Goal: Task Accomplishment & Management: Use online tool/utility

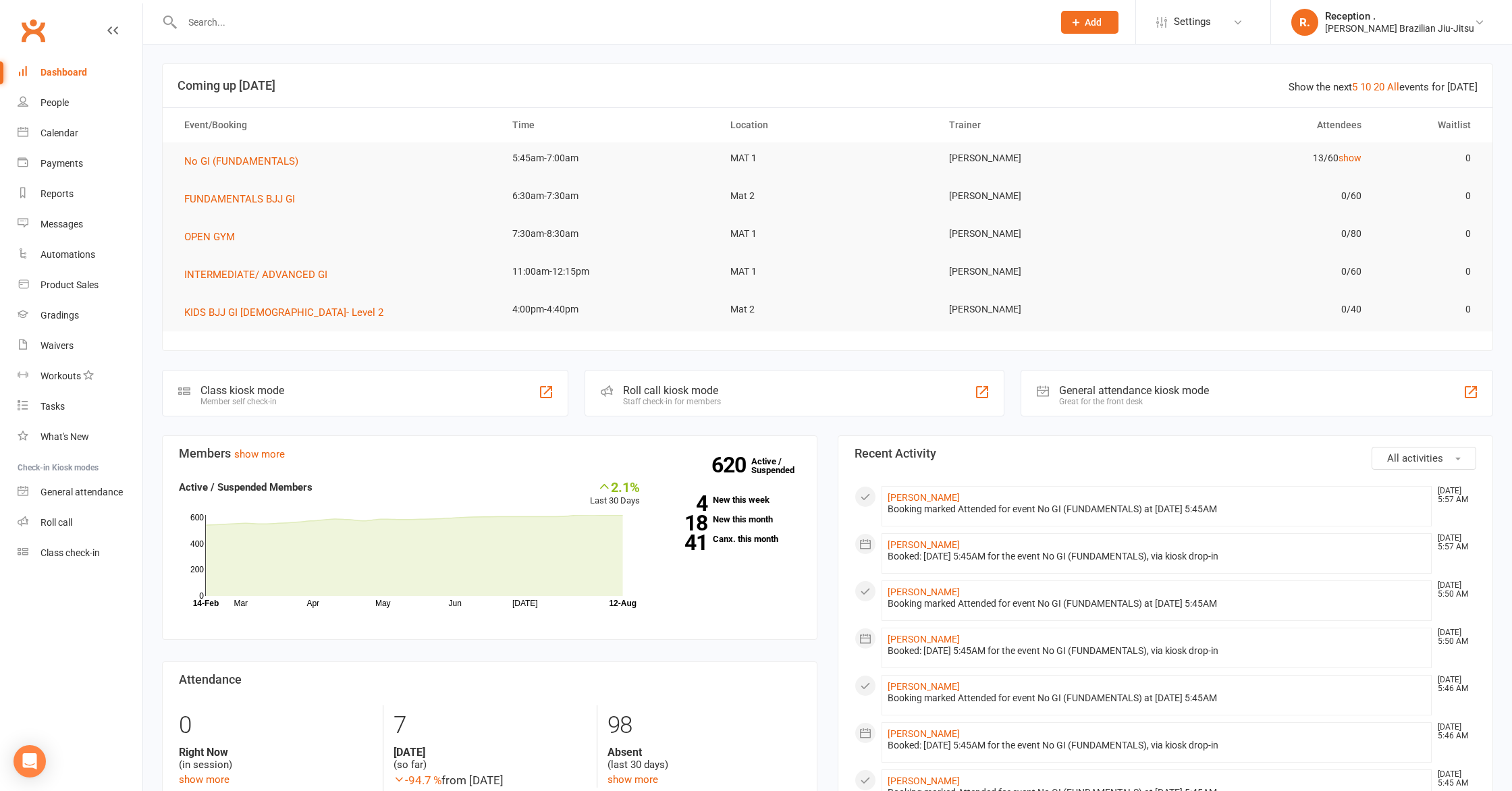
click at [211, 17] on input "text" at bounding box center [611, 22] width 866 height 19
paste input "MONDAY 28-Jul 5:30 8:30 3.00 TUESDAY 29-Jul 5:30 8:30 3.00 WEDNESDAY 30-Jul 3:3…"
type input "MONDAY 28-Jul 5:30 8:30 3.00 TUESDAY 29-Jul 5:30 8:30 3.00 WEDNESDAY 30-Jul 3:3…"
paste input "wicked_delicious@hotmail.com"
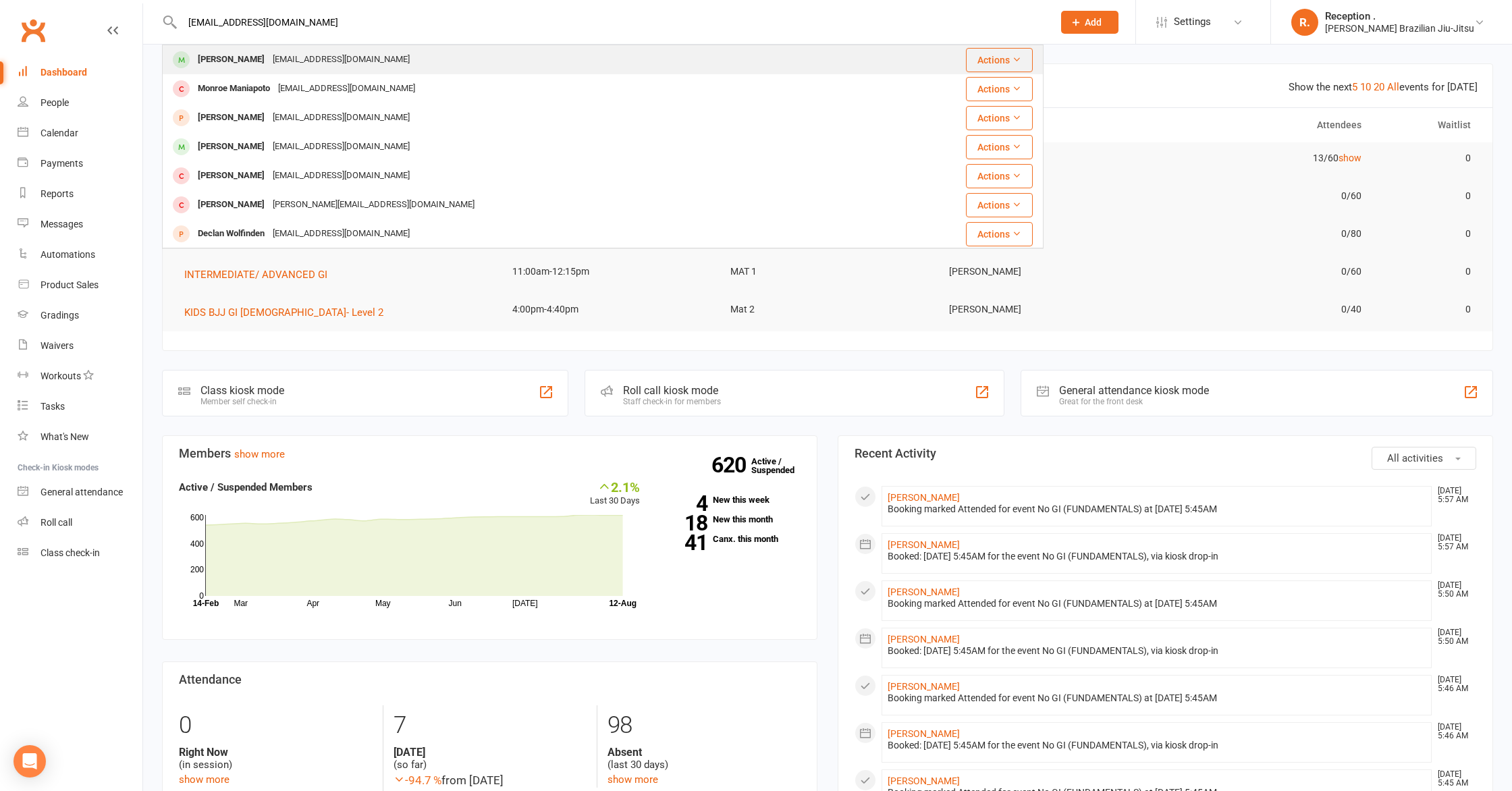
type input "wicked_delicious@hotmail.com"
click at [415, 60] on div "Matina Maniapoto wicked_delicious@hotmail.com" at bounding box center [529, 60] width 732 height 28
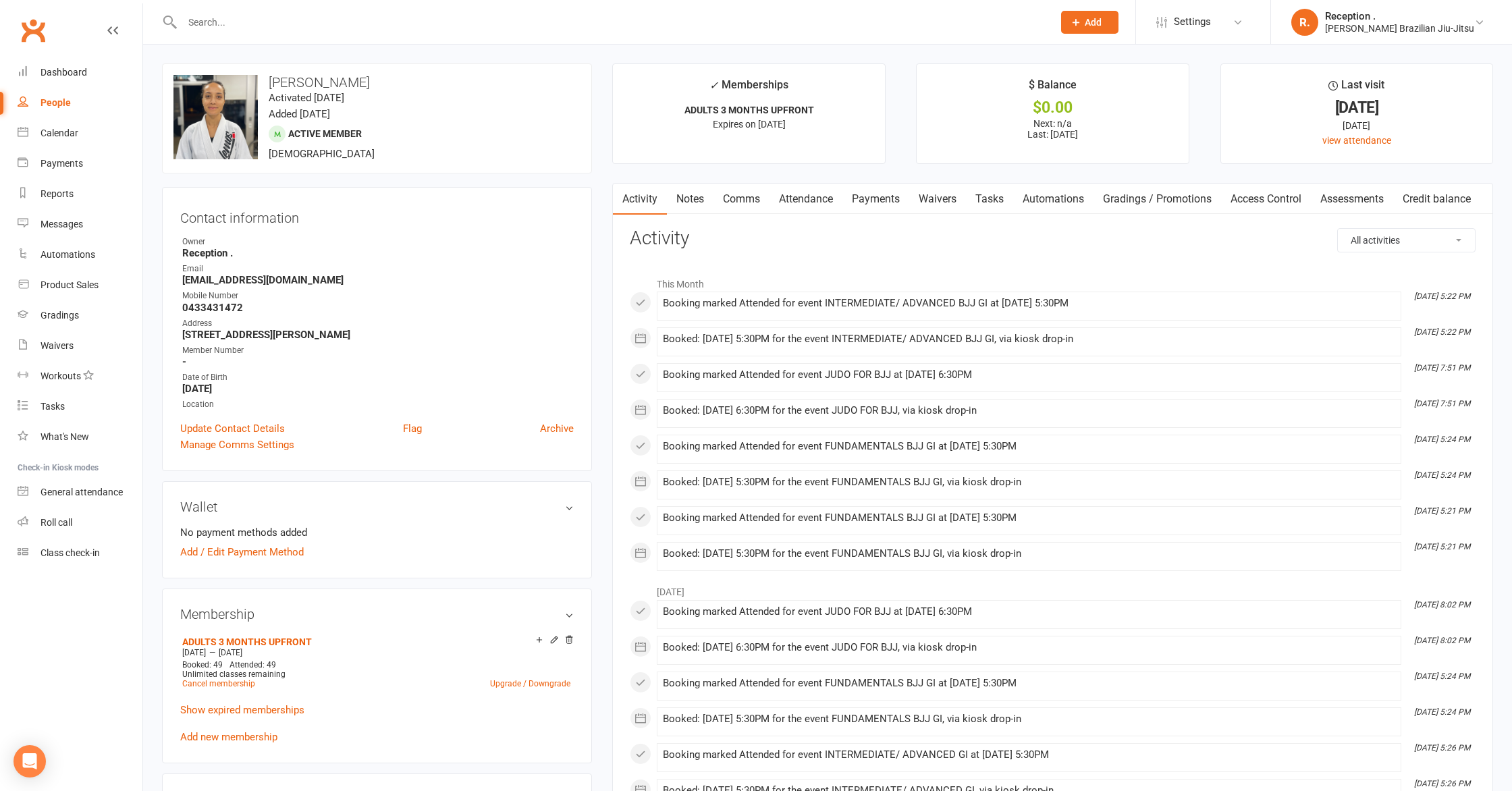
click at [464, 142] on div "upload photo change photo Matina Maniapoto Activated 24 April, 2024 Added 24 Ap…" at bounding box center [377, 118] width 430 height 110
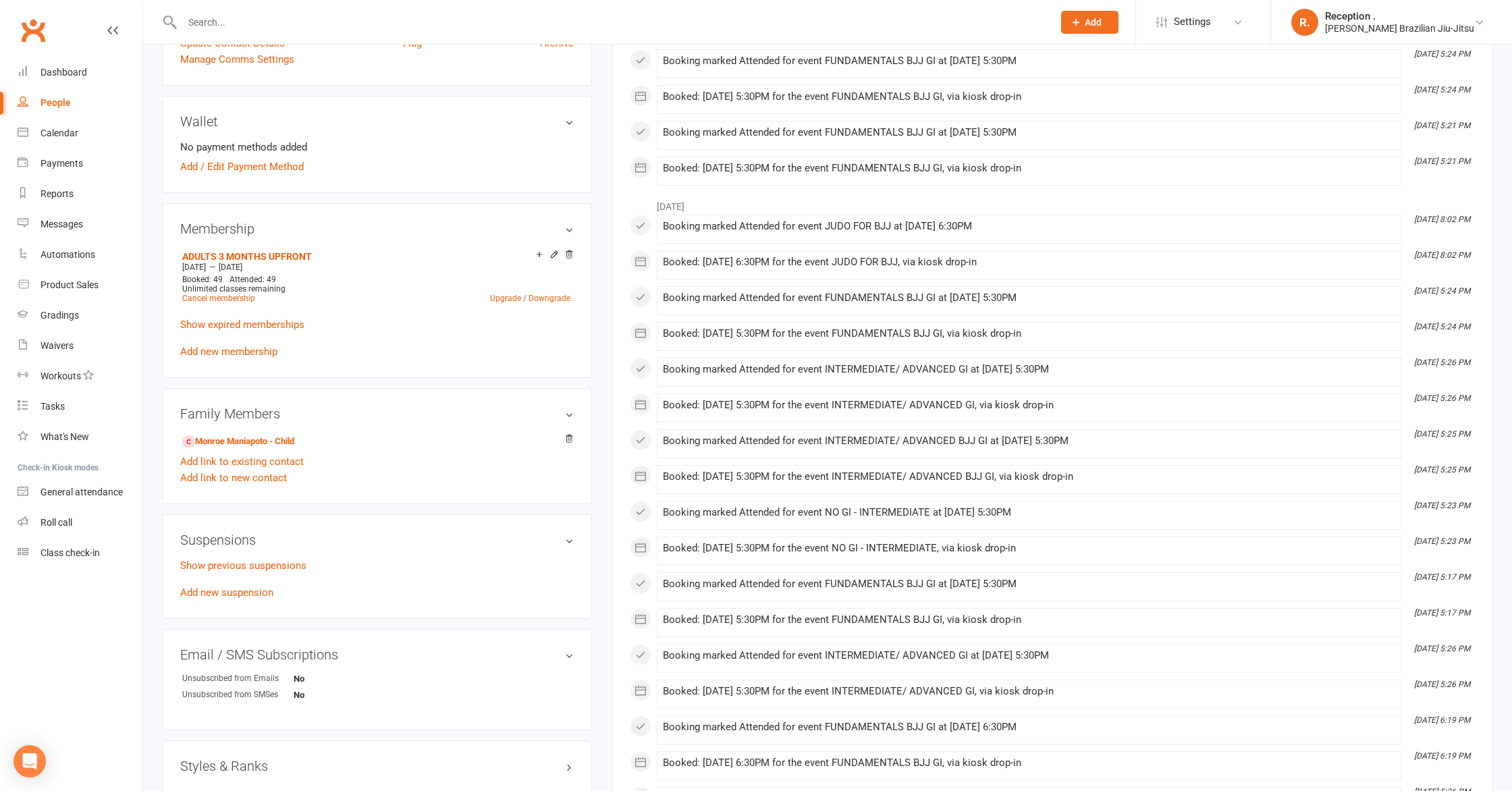
scroll to position [385, 0]
click at [247, 566] on link "Show previous suspensions" at bounding box center [243, 566] width 126 height 12
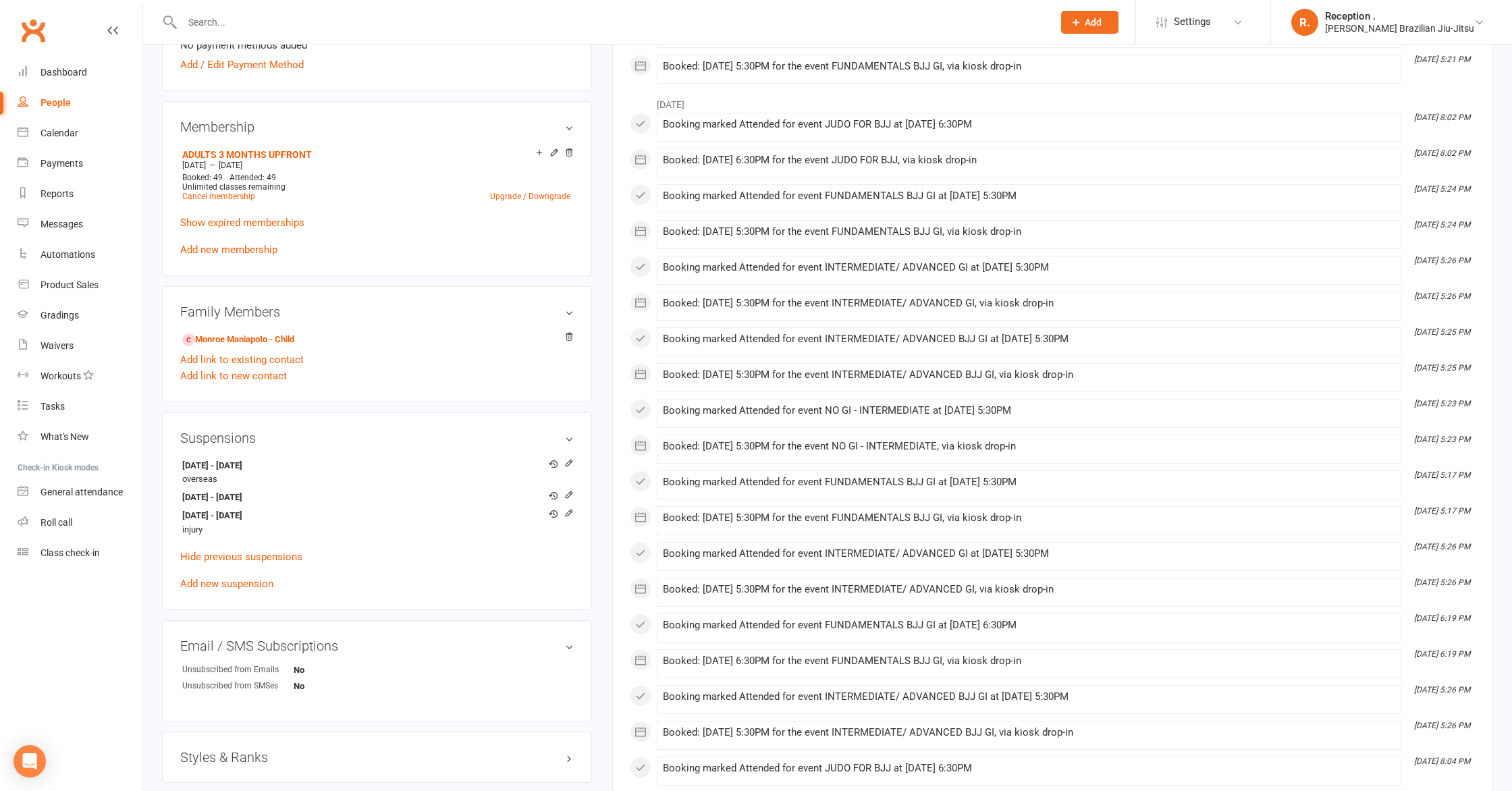
scroll to position [491, 0]
click at [238, 575] on link "Add new suspension" at bounding box center [226, 580] width 93 height 12
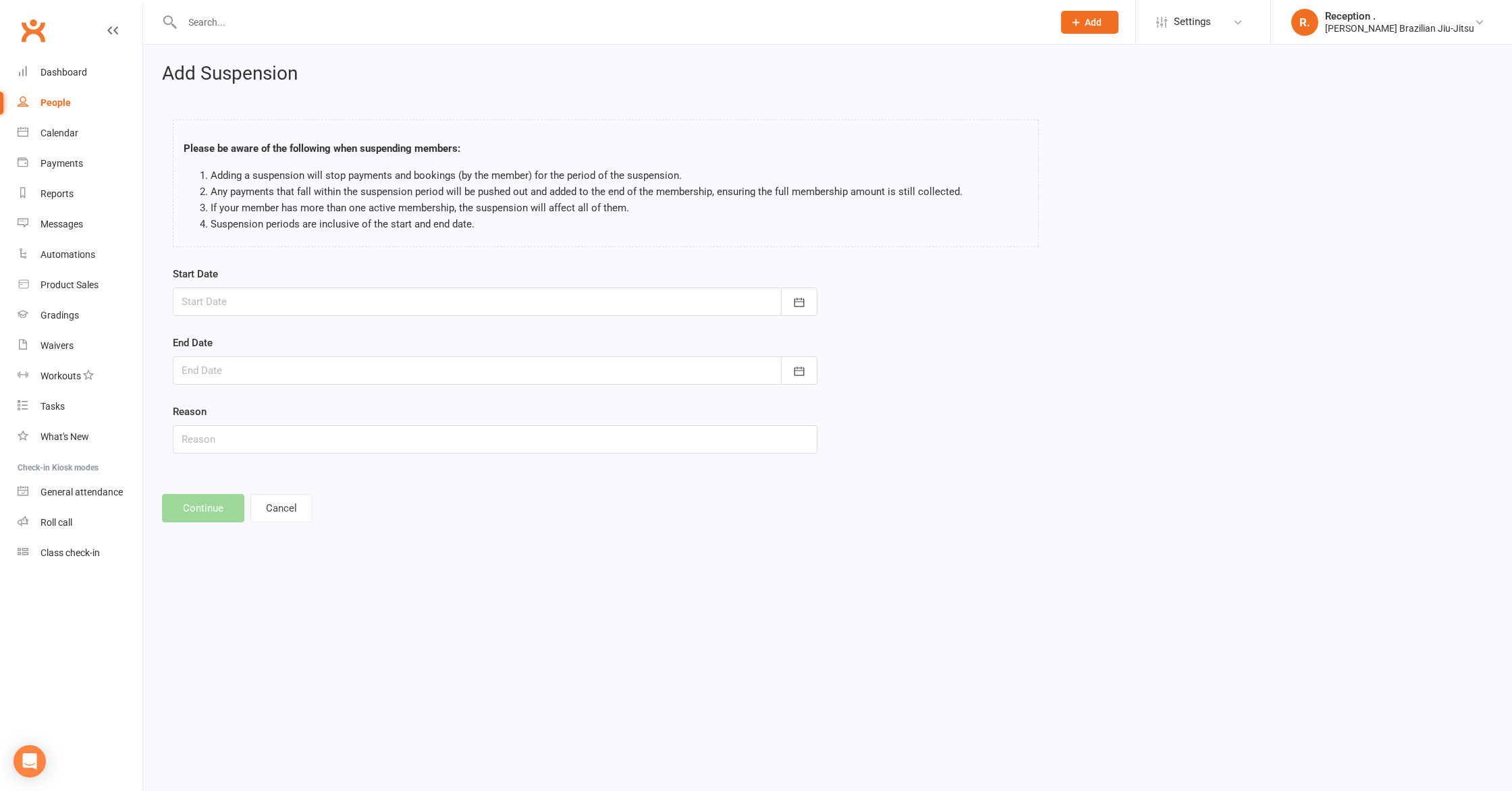
drag, startPoint x: 231, startPoint y: 312, endPoint x: 224, endPoint y: 302, distance: 12.2
click at [231, 312] on div at bounding box center [495, 302] width 644 height 28
click at [381, 442] on button "15" at bounding box center [376, 439] width 28 height 24
type input "15 Aug 2025"
click at [302, 370] on div at bounding box center [495, 371] width 644 height 28
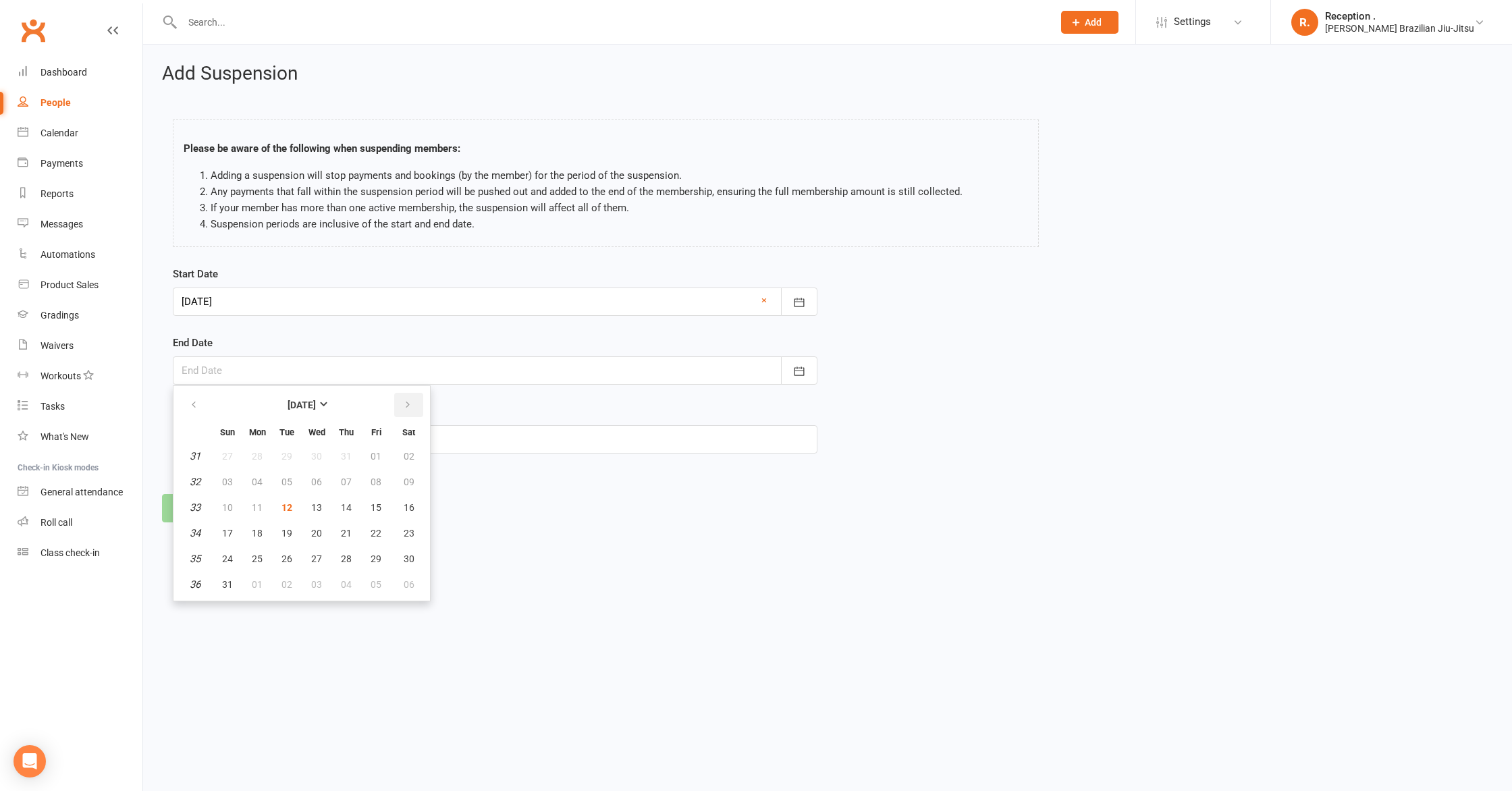
click at [403, 410] on icon "button" at bounding box center [408, 405] width 9 height 11
click at [256, 460] on span "01" at bounding box center [257, 456] width 11 height 11
type input "01 Sep 2025"
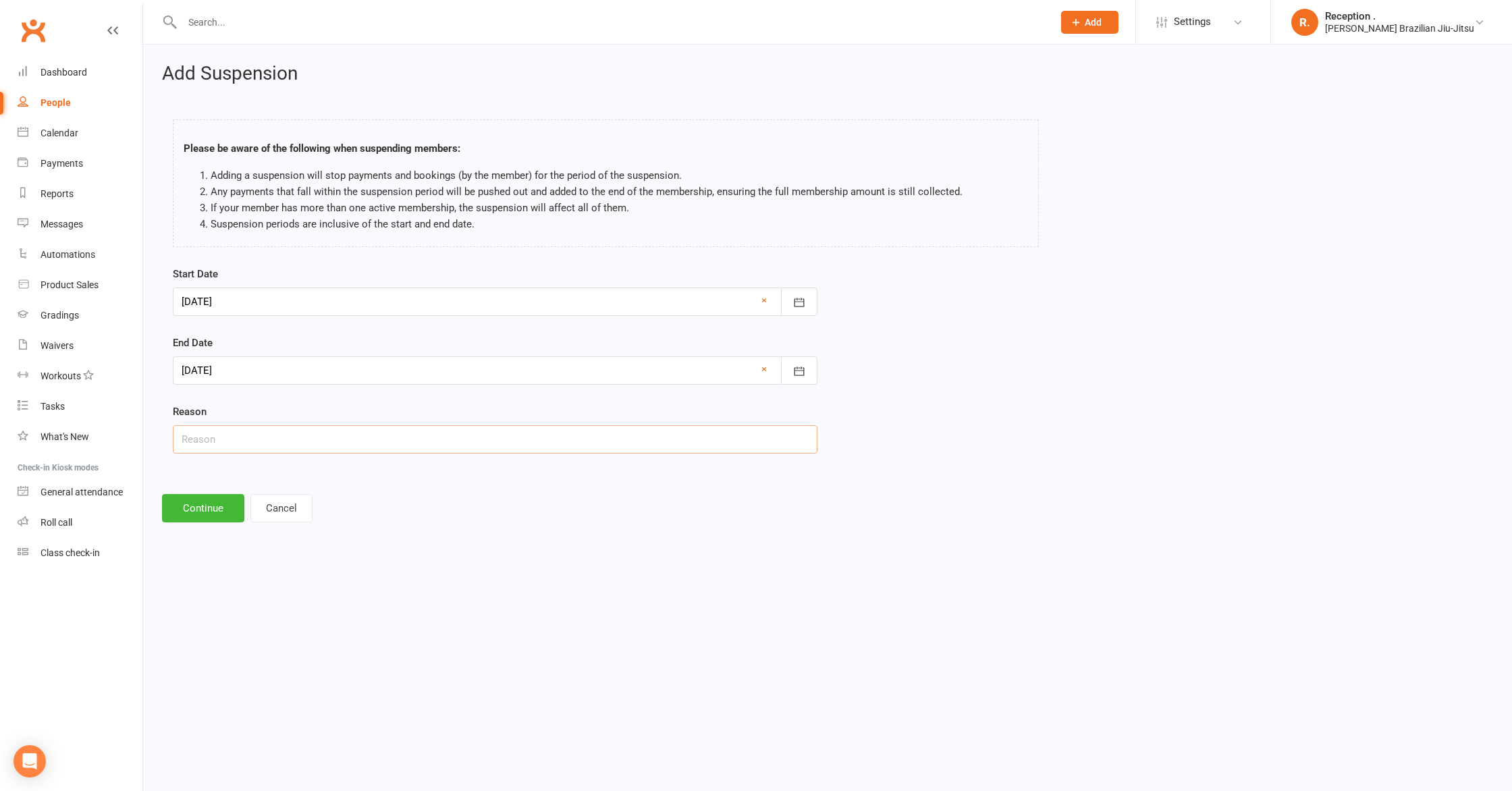
click at [247, 443] on input "text" at bounding box center [495, 440] width 644 height 28
click at [225, 437] on input "Cirjury" at bounding box center [495, 440] width 644 height 28
type input "Surgery"
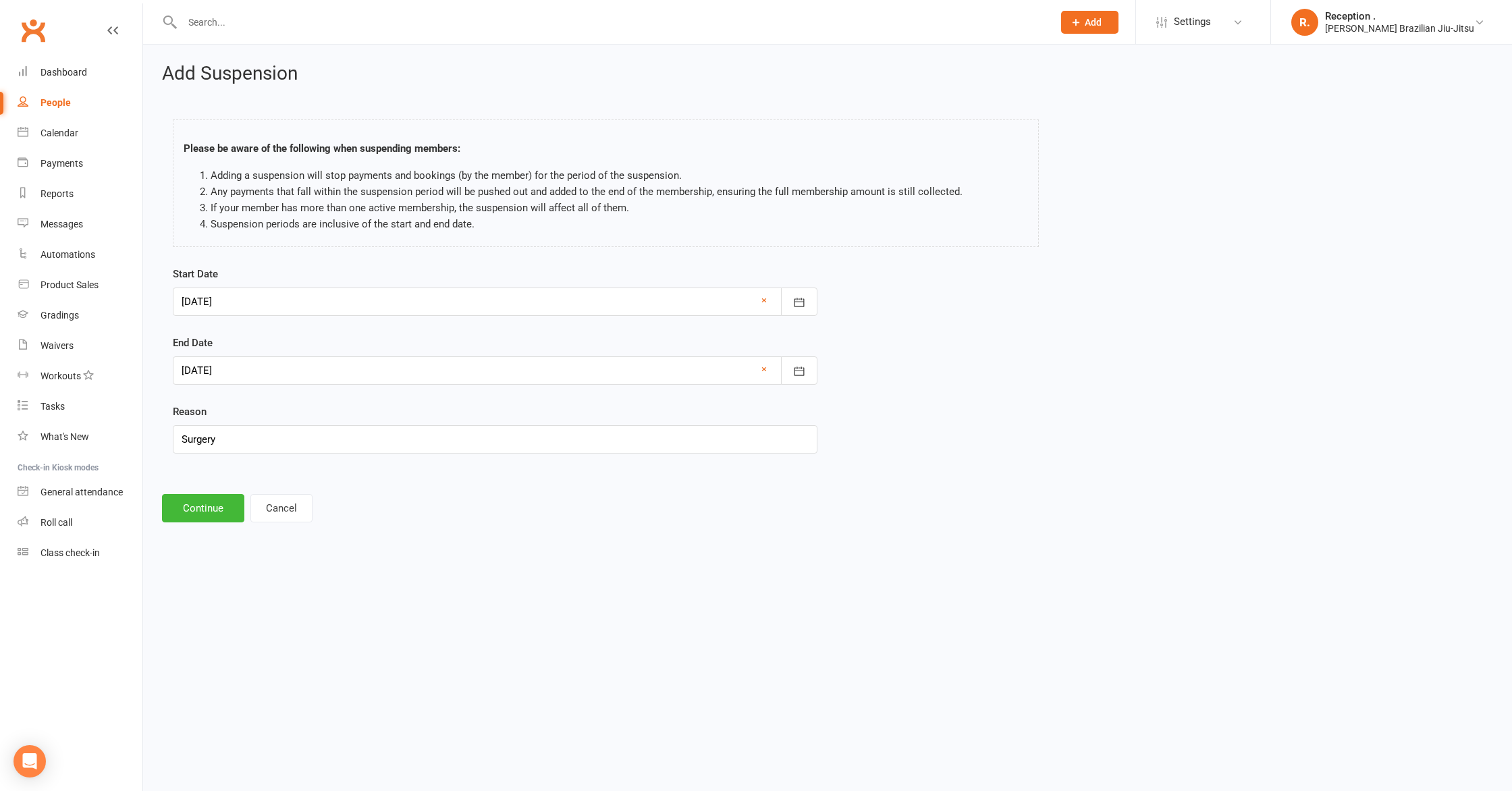
click at [410, 469] on div "Start Date 15 Aug 2025 August 2025 Sun Mon Tue Wed Thu Fri Sat 31 27 28 29 30 3…" at bounding box center [495, 369] width 665 height 206
click at [181, 521] on button "Continue" at bounding box center [203, 509] width 82 height 28
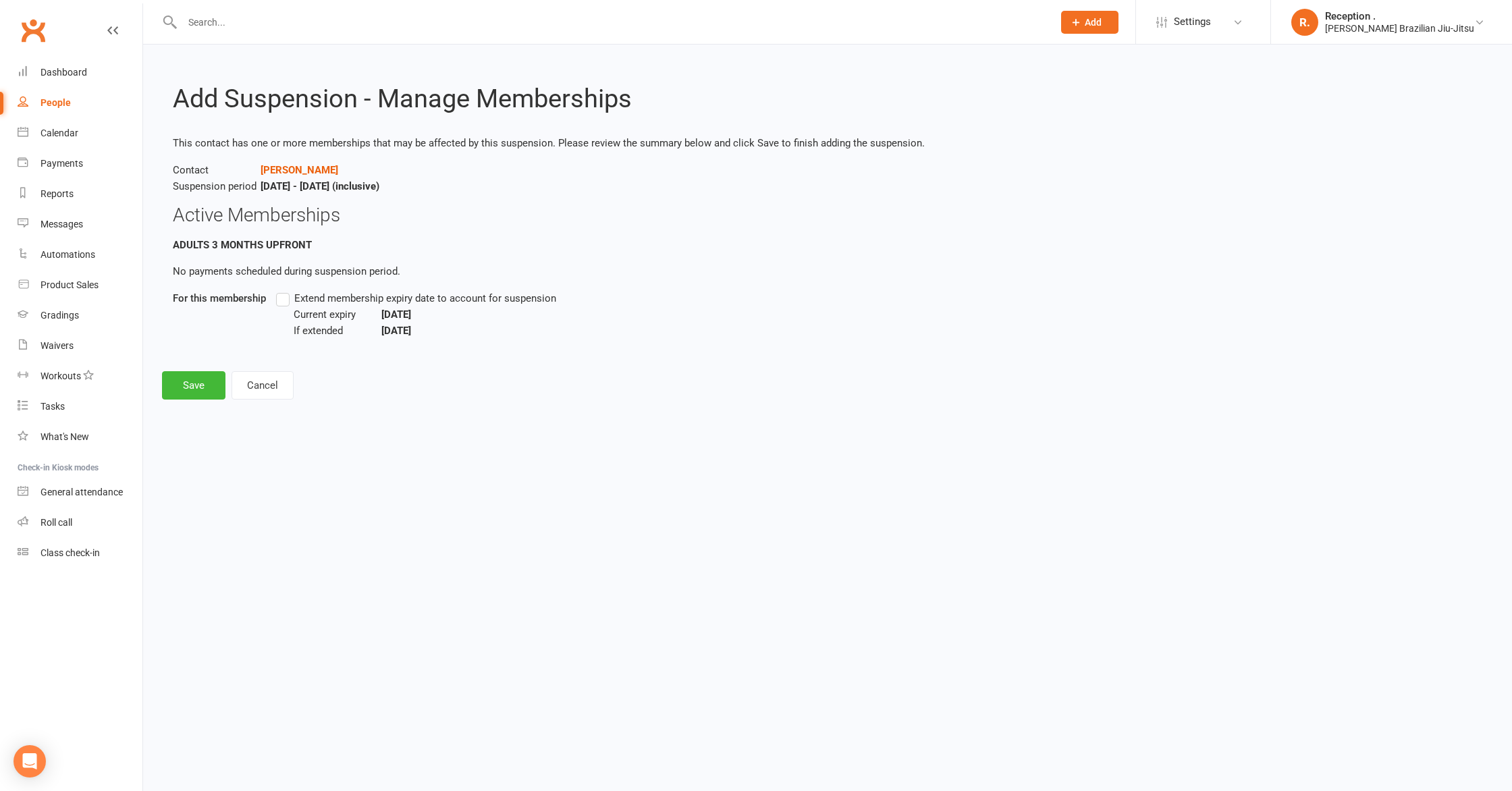
click at [398, 307] on div "Current expiry Aug 22, 2025 If extended Sep 9, 2025" at bounding box center [711, 323] width 835 height 33
click at [284, 298] on label "Extend membership expiry date to account for suspension" at bounding box center [416, 298] width 280 height 16
click at [284, 290] on input "Extend membership expiry date to account for suspension" at bounding box center [280, 290] width 9 height 0
drag, startPoint x: 510, startPoint y: 338, endPoint x: 171, endPoint y: 138, distance: 393.6
click at [171, 138] on main "Add Suspension - Manage Memberships This contact has one or more memberships th…" at bounding box center [828, 218] width 1331 height 265
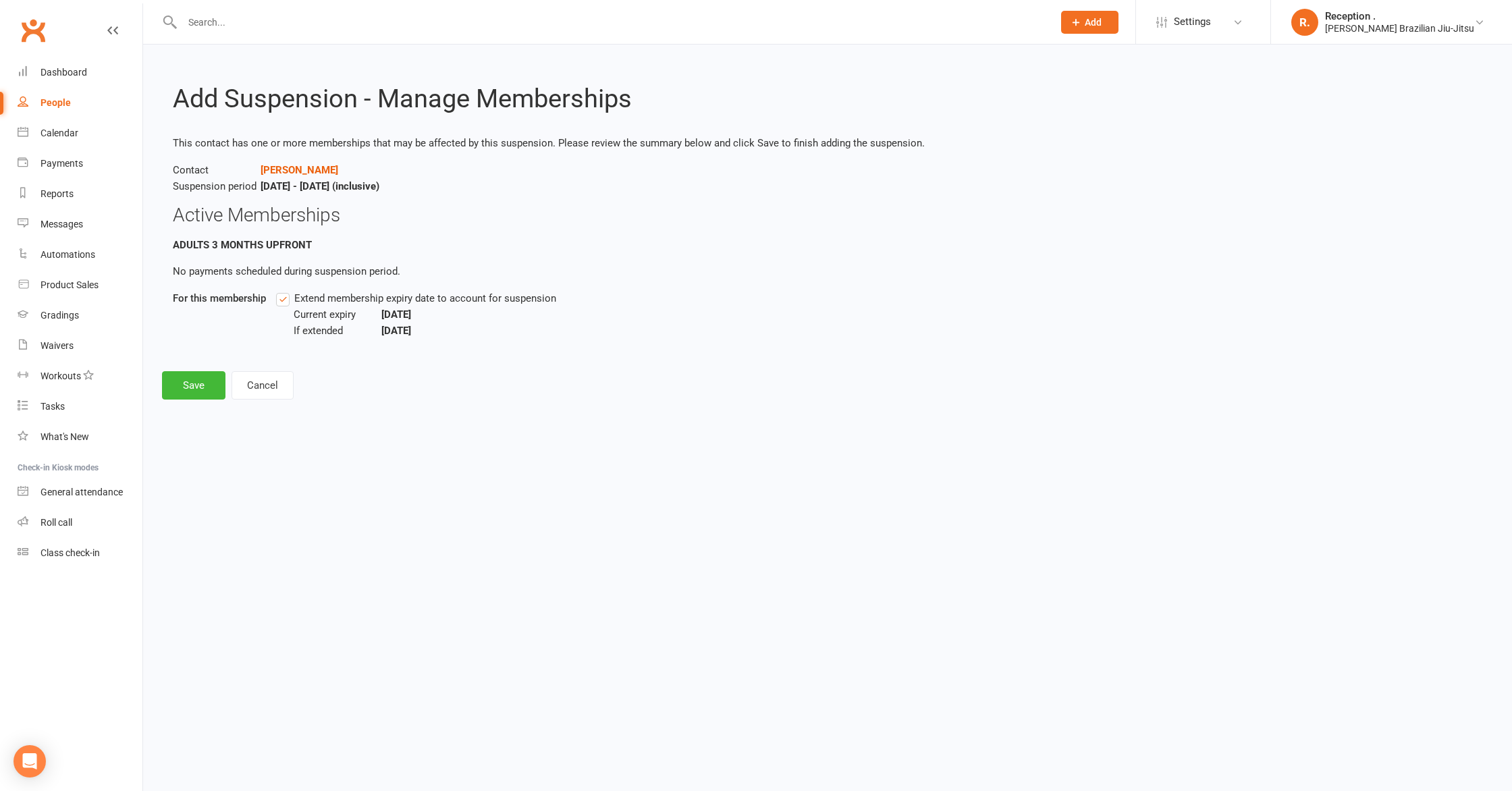
copy div "This contact has one or more memberships that may be affected by this suspensio…"
click at [479, 235] on div "This contact has one or more memberships that may be affected by this suspensio…" at bounding box center [827, 243] width 1309 height 215
drag, startPoint x: 573, startPoint y: 301, endPoint x: 293, endPoint y: 294, distance: 280.1
click at [293, 294] on div "Extend membership expiry date to account for suspension Current expiry Aug 22, …" at bounding box center [702, 314] width 853 height 48
drag, startPoint x: 293, startPoint y: 295, endPoint x: 515, endPoint y: 292, distance: 222.0
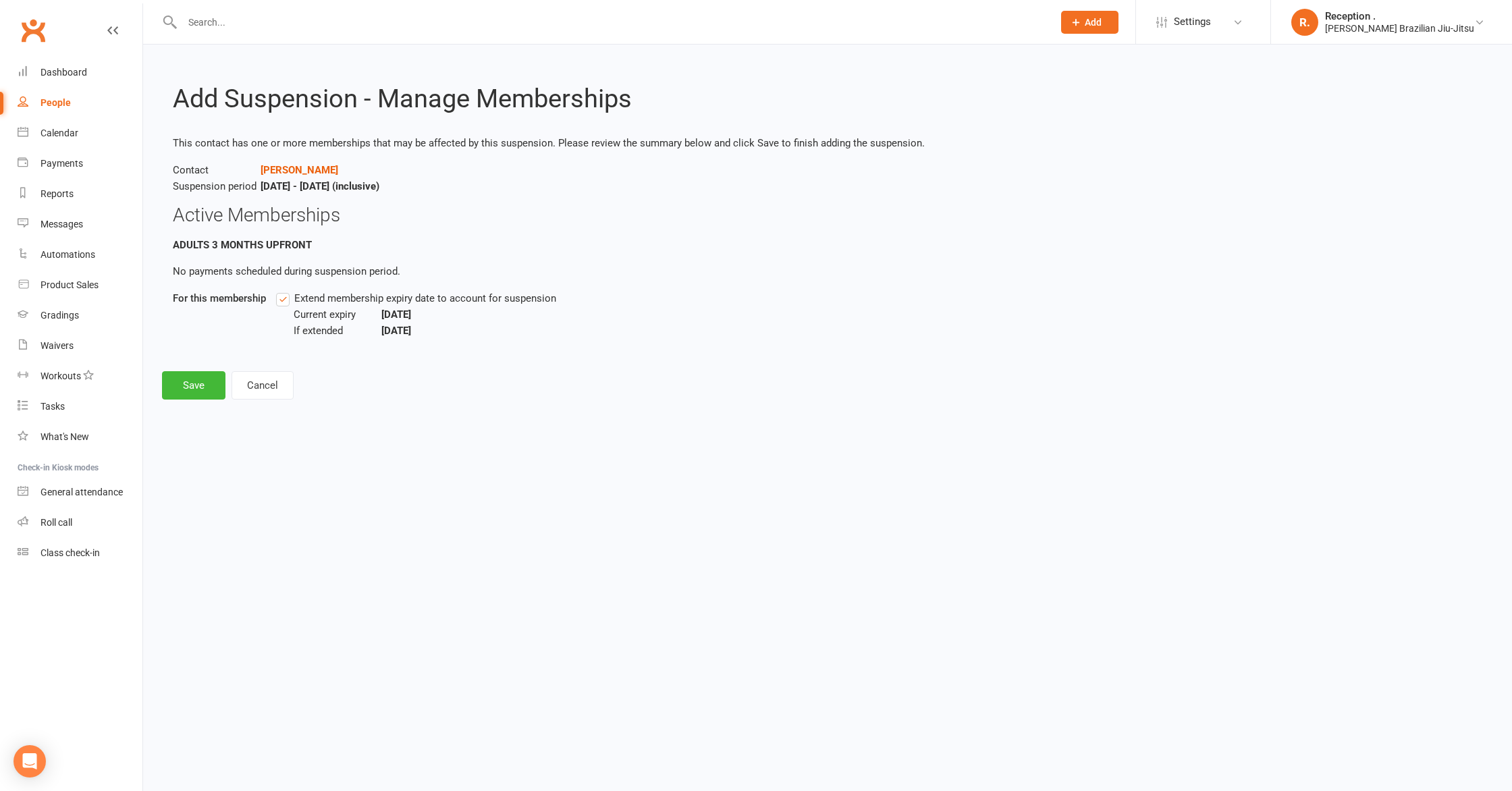
click at [490, 294] on label "Extend membership expiry date to account for suspension" at bounding box center [416, 298] width 280 height 16
click at [285, 290] on input "Extend membership expiry date to account for suspension" at bounding box center [280, 290] width 9 height 0
drag, startPoint x: 337, startPoint y: 294, endPoint x: 297, endPoint y: 294, distance: 40.0
click at [299, 294] on span "Extend membership expiry date to account for suspension" at bounding box center [425, 297] width 262 height 14
click at [285, 290] on input "Extend membership expiry date to account for suspension" at bounding box center [280, 290] width 9 height 0
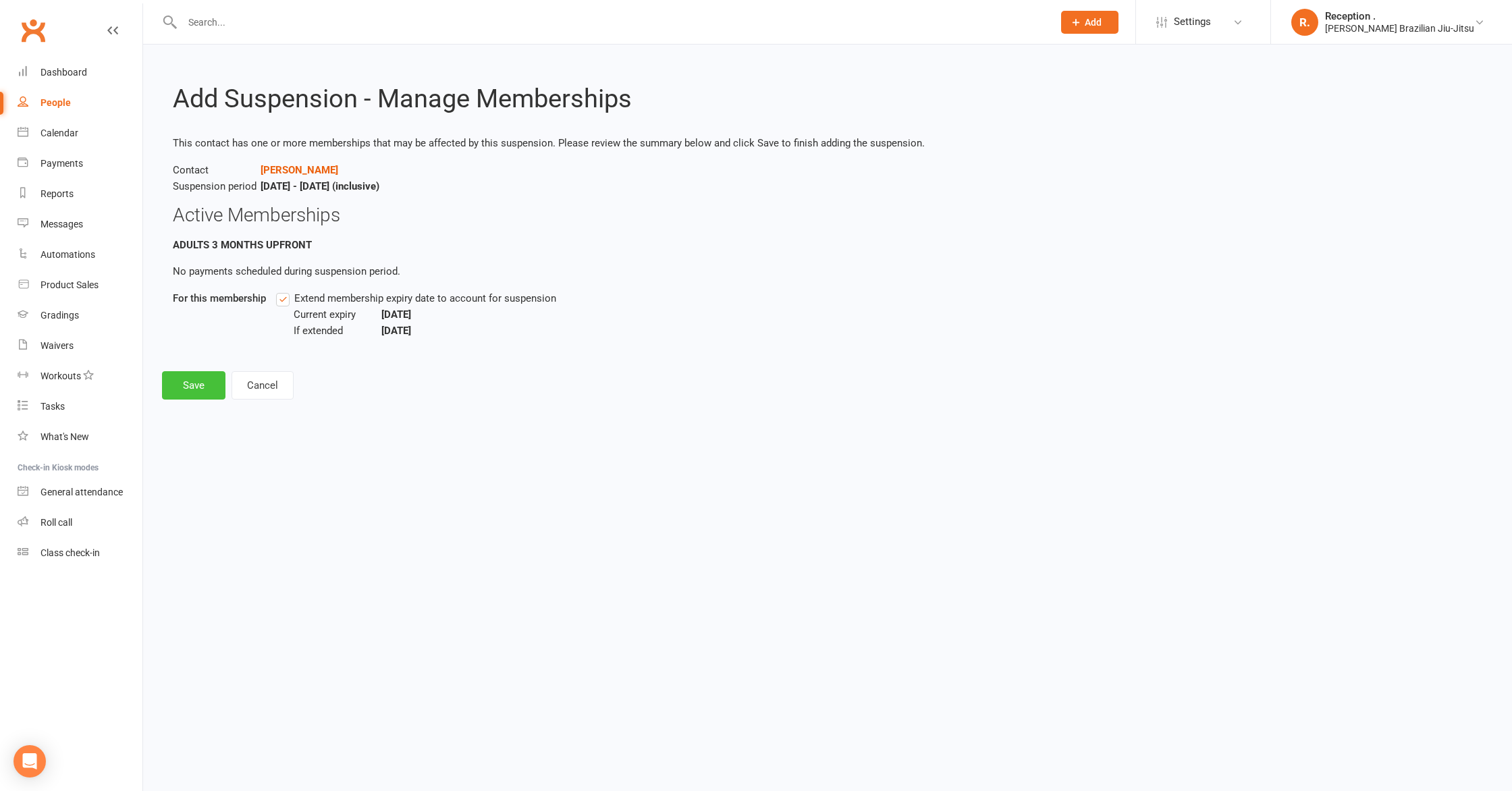
click at [196, 384] on button "Save" at bounding box center [193, 386] width 63 height 28
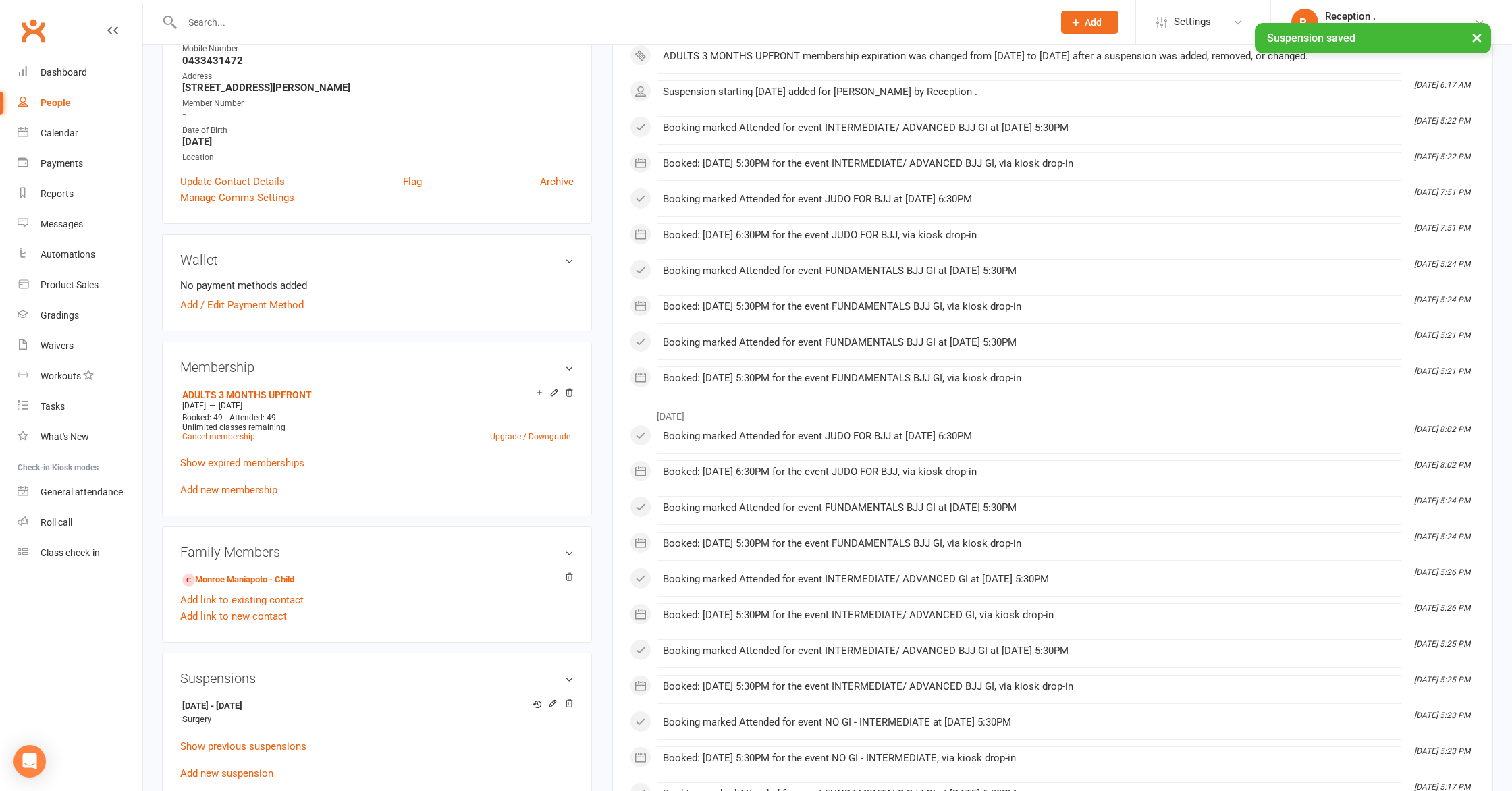
scroll to position [228, 0]
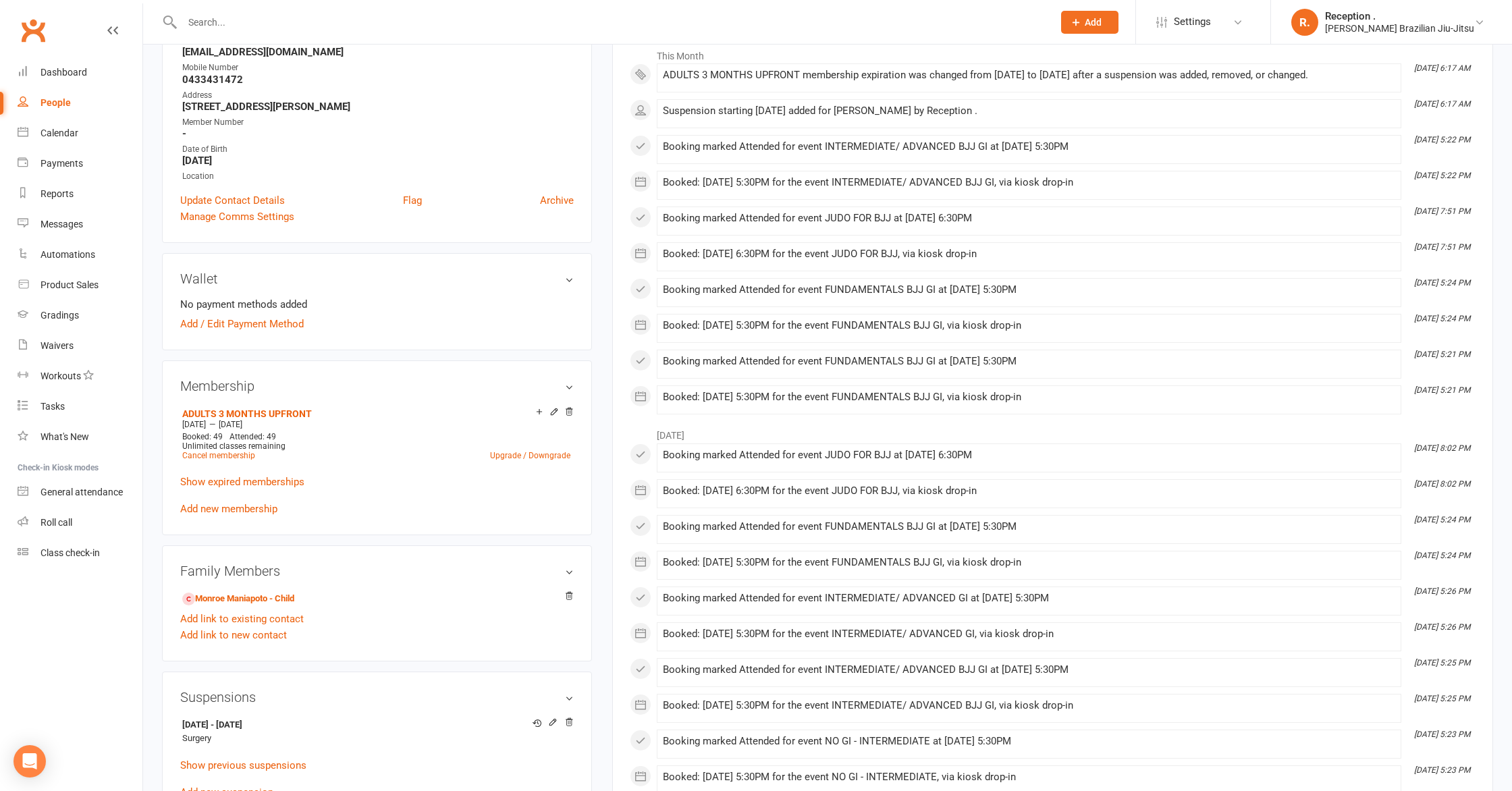
click at [872, 20] on input "text" at bounding box center [611, 22] width 866 height 19
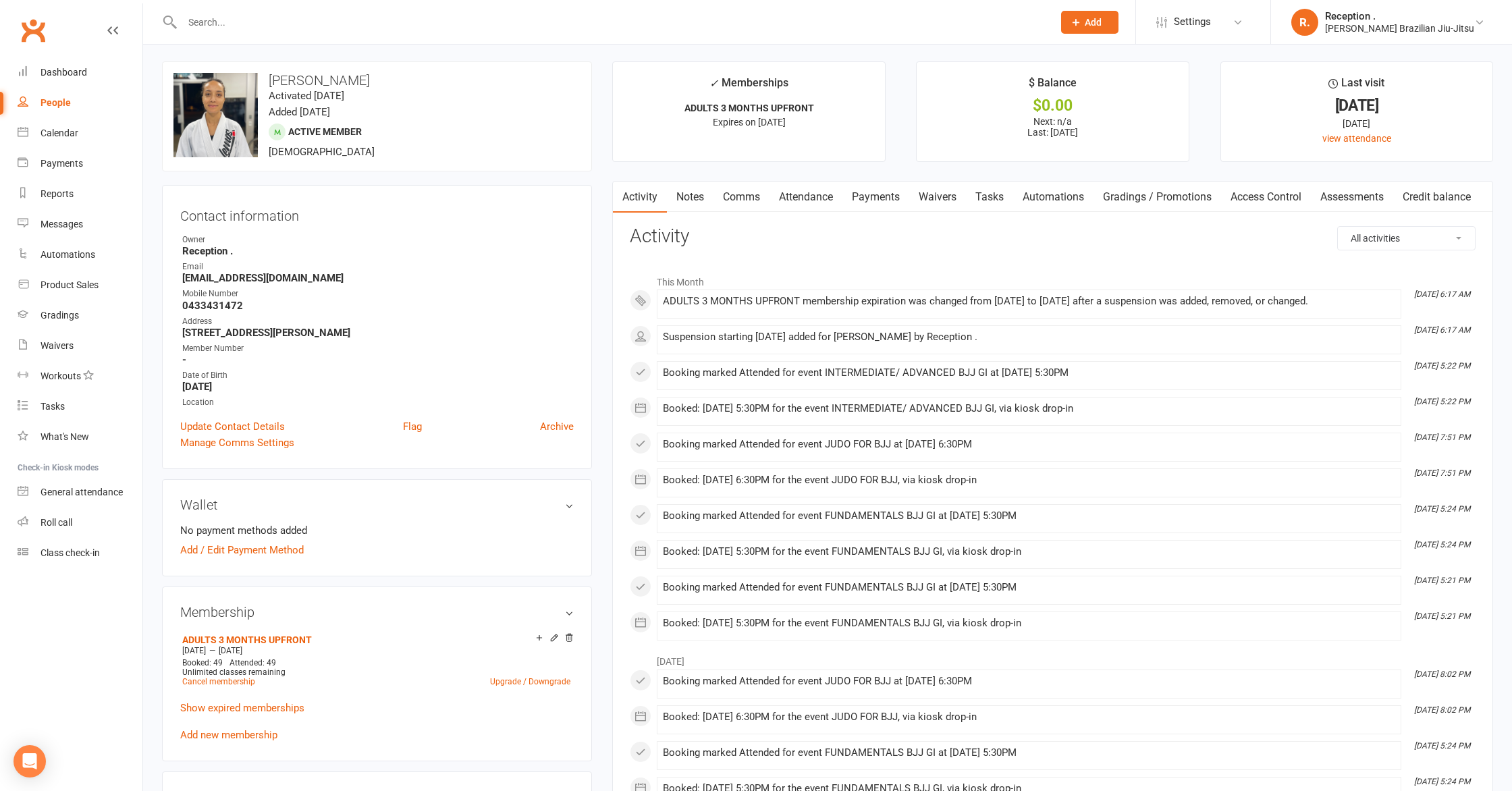
scroll to position [3, 0]
drag, startPoint x: 714, startPoint y: 306, endPoint x: 1107, endPoint y: 301, distance: 393.0
click at [1107, 301] on div "ADULTS 3 MONTHS UPFRONT membership expiration was changed from 22 Aug 2025 to 0…" at bounding box center [1029, 301] width 733 height 11
click at [1052, 285] on li "This Month" at bounding box center [1052, 280] width 846 height 21
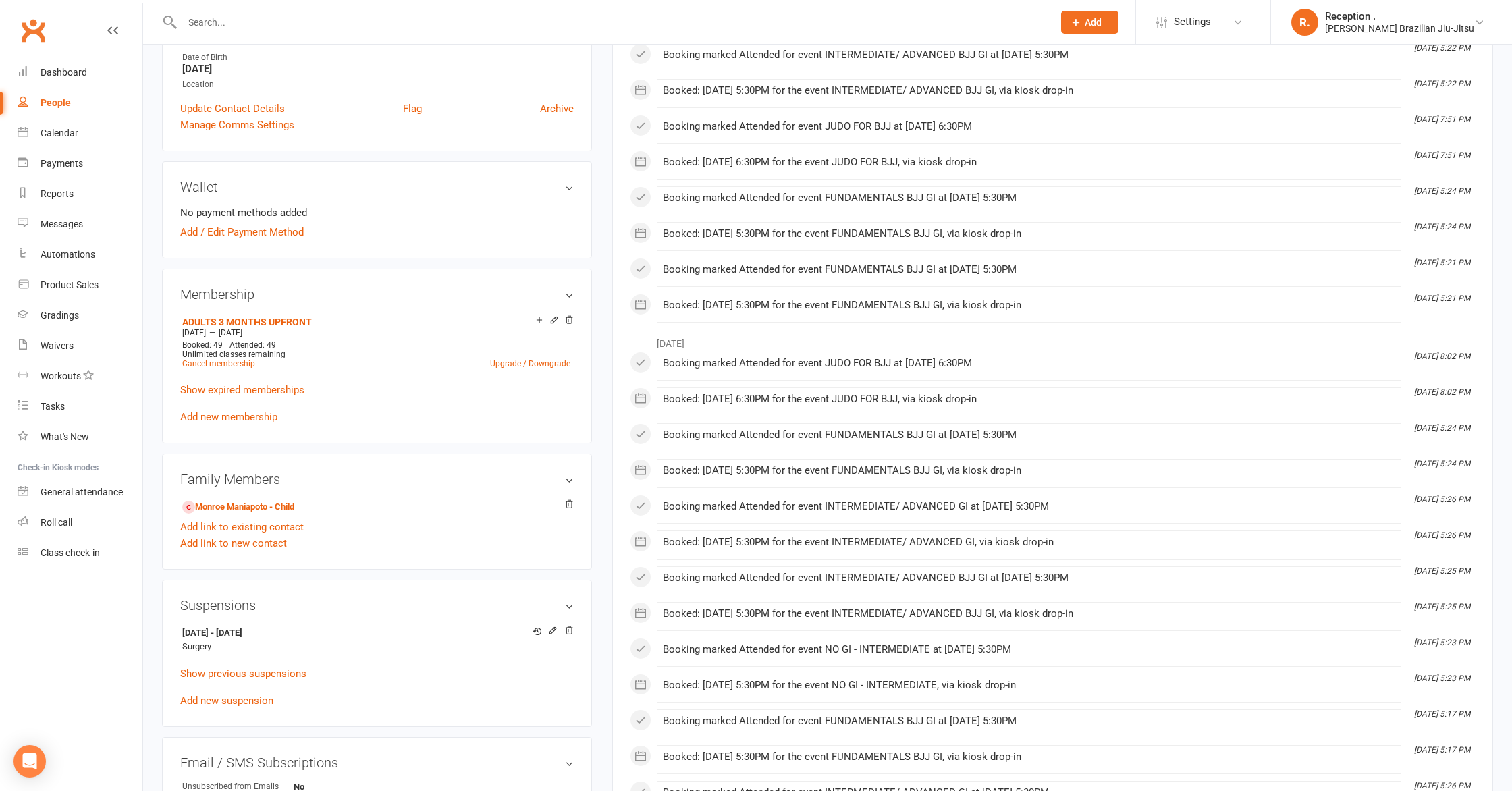
scroll to position [0, 0]
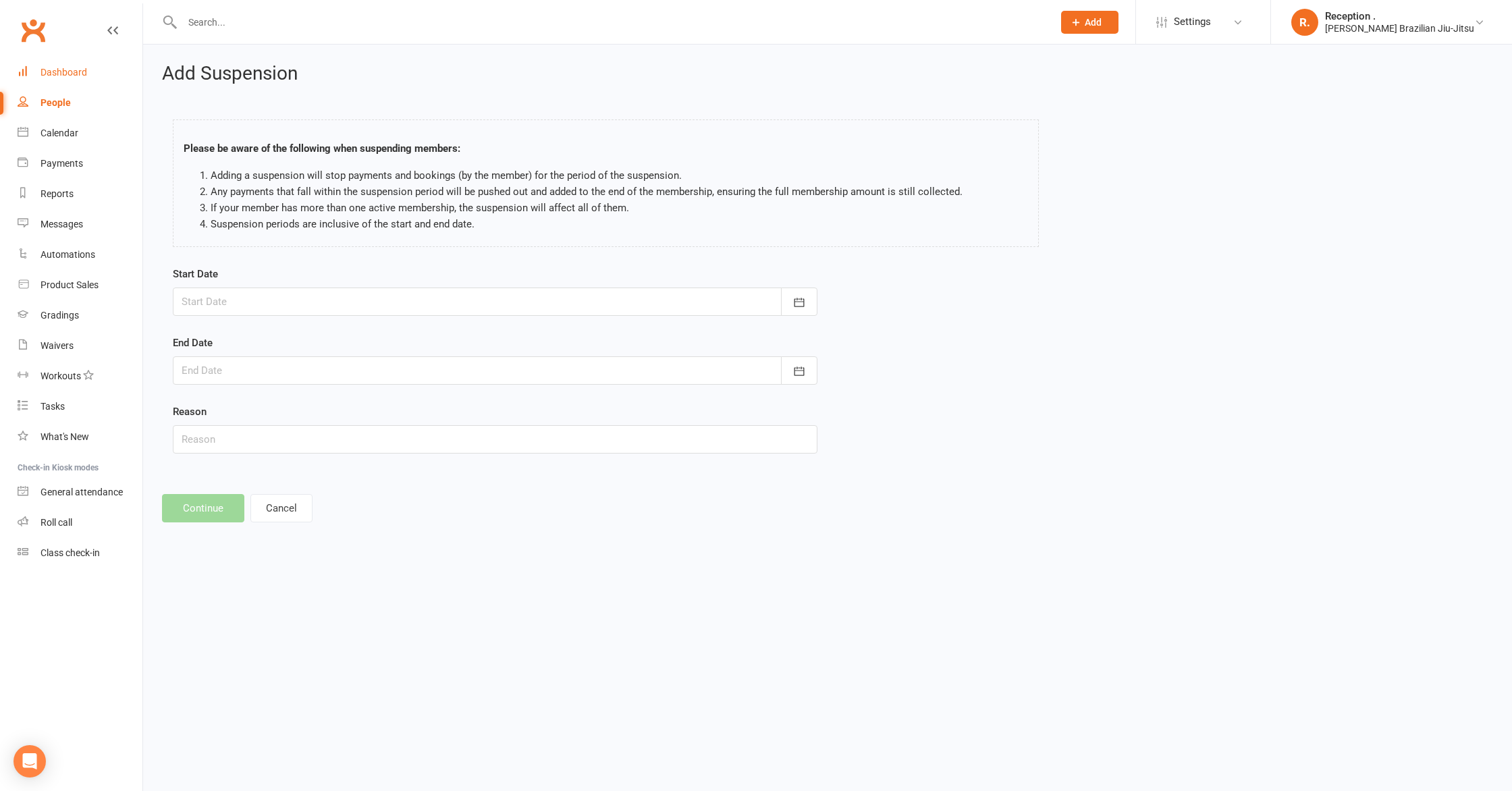
click at [64, 76] on div "Dashboard" at bounding box center [63, 72] width 46 height 11
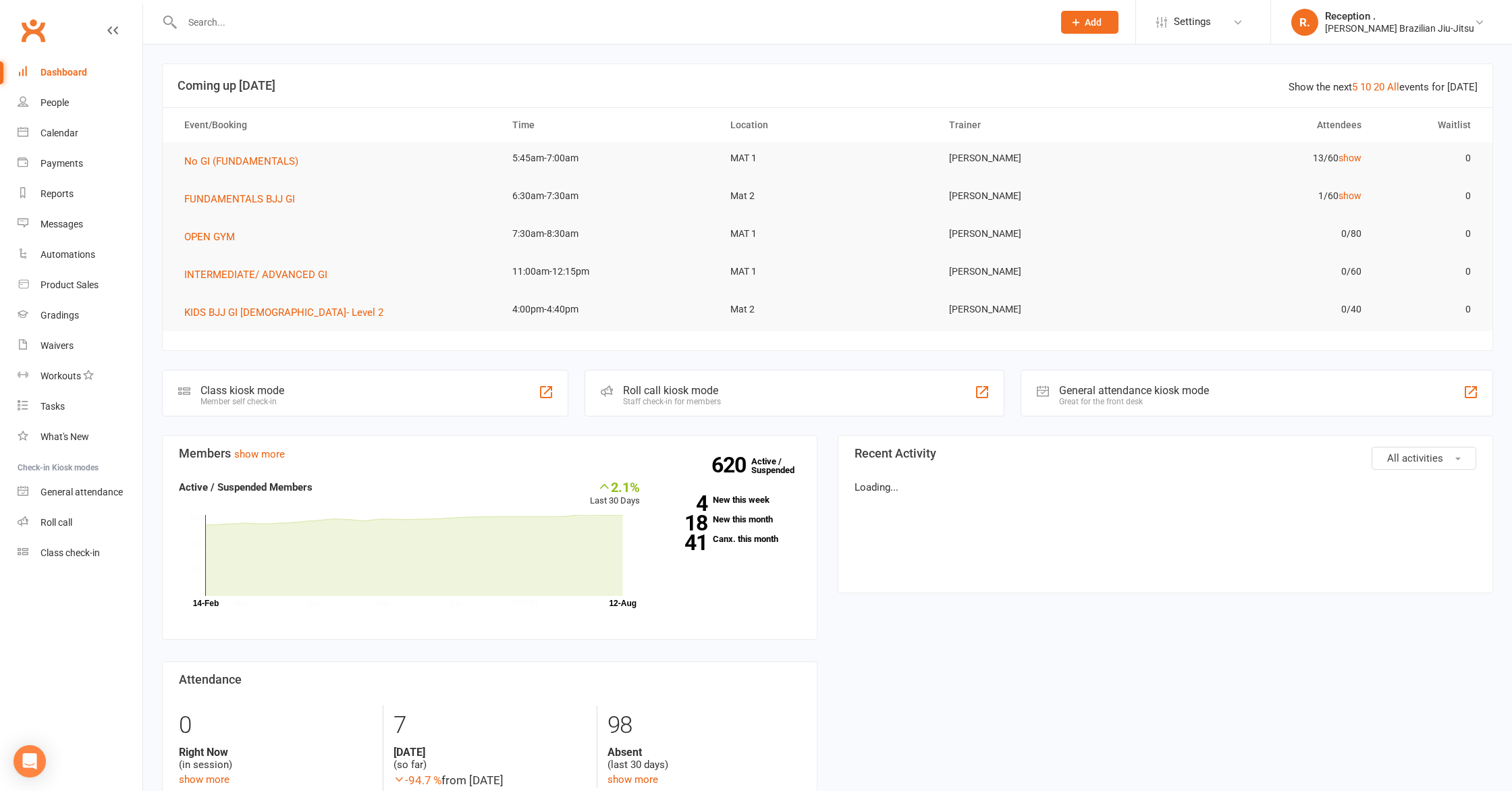
click at [207, 13] on input "text" at bounding box center [611, 22] width 866 height 19
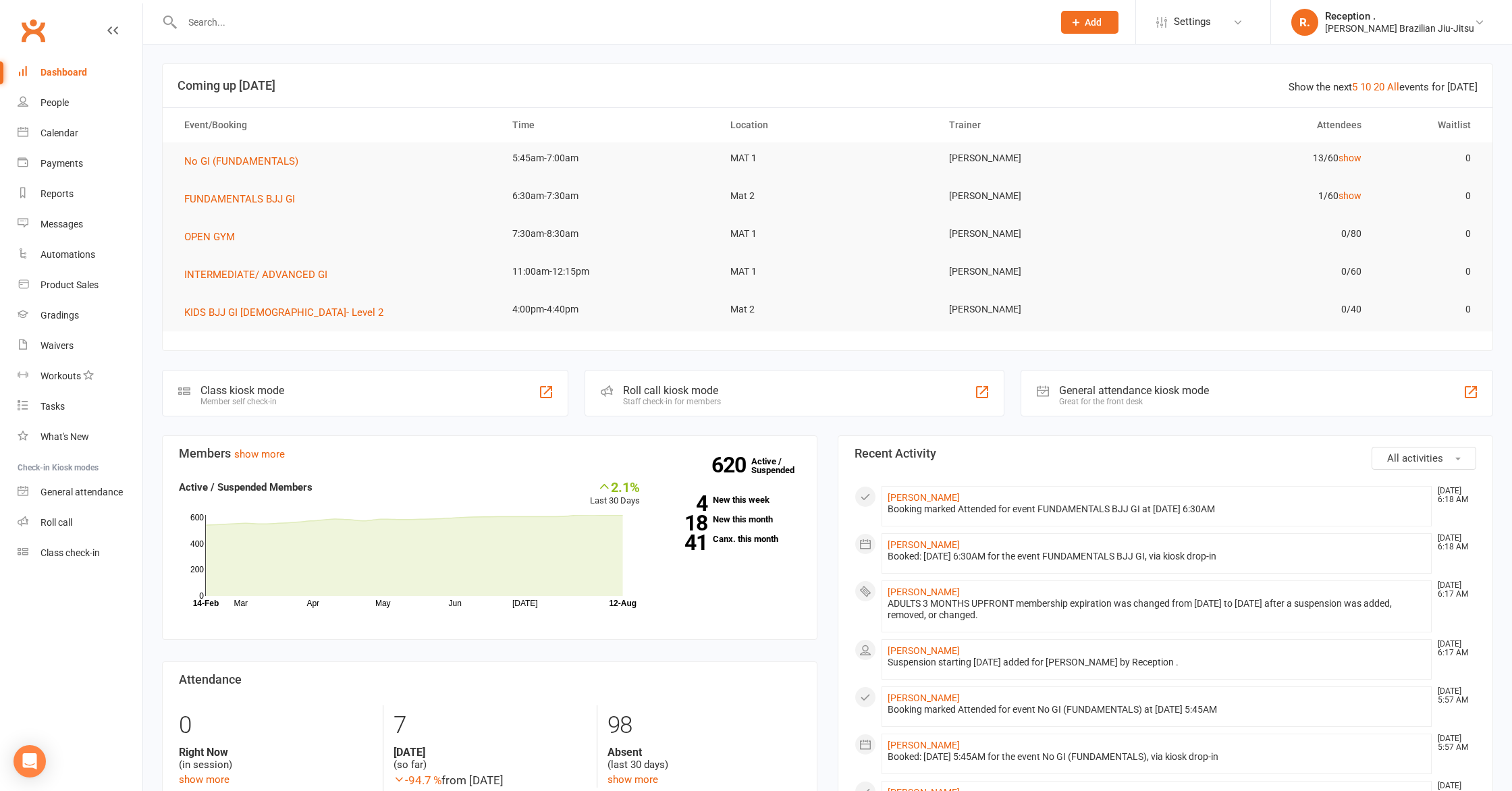
paste input "Hi Matina, Thank you for letting us know. Your membership will be paused from F…"
type input "Hi Matina, Thank you for letting us know. Your membership will be paused from F…"
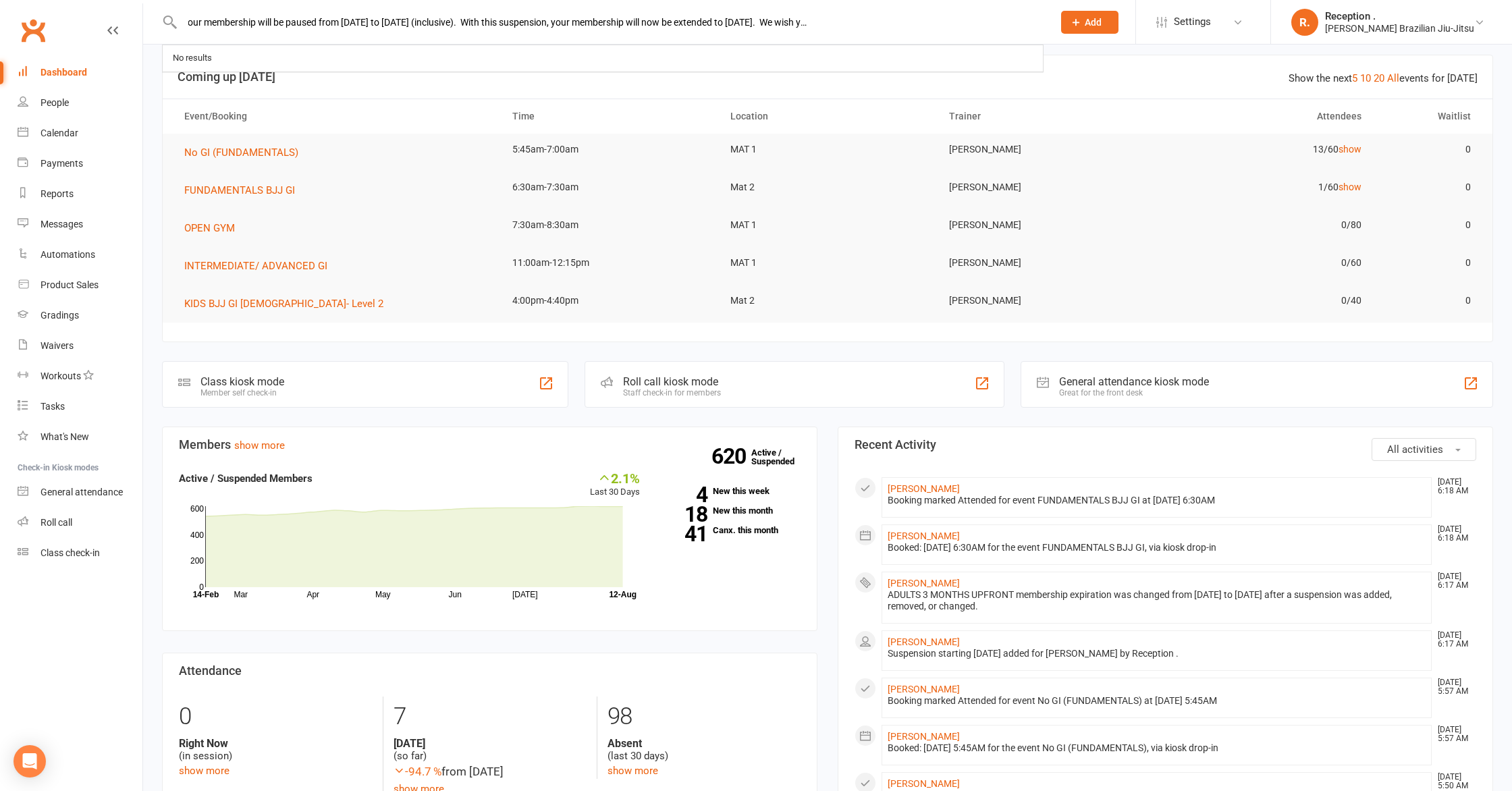
click at [903, 28] on input "Hi Matina, Thank you for letting us know. Your membership will be paused from F…" at bounding box center [611, 22] width 866 height 19
click at [898, 25] on input "Hi Matina, Thank you for letting us know. Your membership will be paused from F…" at bounding box center [611, 22] width 866 height 19
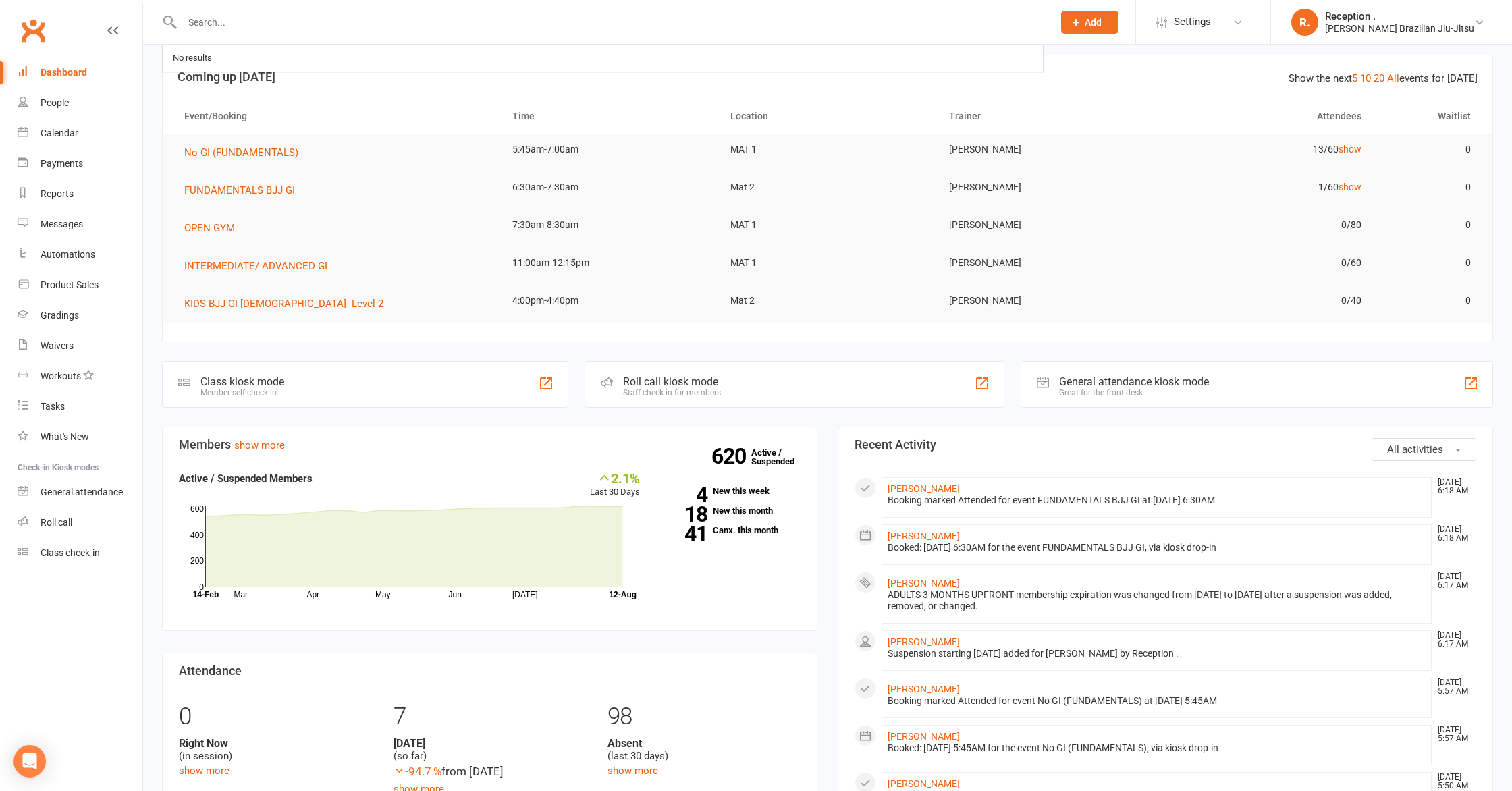
scroll to position [0, 0]
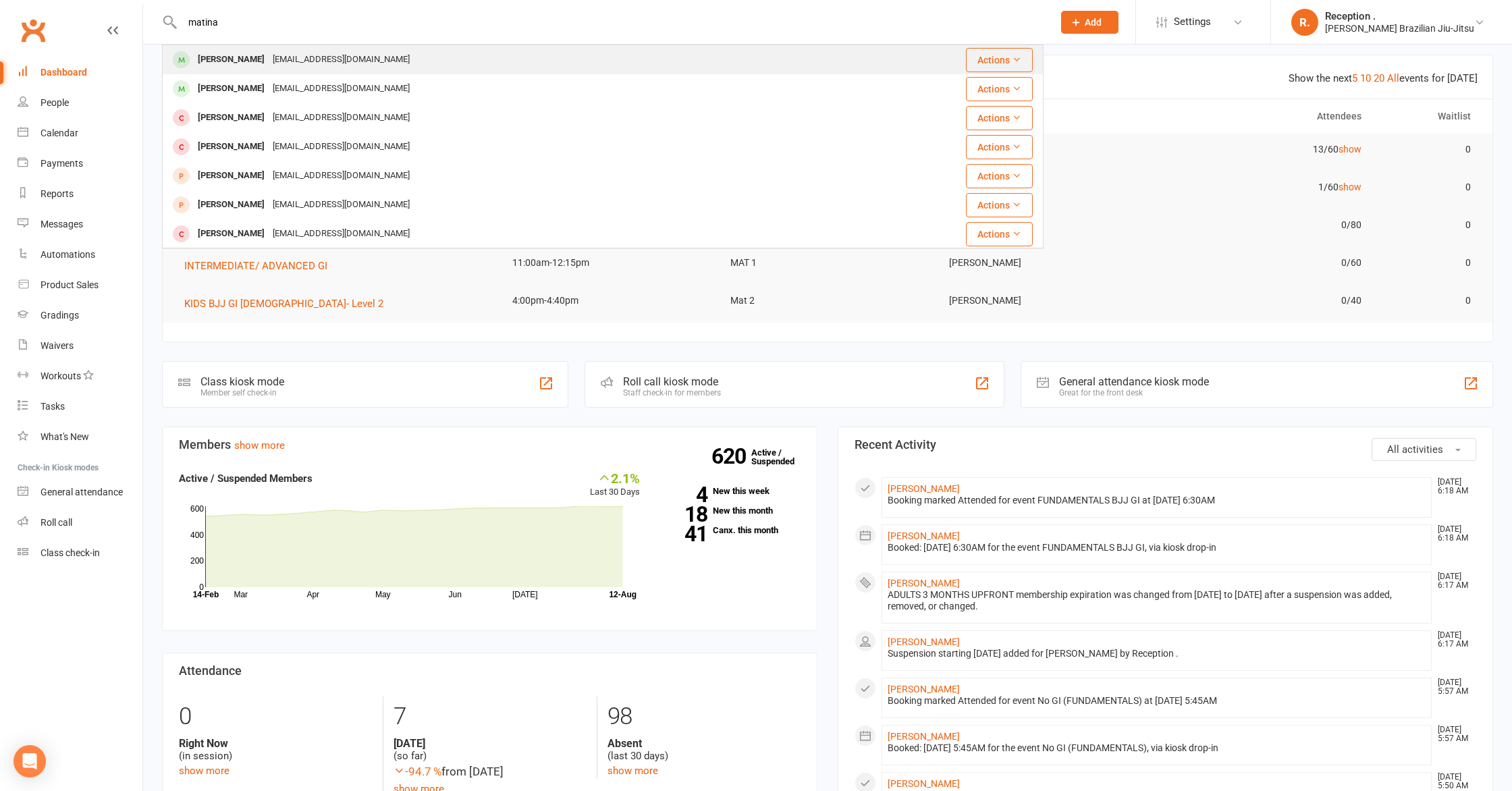
type input "matina"
click at [671, 68] on div "Matina Maniapoto wicked_delicious@hotmail.com" at bounding box center [529, 60] width 732 height 28
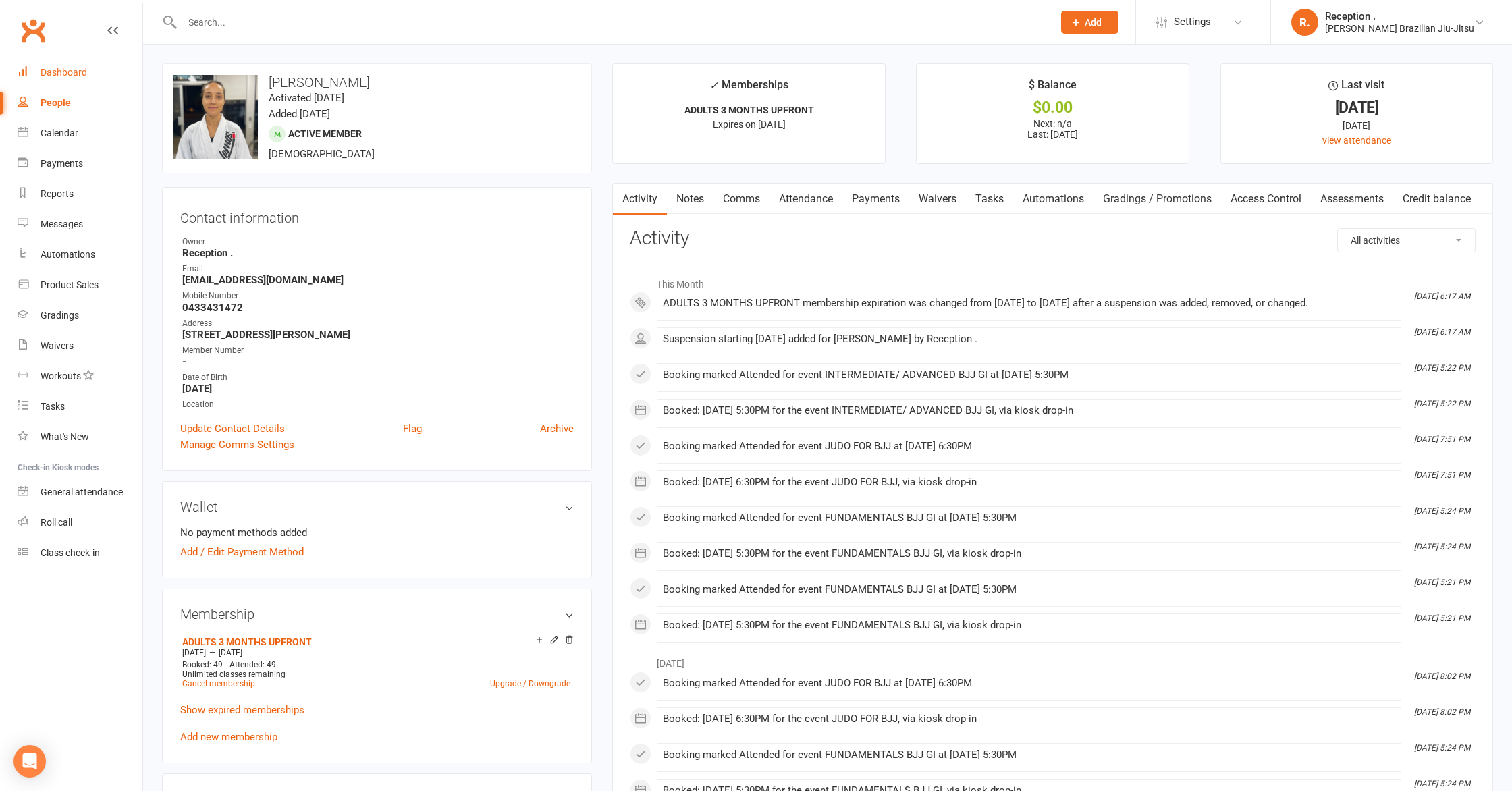
click at [94, 73] on link "Dashboard" at bounding box center [80, 73] width 125 height 31
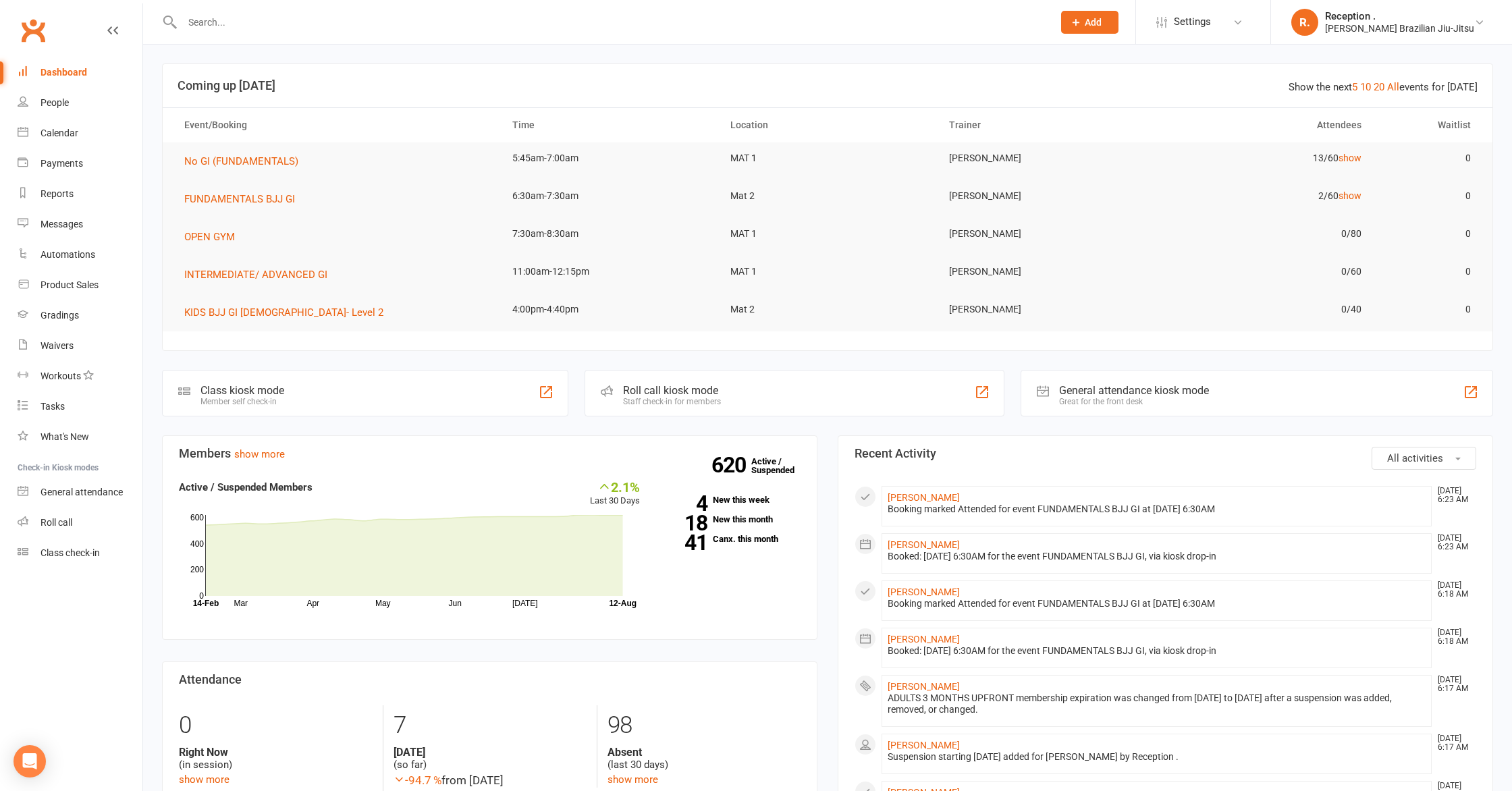
click at [240, 11] on div at bounding box center [602, 22] width 881 height 44
click at [235, 20] on input "text" at bounding box center [611, 22] width 866 height 19
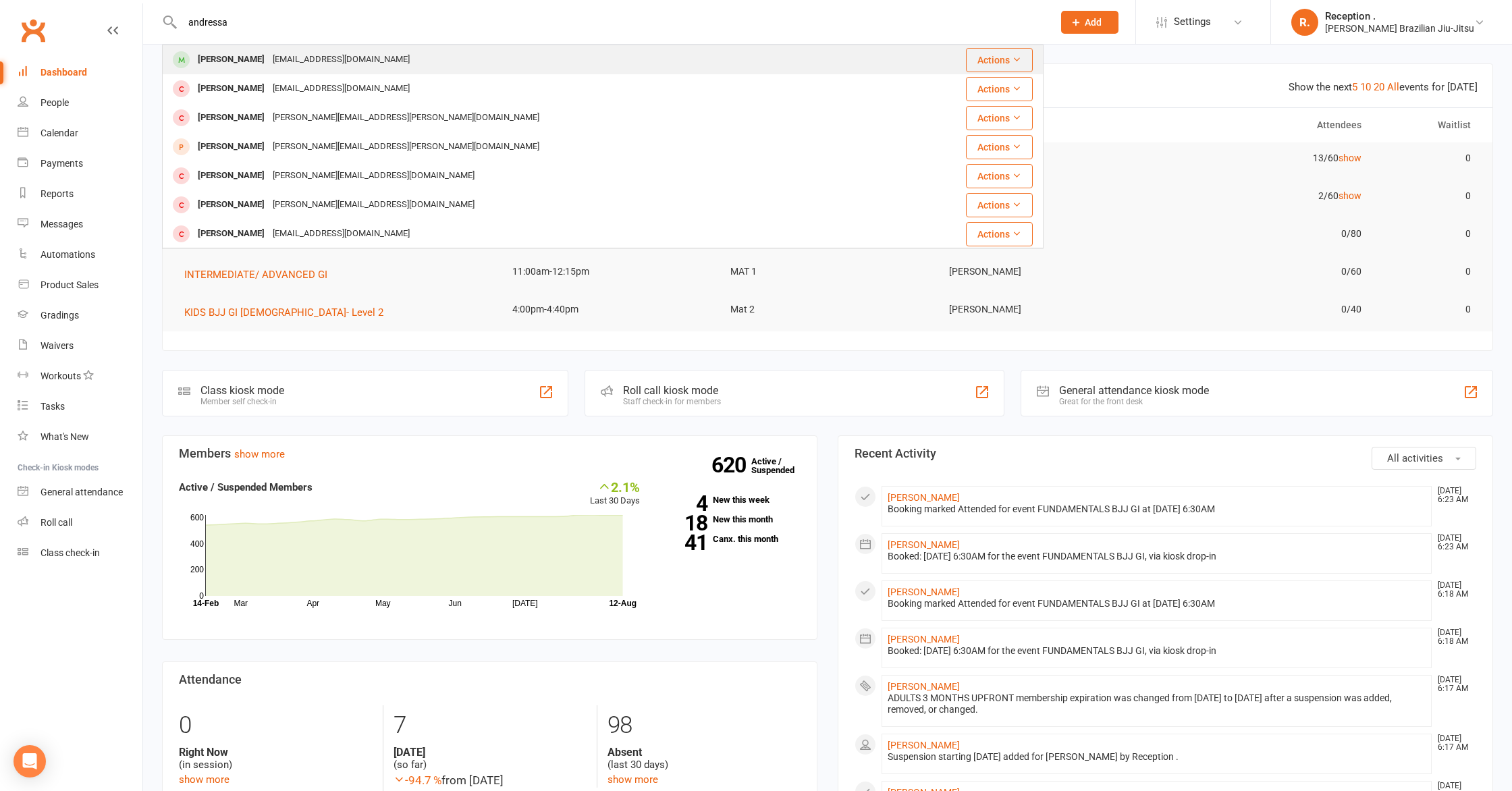
type input "andressa"
click at [312, 61] on div "andressagleeson@icloud.com" at bounding box center [341, 60] width 145 height 20
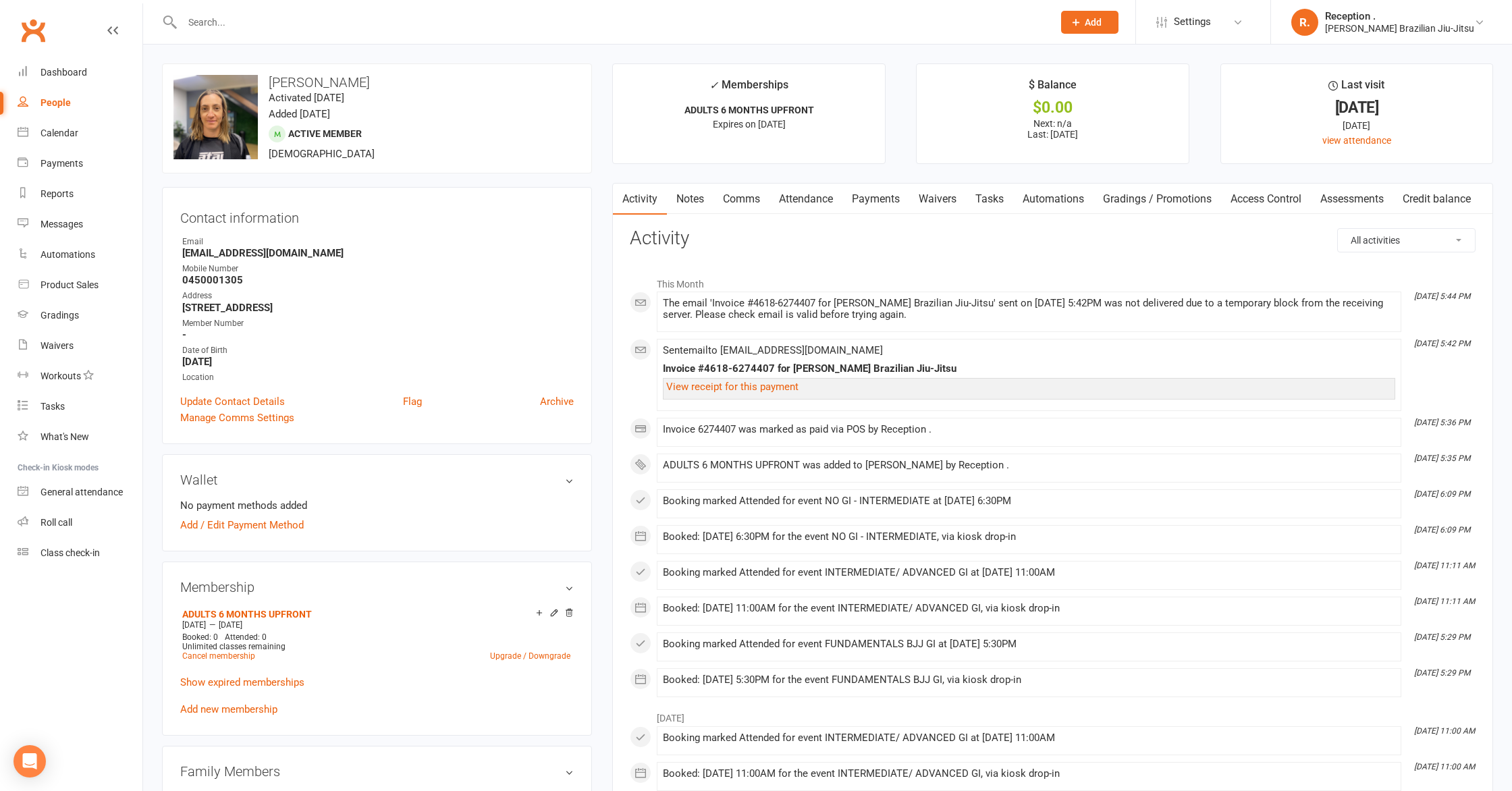
click at [701, 200] on link "Notes" at bounding box center [690, 199] width 46 height 31
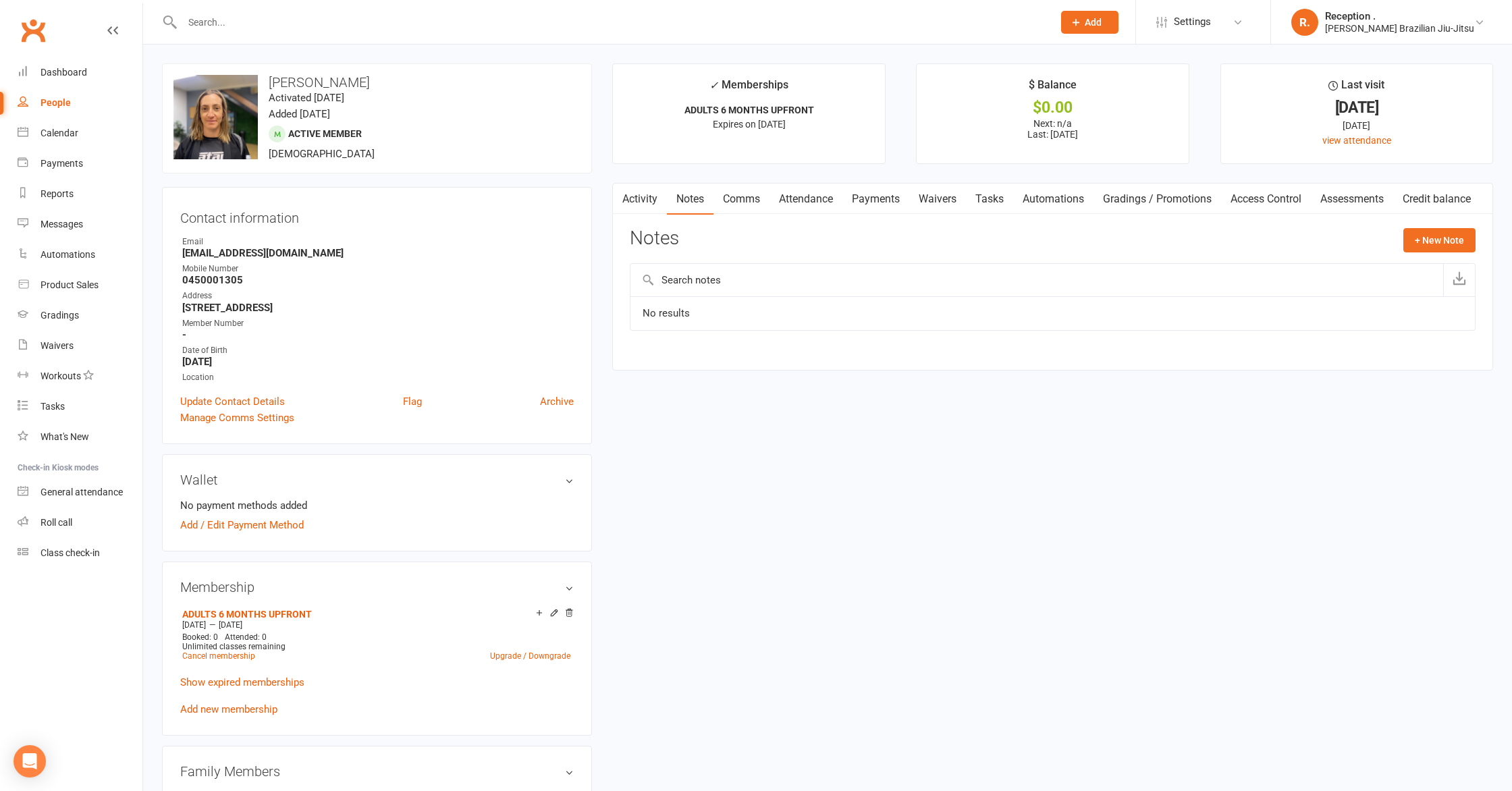
click at [761, 197] on link "Comms" at bounding box center [741, 199] width 56 height 31
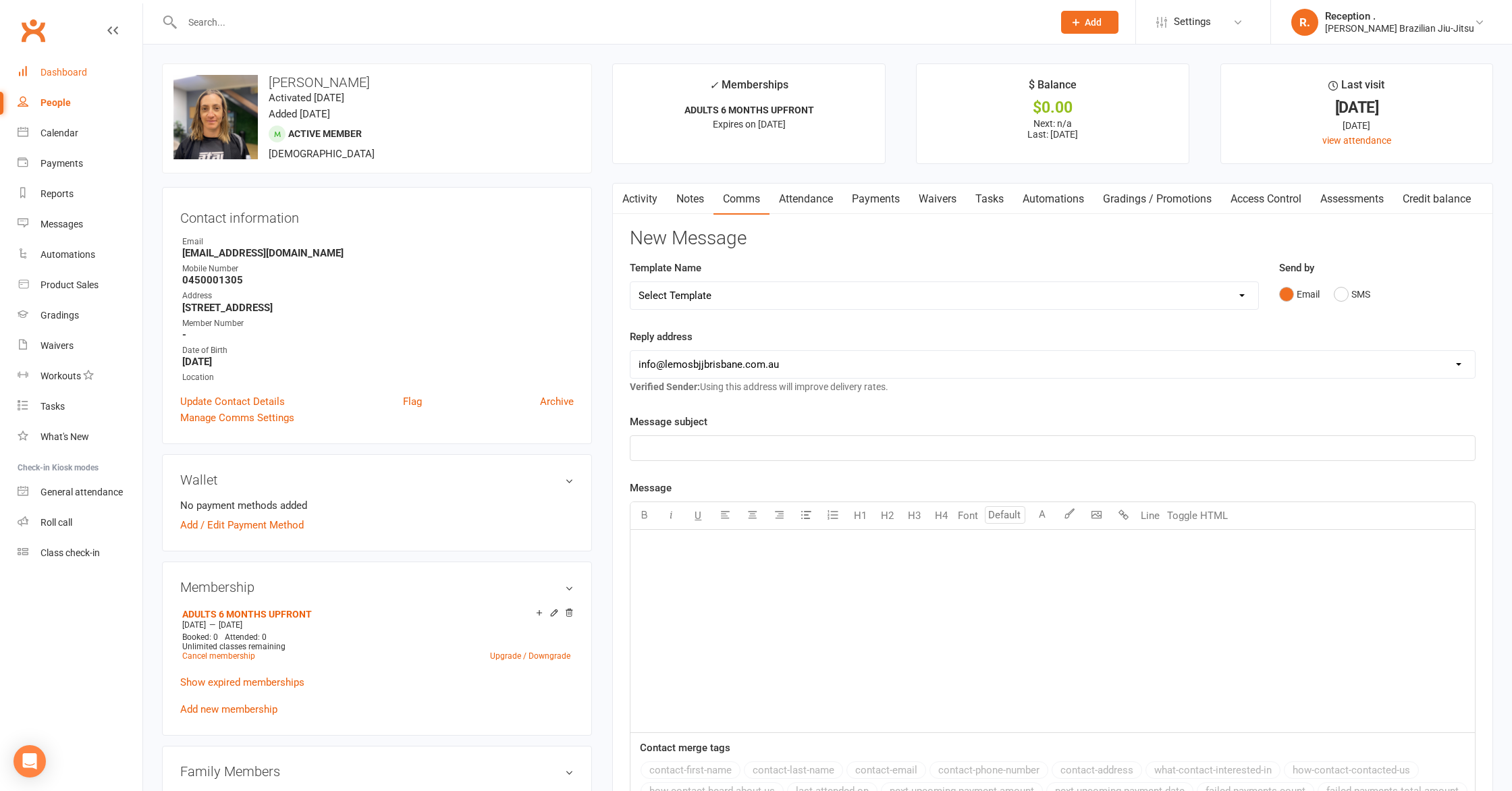
click at [59, 71] on div "Dashboard" at bounding box center [63, 72] width 46 height 11
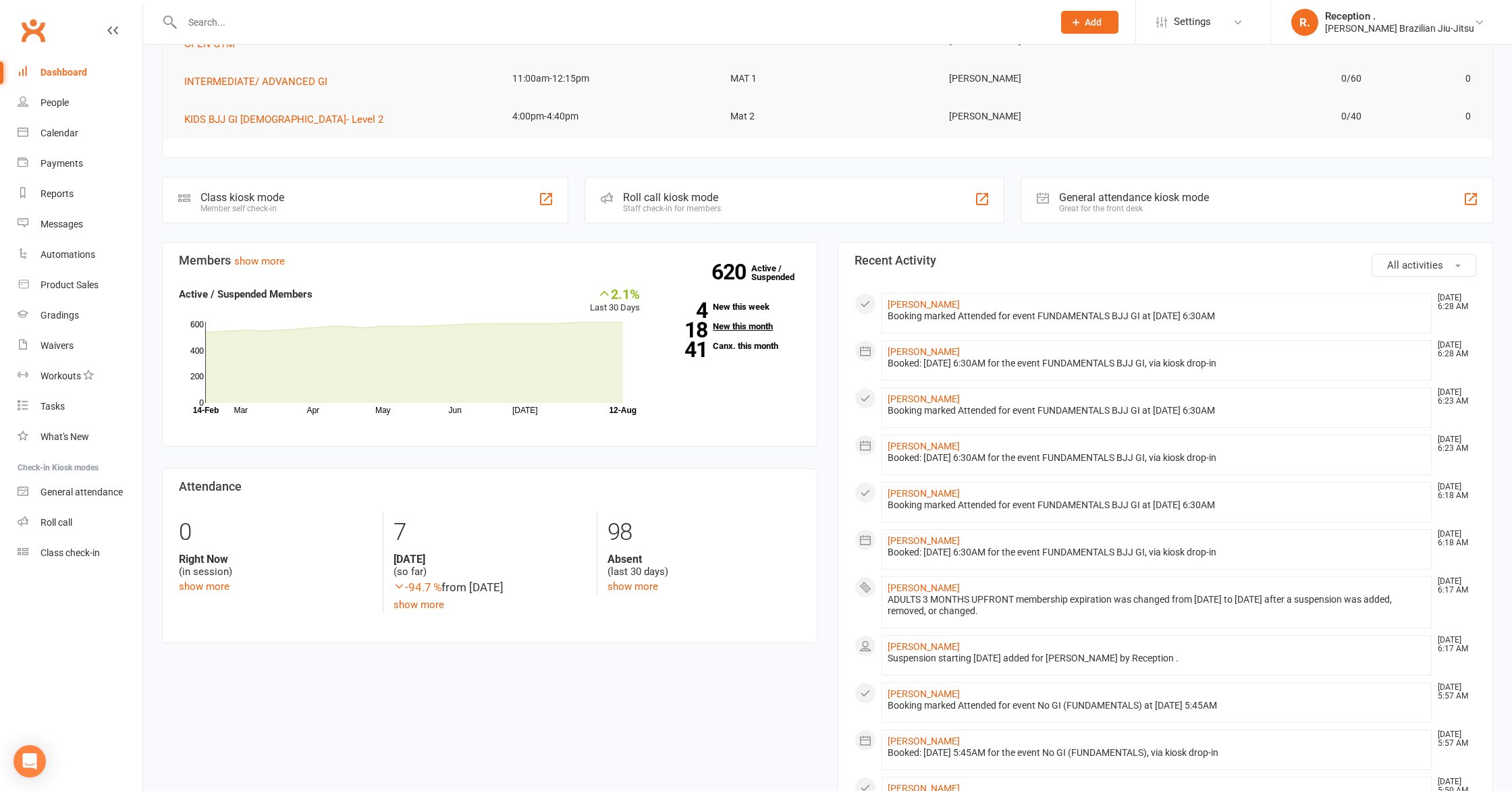
scroll to position [204, 0]
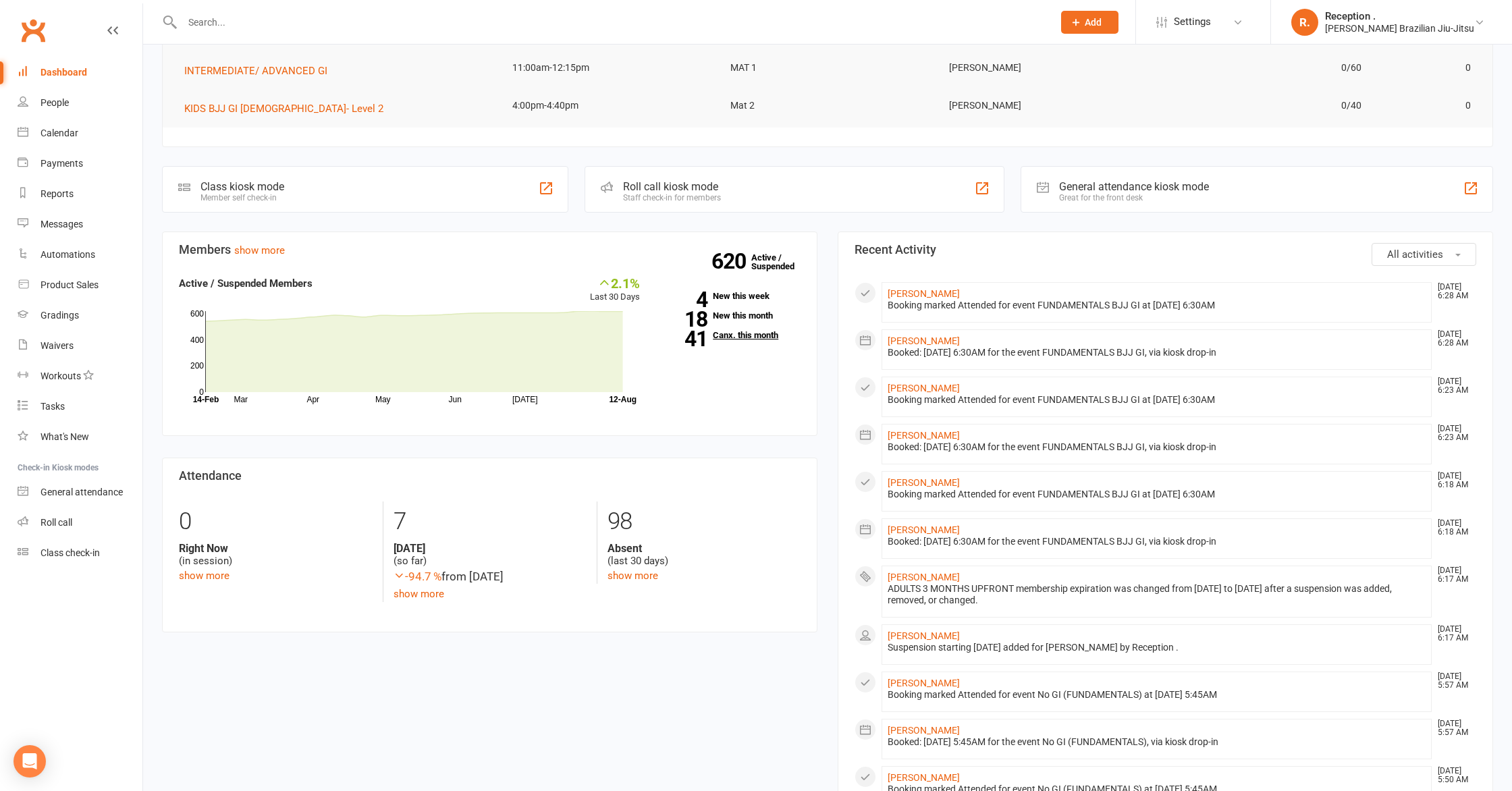
click at [762, 334] on link "41 Canx. this month" at bounding box center [730, 335] width 140 height 9
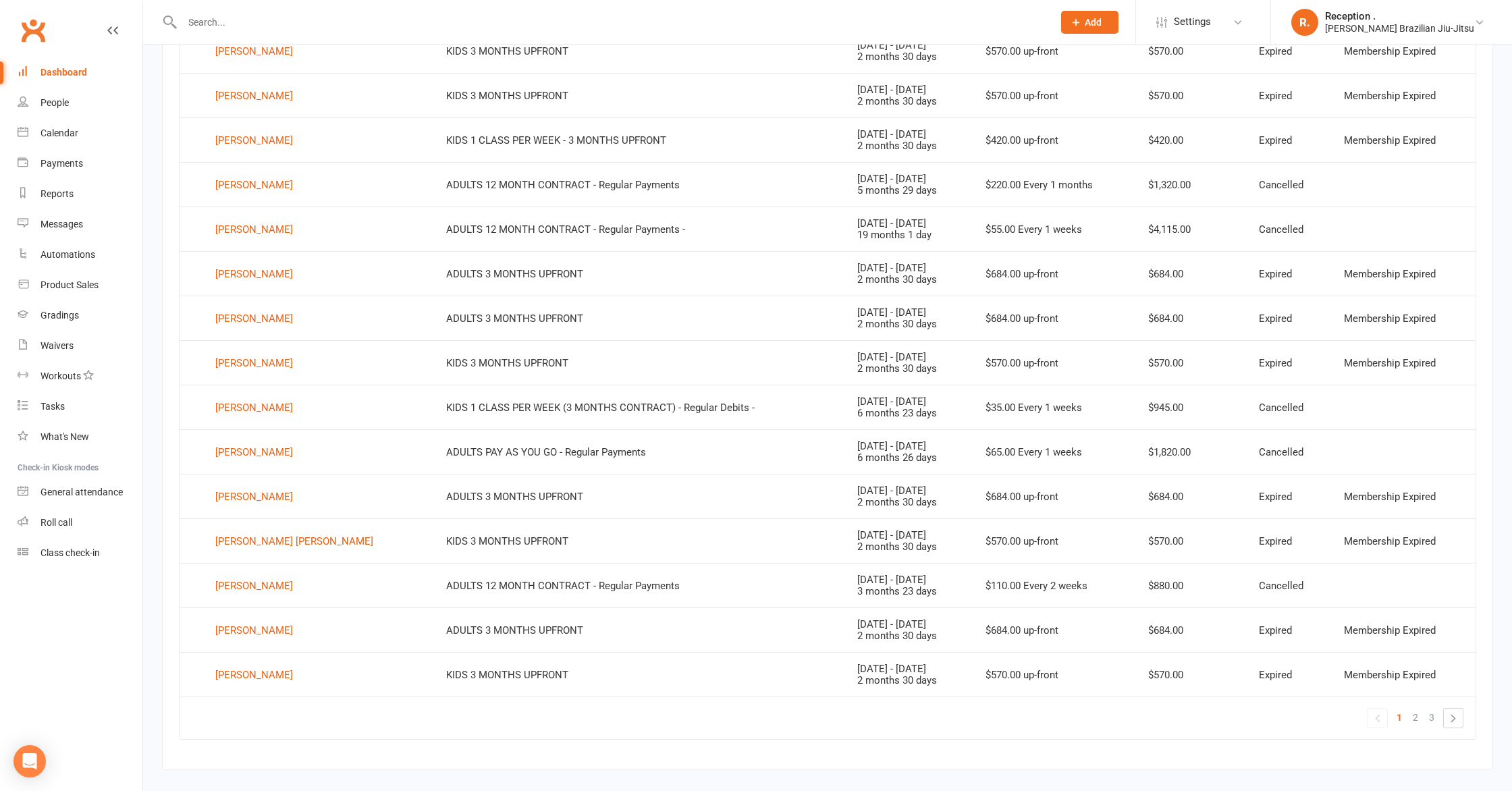
scroll to position [619, 0]
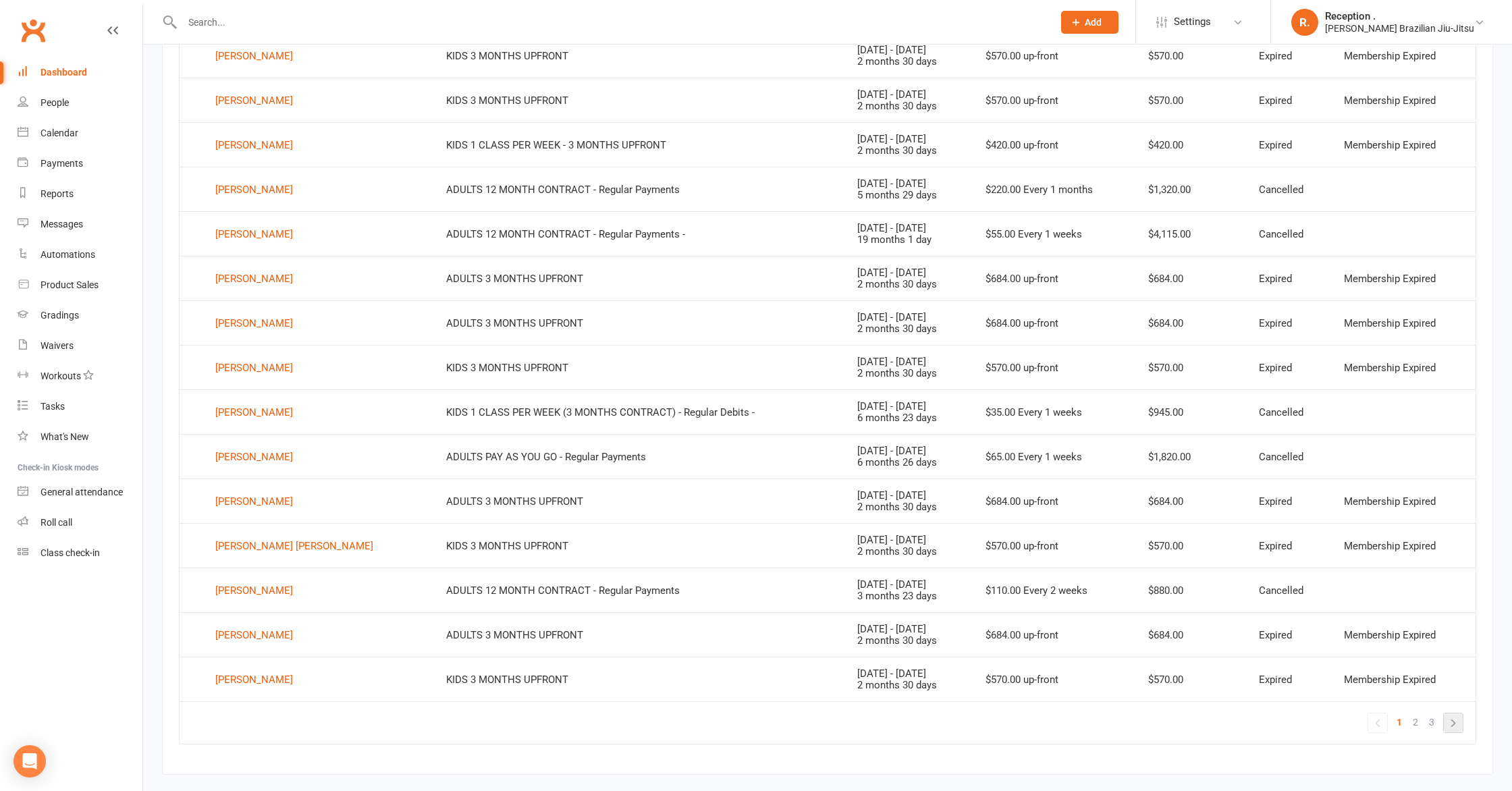
click at [1459, 723] on link "»" at bounding box center [1453, 723] width 19 height 19
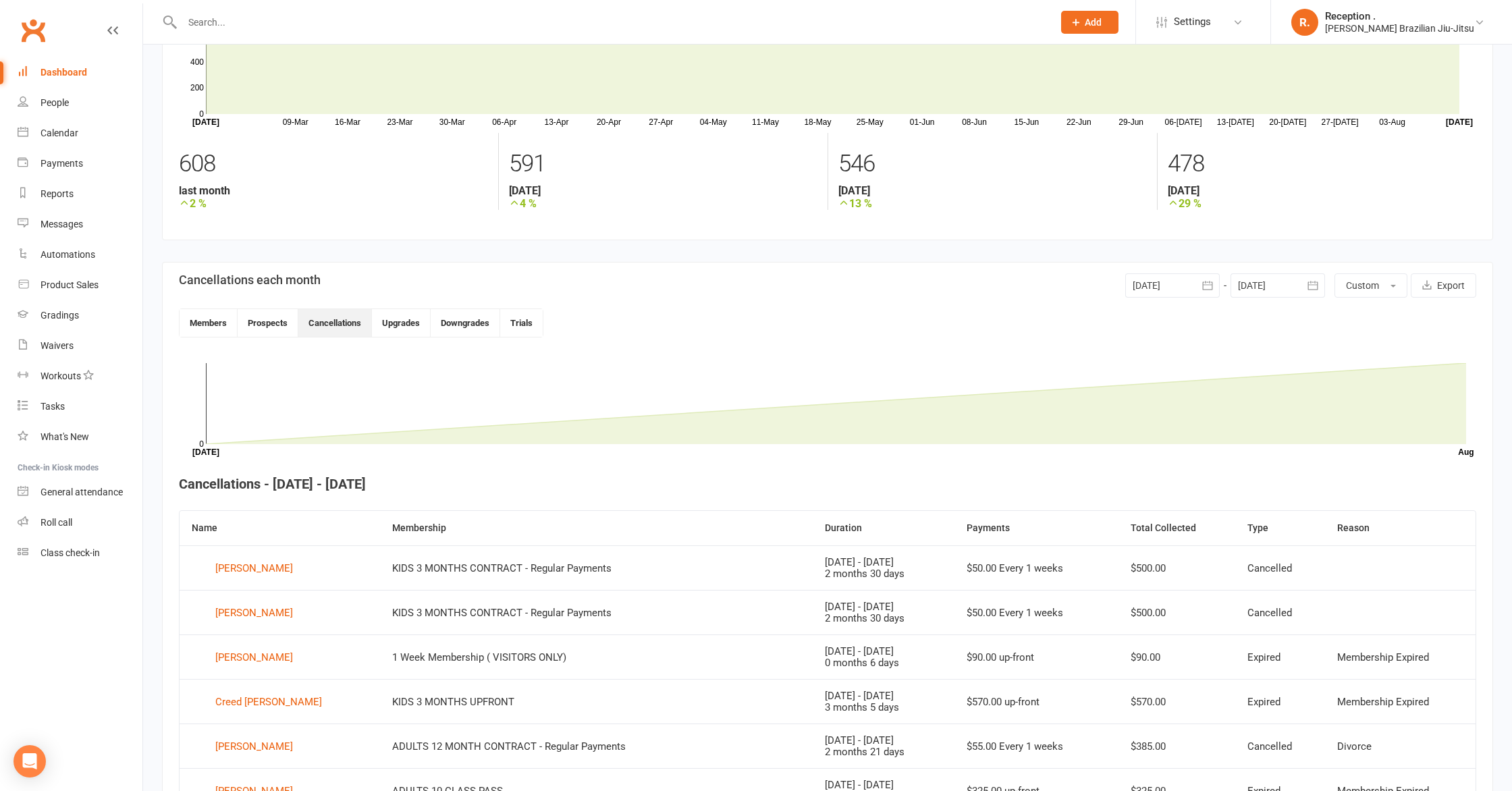
scroll to position [108, 0]
click at [206, 329] on button "Members" at bounding box center [208, 322] width 58 height 28
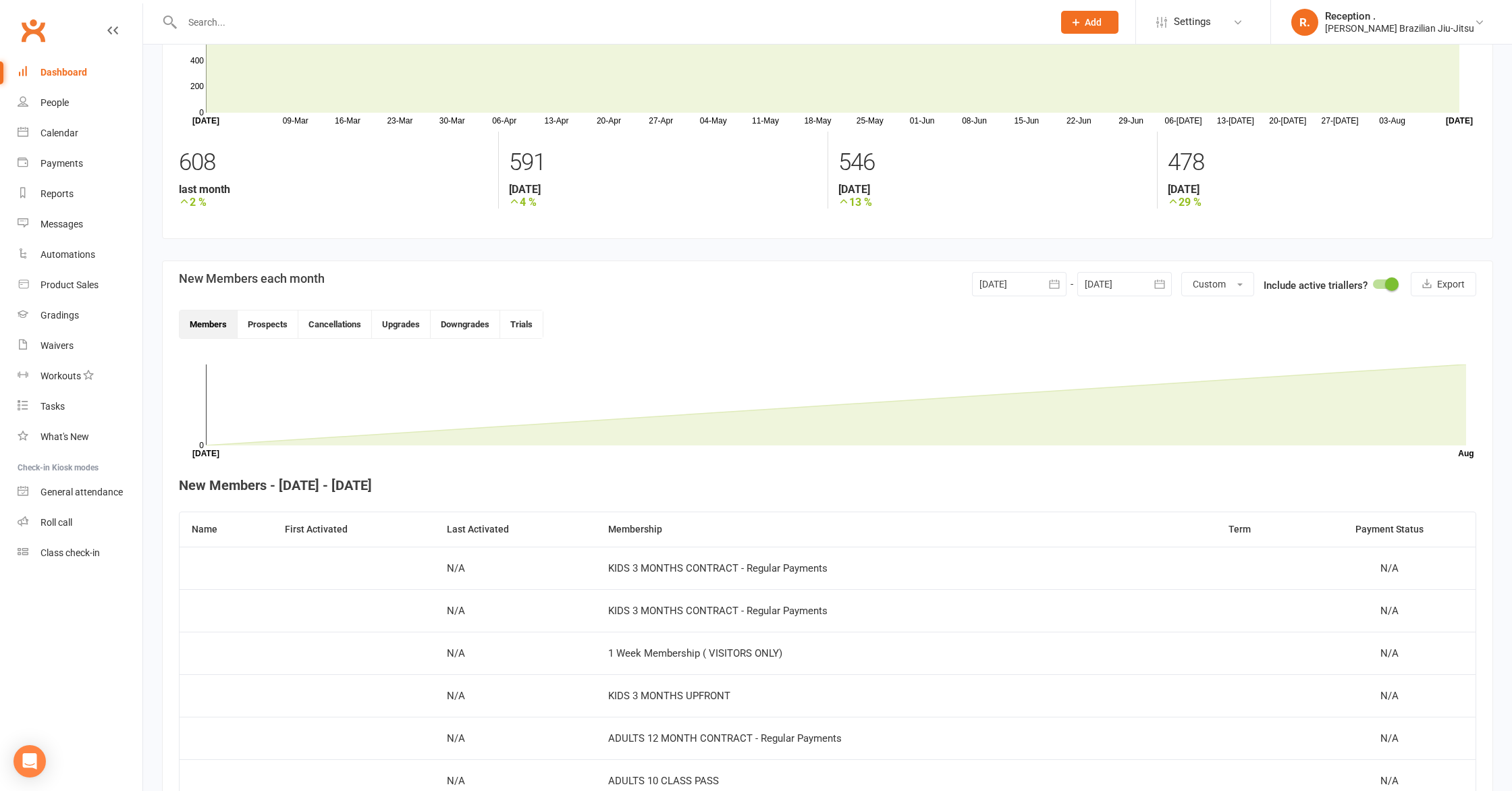
scroll to position [106, 0]
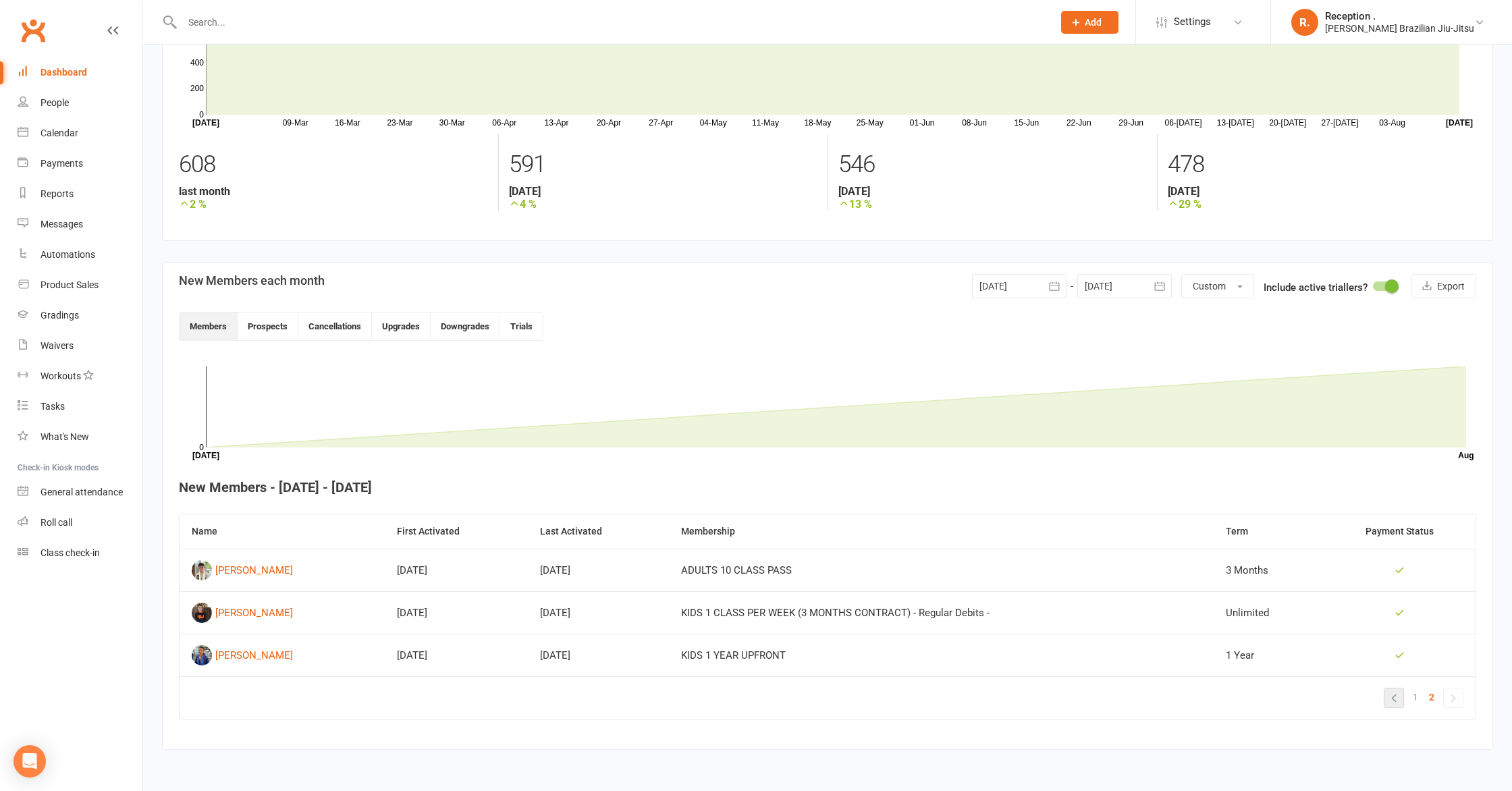
click at [1395, 696] on link "«" at bounding box center [1394, 698] width 19 height 19
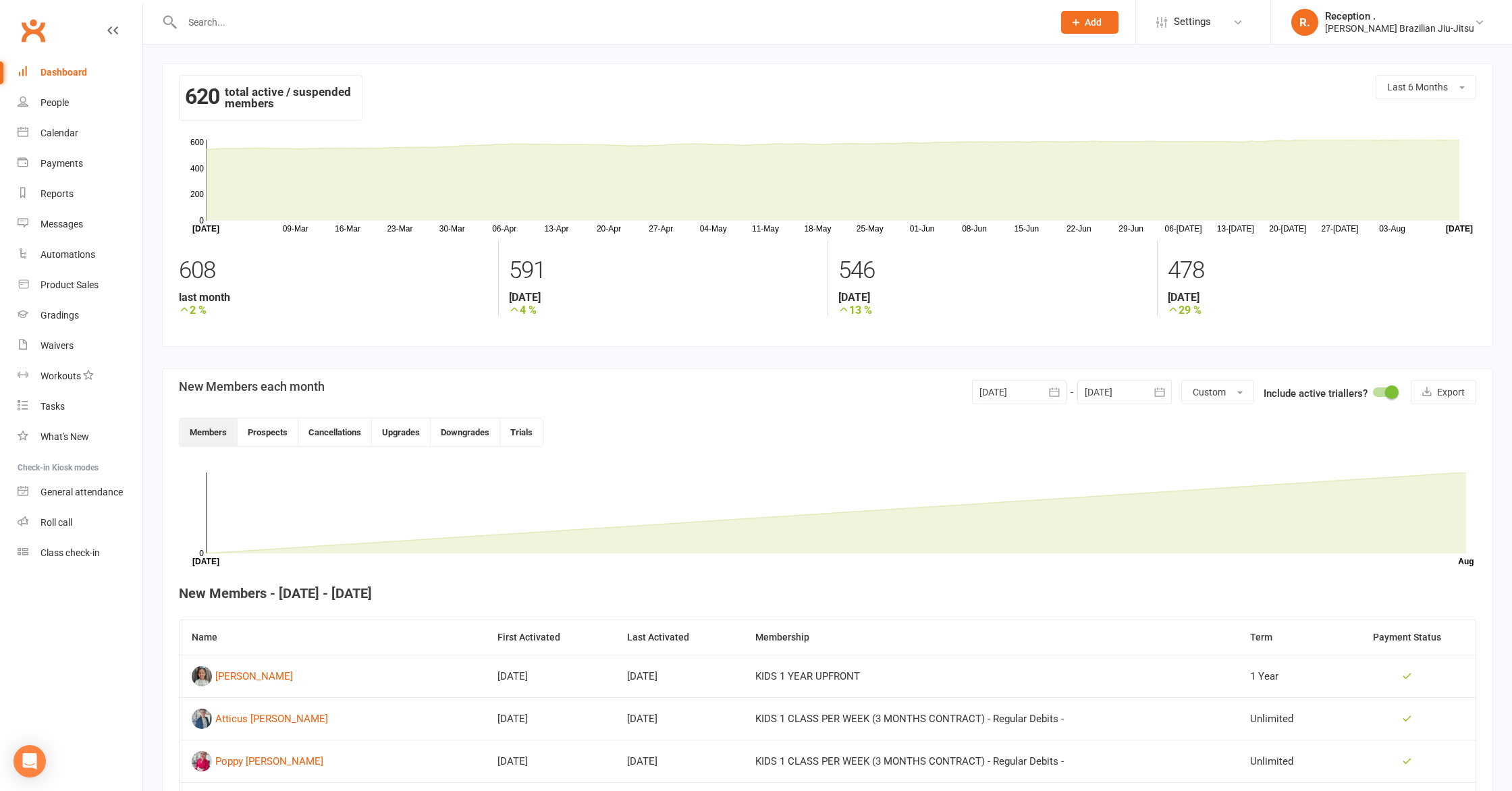
click at [1395, 696] on td at bounding box center [1407, 676] width 138 height 43
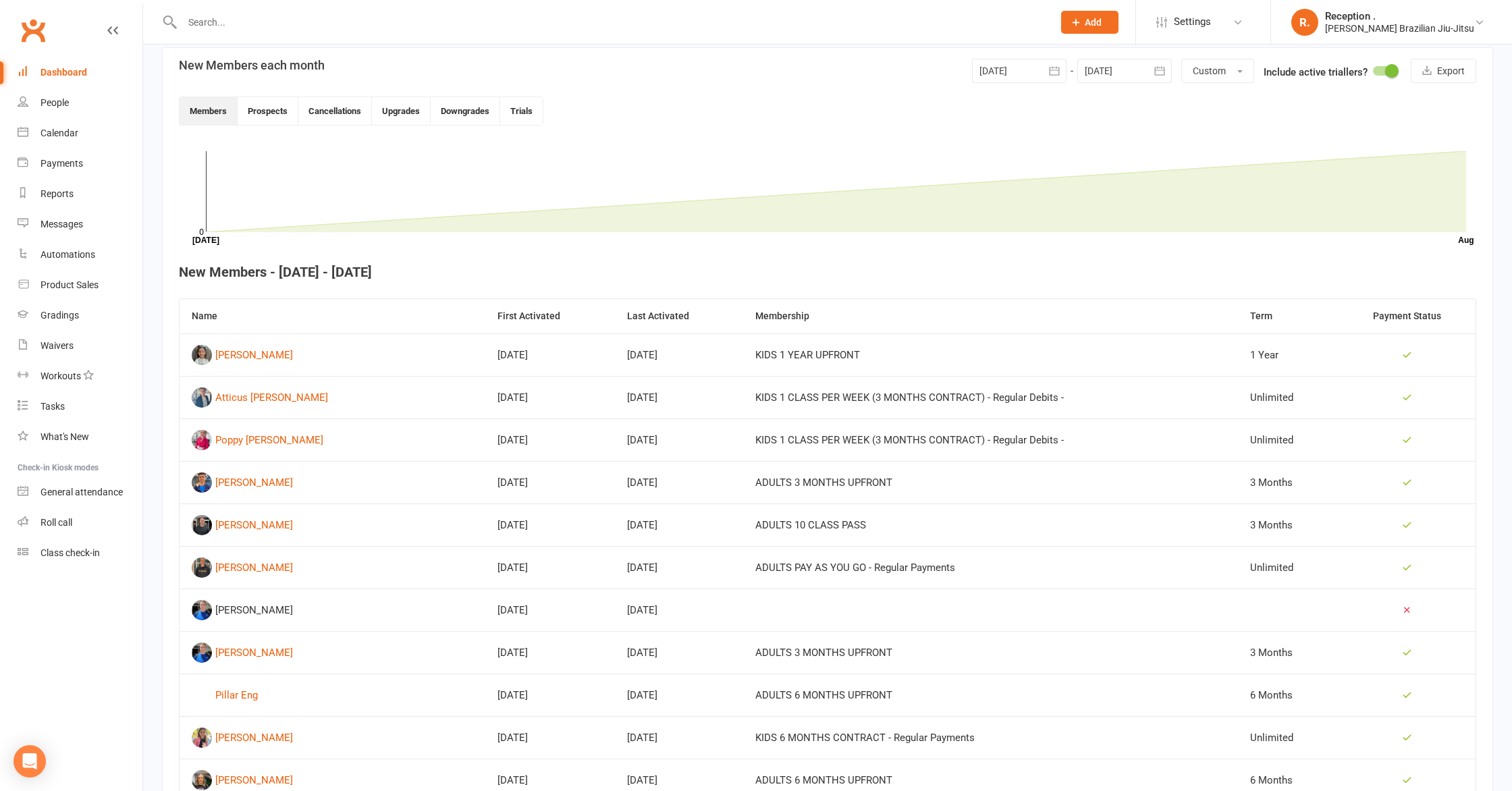
scroll to position [319, 0]
click at [1220, 77] on span "Custom" at bounding box center [1209, 73] width 33 height 11
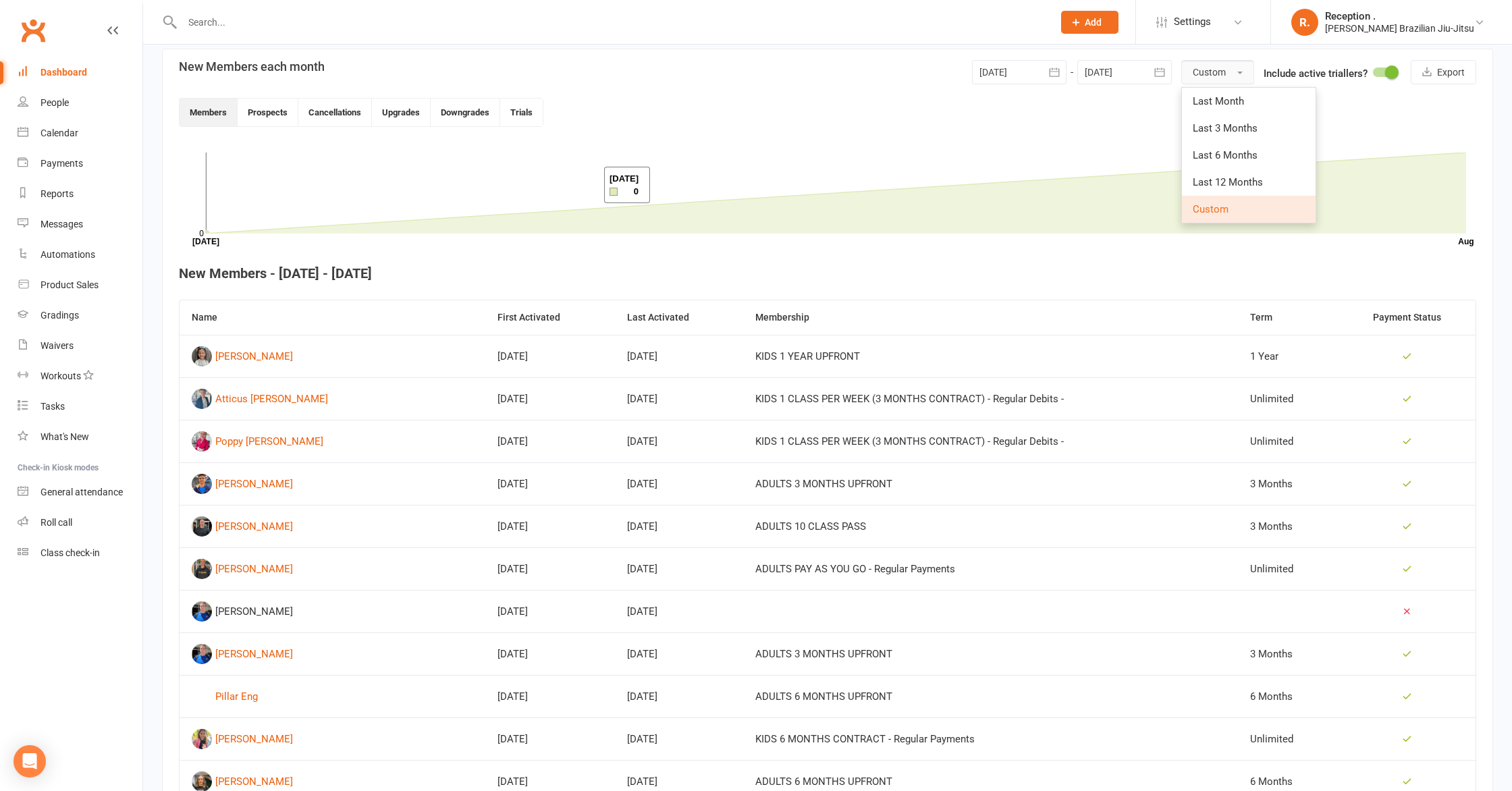
scroll to position [327, 0]
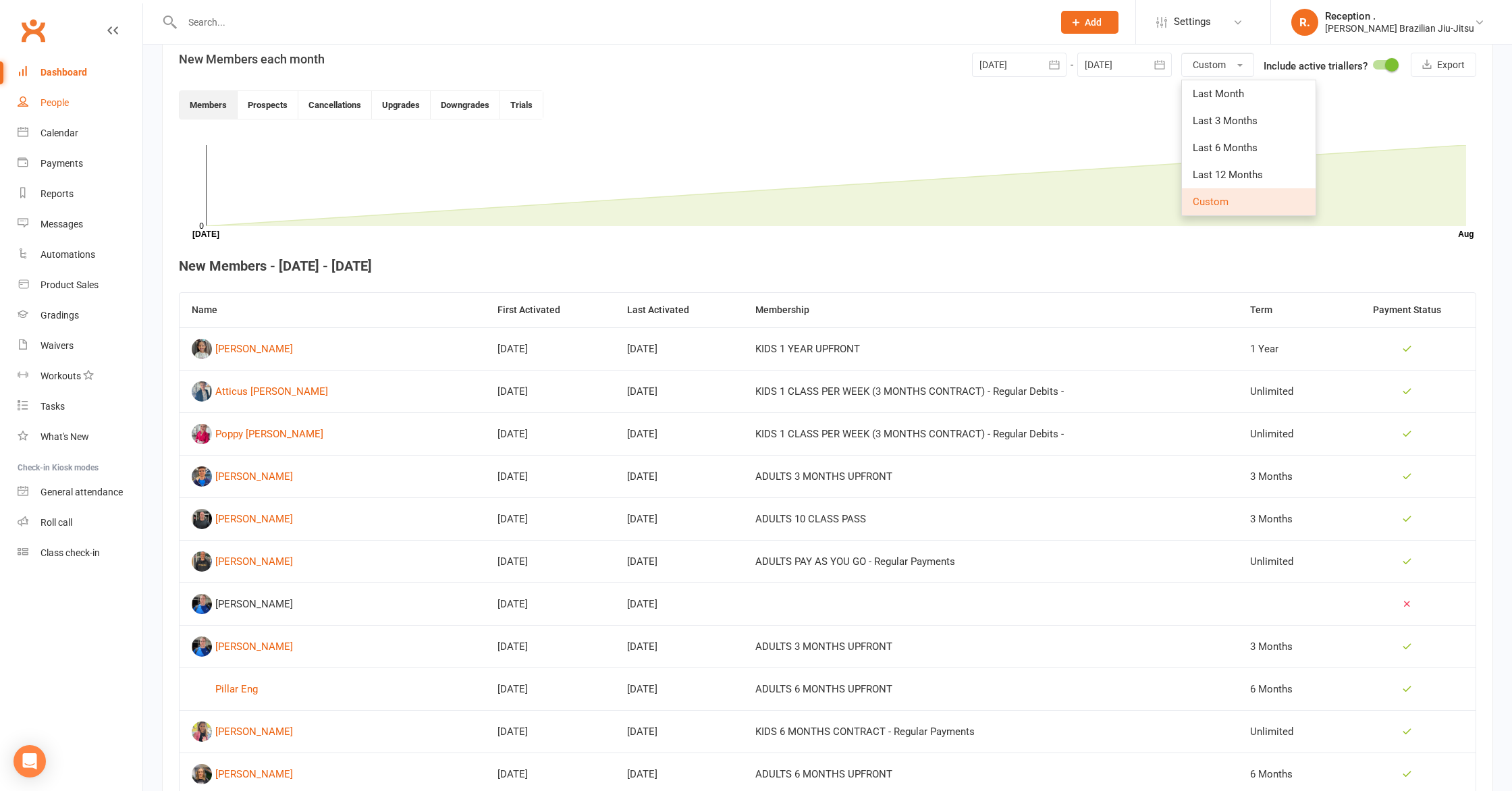
click at [54, 112] on link "People" at bounding box center [80, 102] width 125 height 31
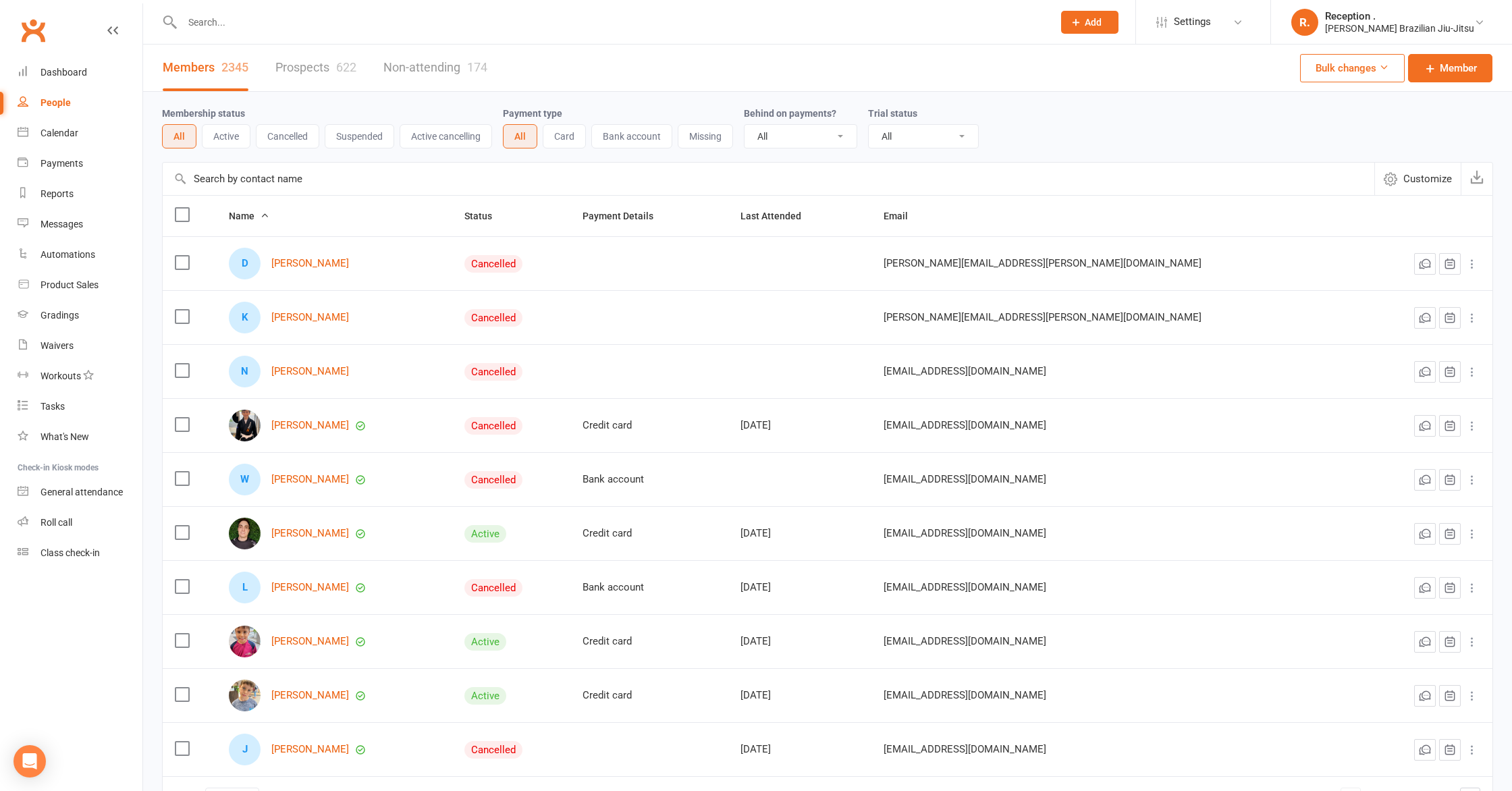
click at [439, 139] on button "Active cancelling" at bounding box center [446, 137] width 92 height 24
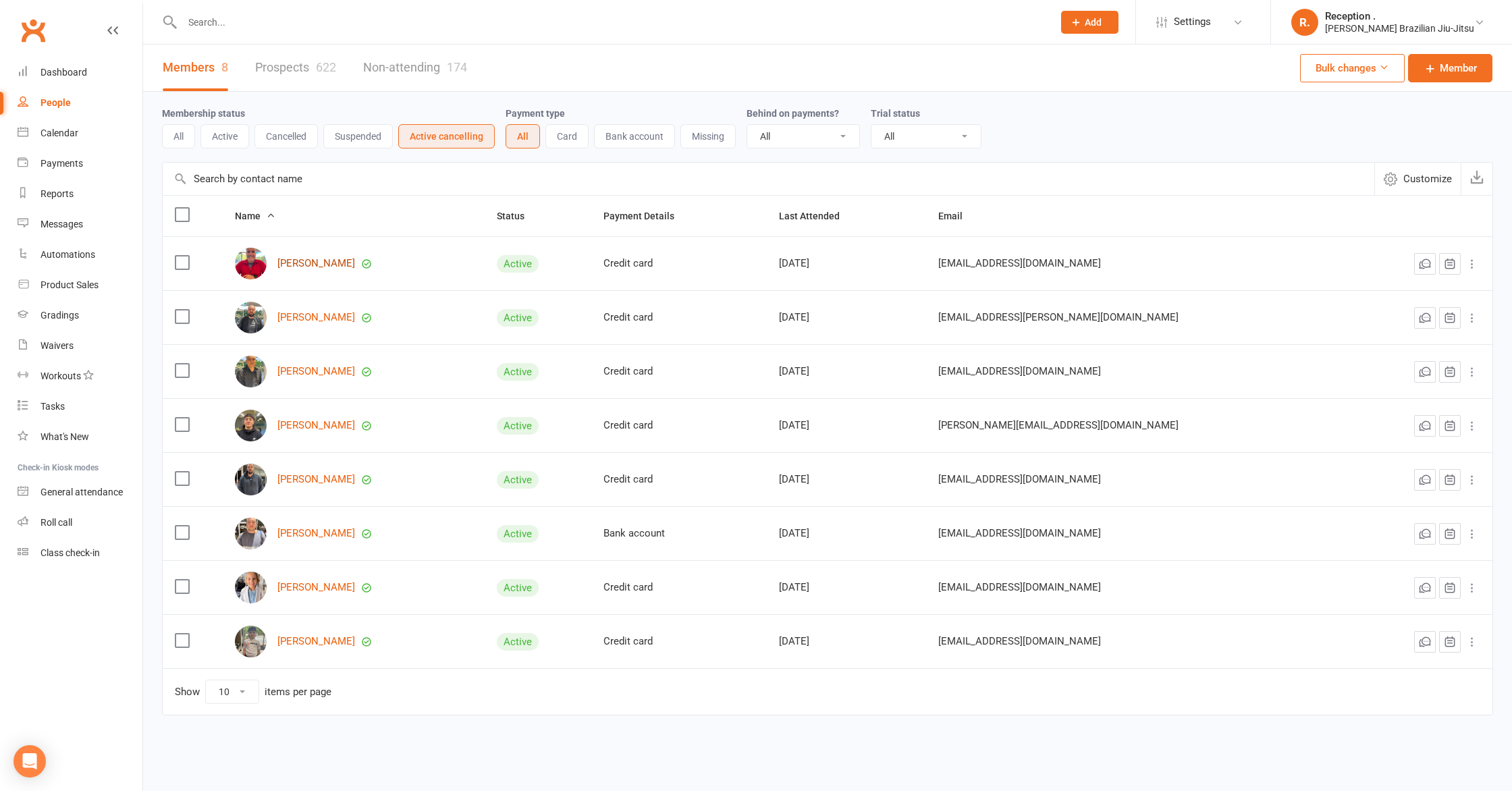
click at [320, 266] on link "Paulo Barroso" at bounding box center [316, 264] width 78 height 11
click at [422, 137] on button "Active cancelling" at bounding box center [447, 137] width 97 height 24
click at [337, 139] on button "Suspended" at bounding box center [358, 137] width 70 height 24
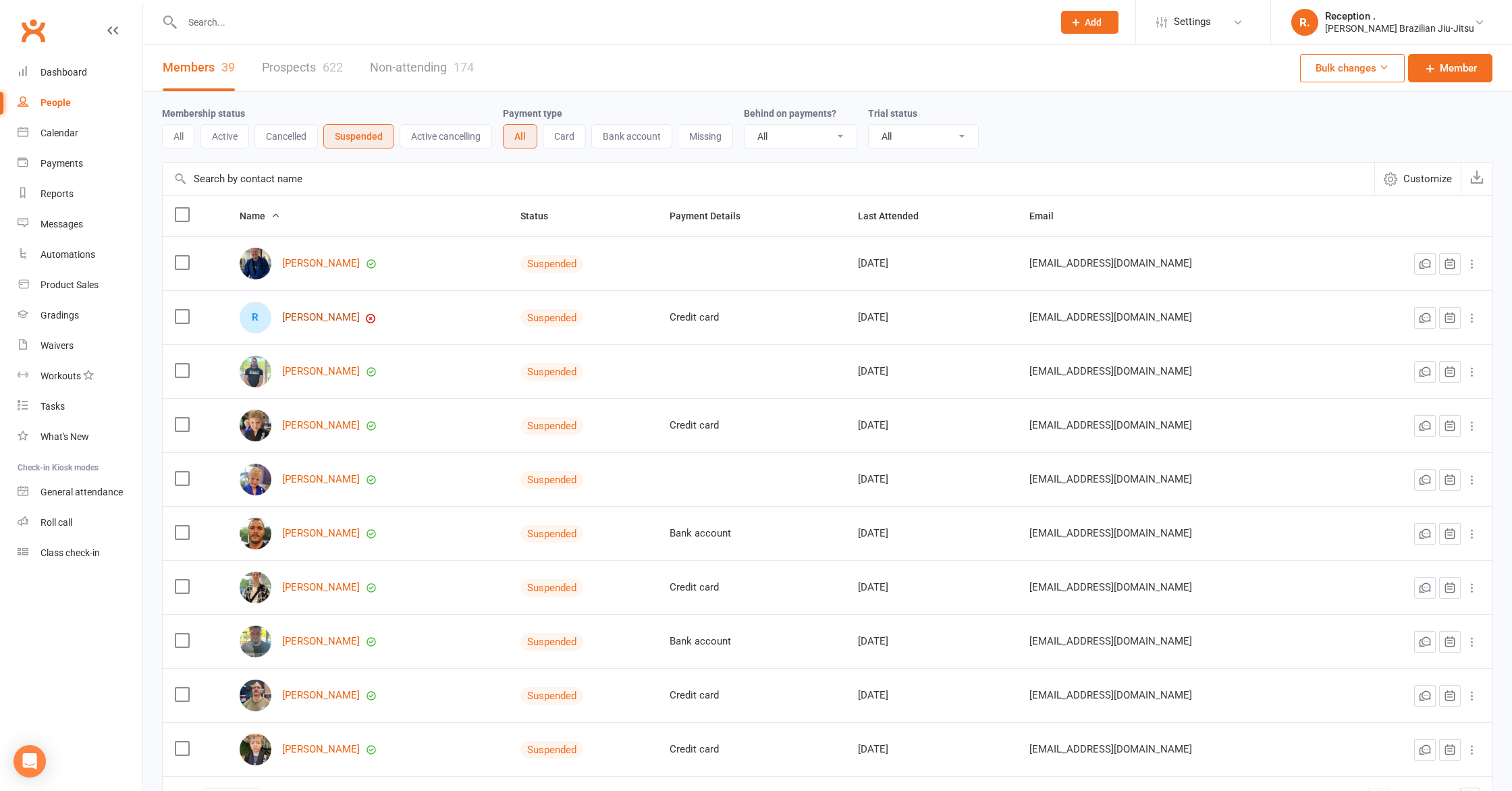
click at [324, 316] on link "Rafael Arslanov" at bounding box center [321, 317] width 78 height 11
click at [289, 144] on button "Cancelled" at bounding box center [286, 137] width 63 height 24
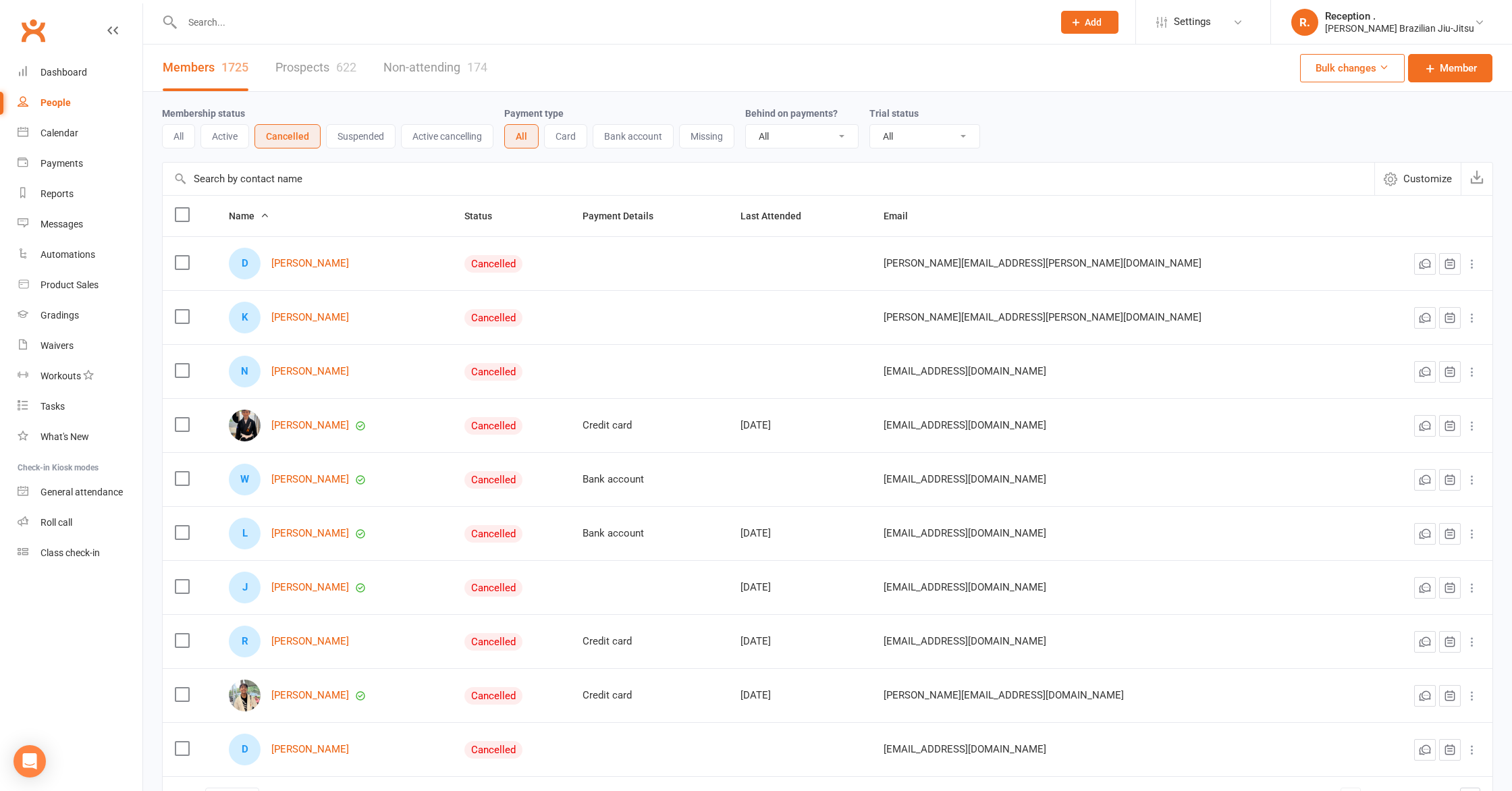
click at [216, 139] on button "Active" at bounding box center [225, 137] width 48 height 24
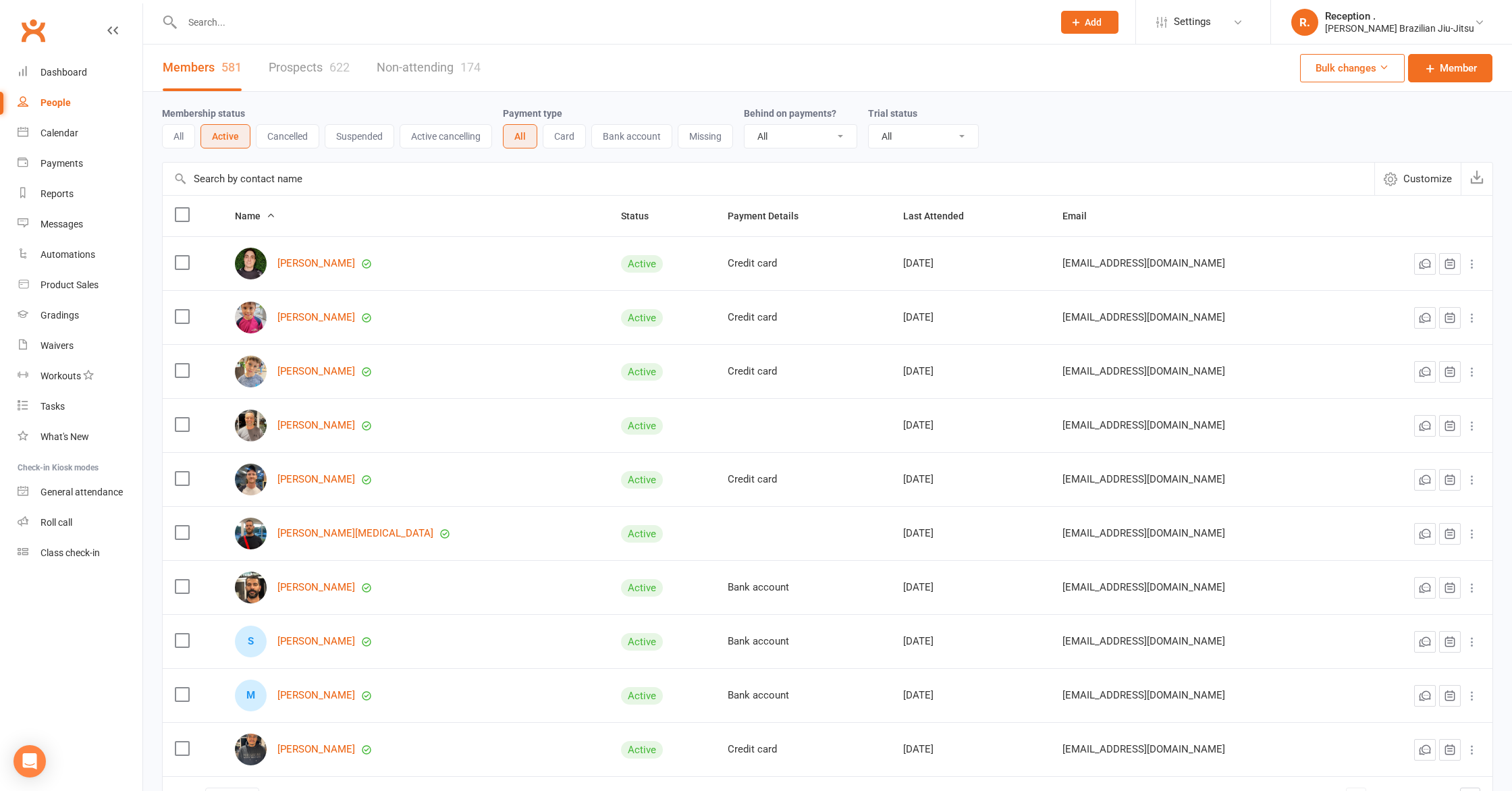
click at [442, 71] on link "Non-attending 174" at bounding box center [429, 68] width 104 height 46
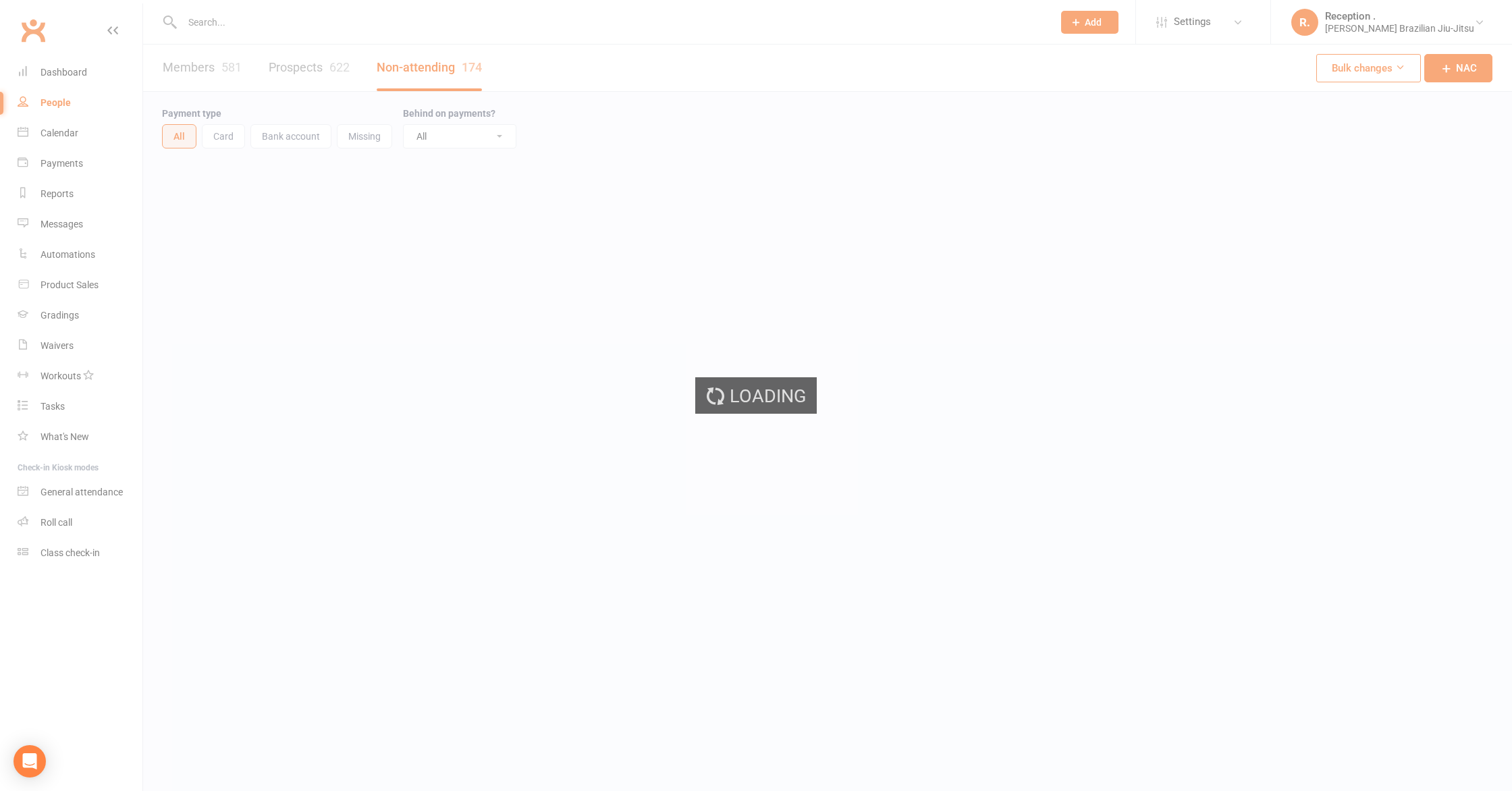
select select "50"
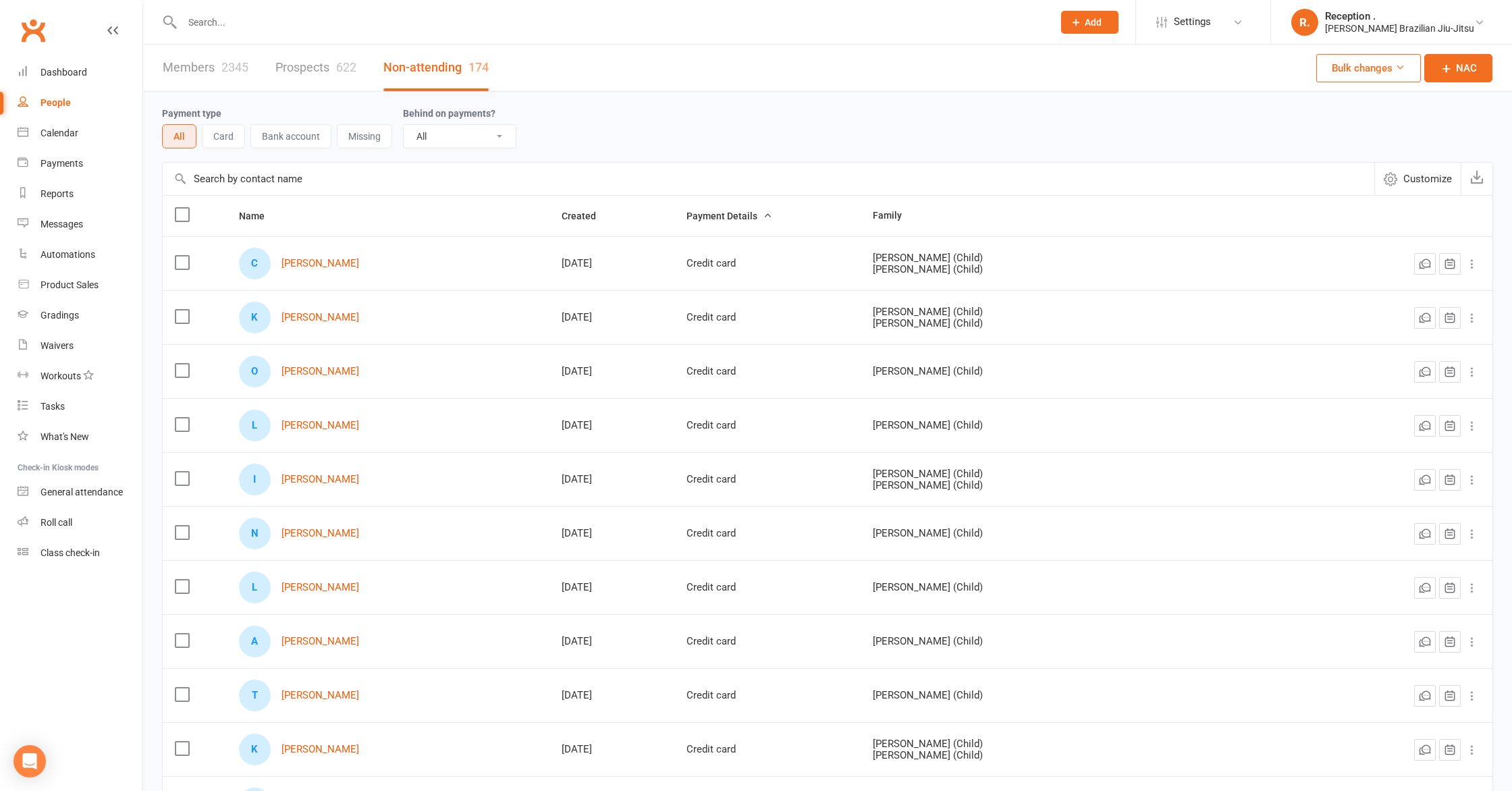
click at [197, 65] on link "Members 2345" at bounding box center [206, 68] width 86 height 46
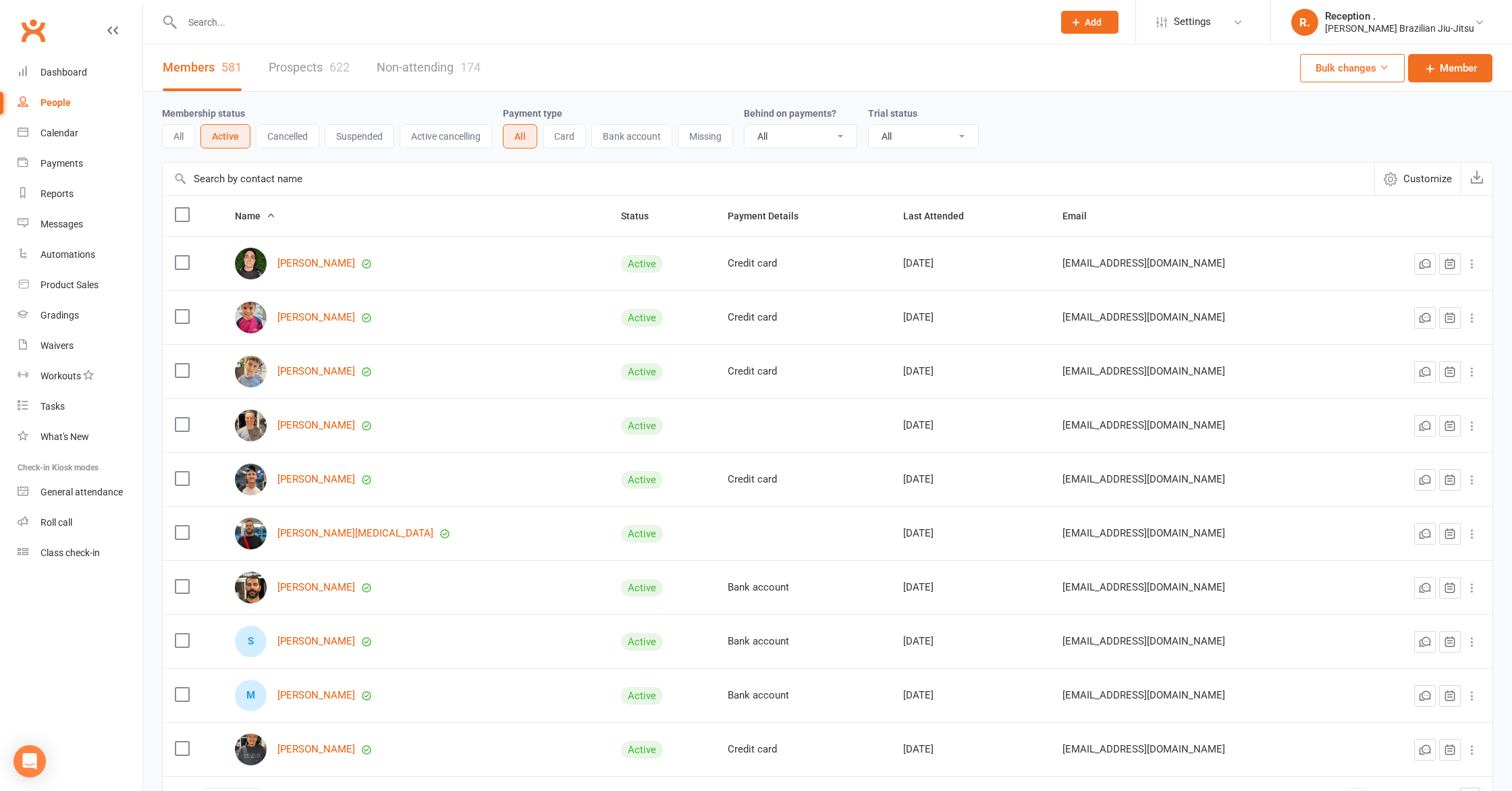
click at [187, 138] on button "All" at bounding box center [179, 137] width 33 height 24
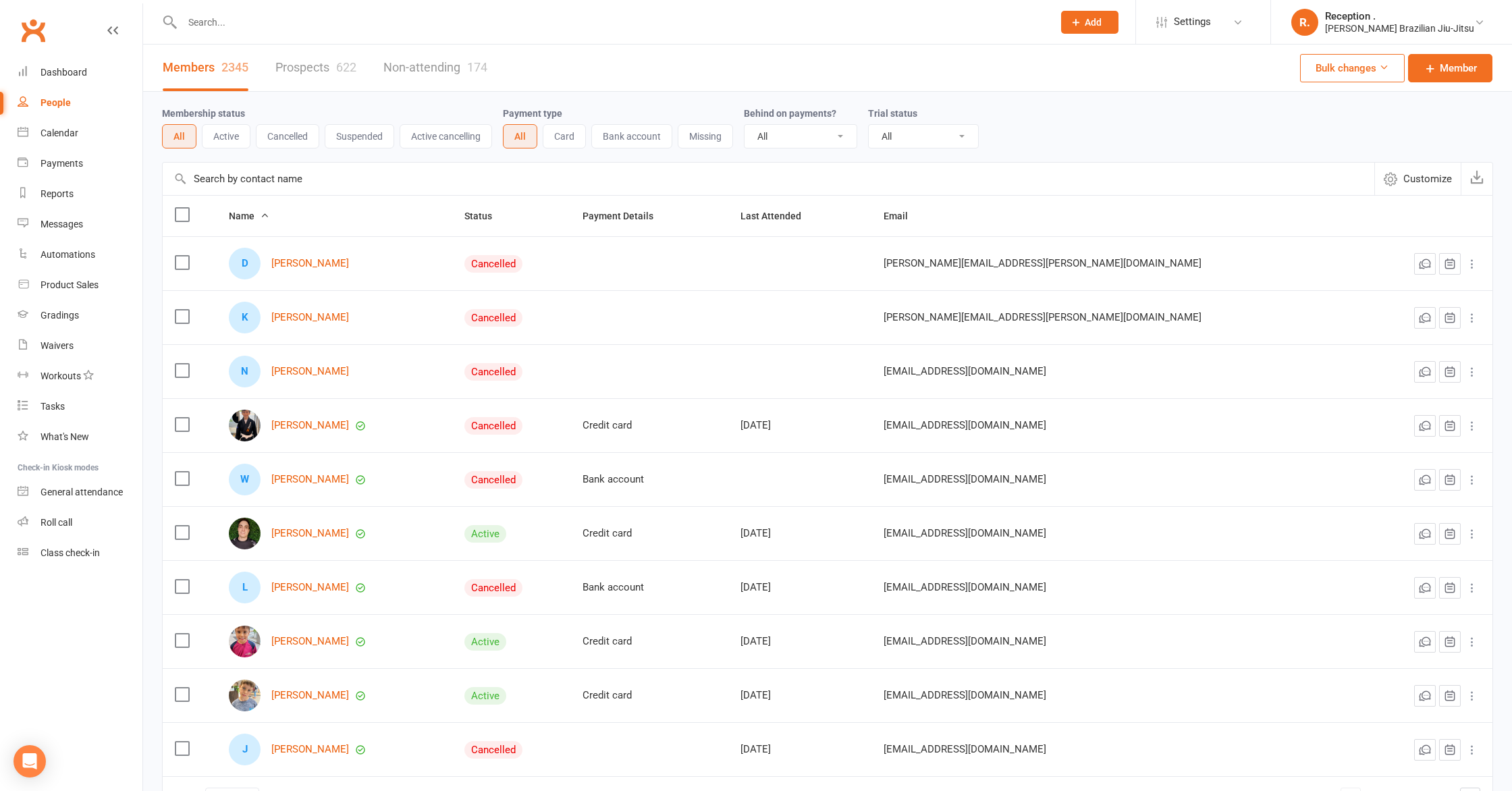
click at [778, 139] on select "All No Yes" at bounding box center [801, 137] width 112 height 23
click at [746, 125] on select "All No Yes" at bounding box center [801, 137] width 112 height 23
click at [939, 144] on select "All Active and expired trials All active trials Active trial (no other membersh…" at bounding box center [923, 137] width 110 height 23
click at [1419, 182] on span "Customize" at bounding box center [1427, 179] width 48 height 16
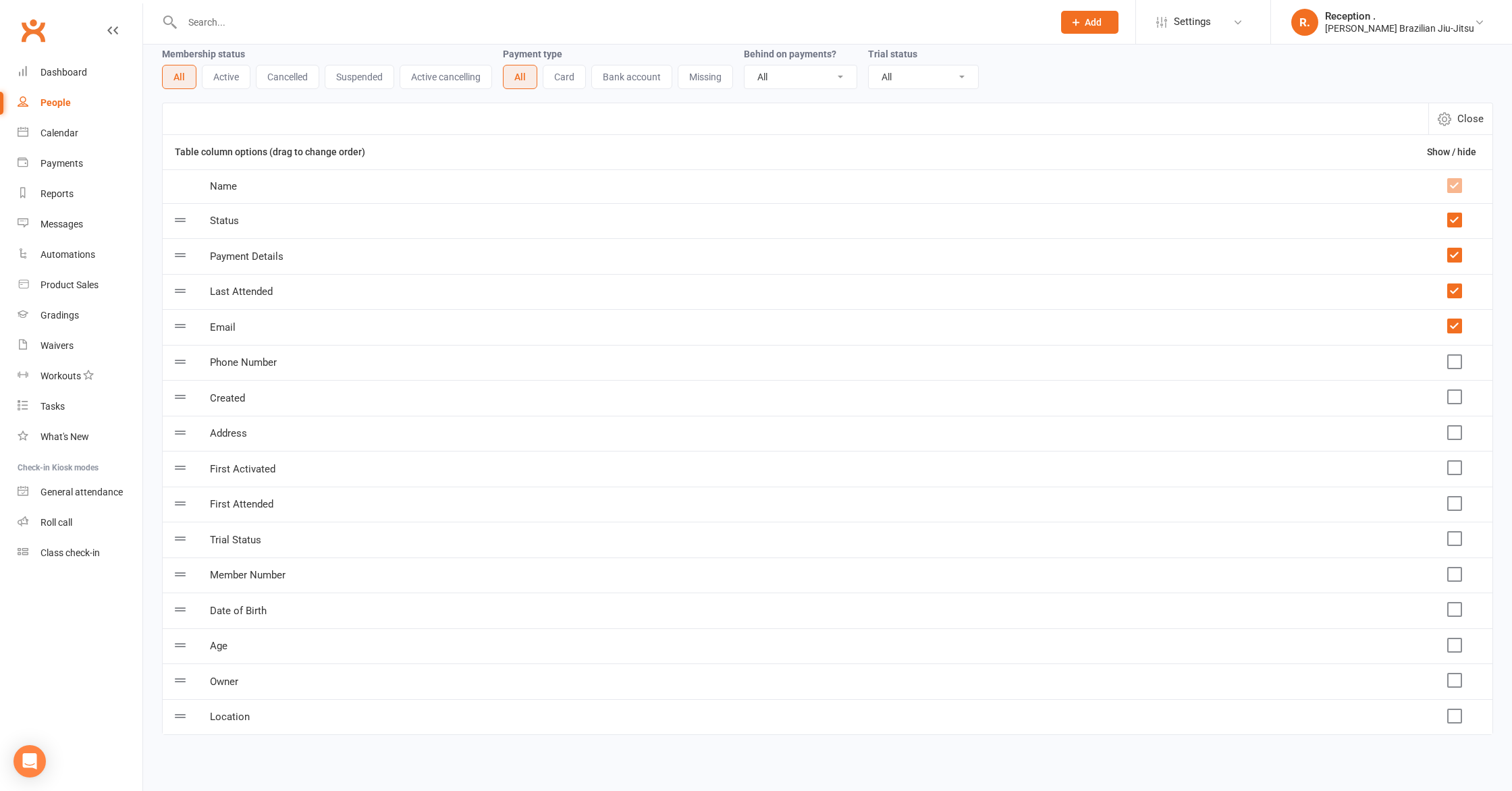
scroll to position [71, 0]
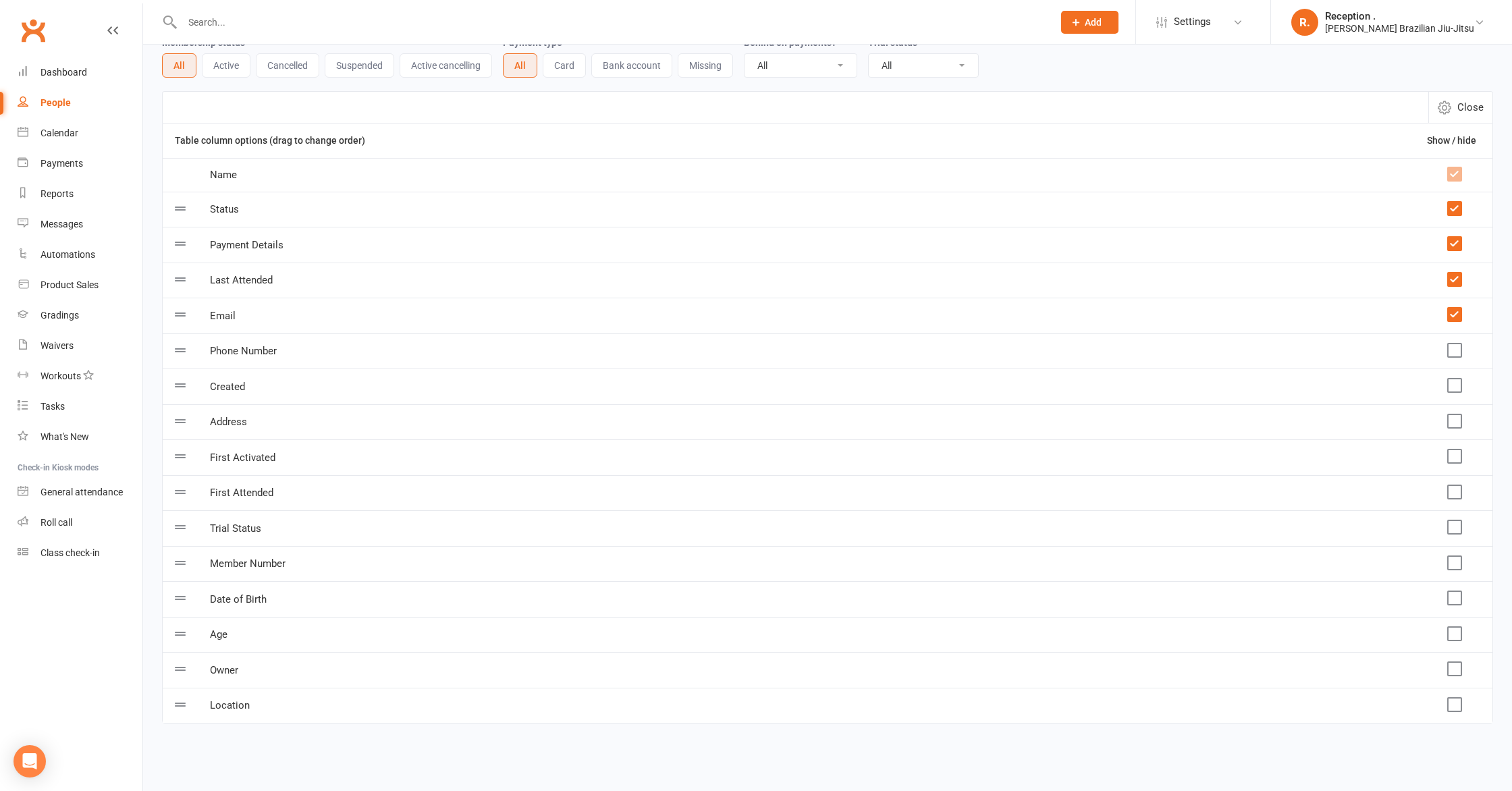
click at [169, 60] on button "All" at bounding box center [179, 65] width 34 height 24
click at [178, 64] on button "All" at bounding box center [179, 65] width 34 height 24
click at [185, 66] on button "All" at bounding box center [179, 65] width 34 height 24
click at [219, 68] on button "Active" at bounding box center [226, 65] width 48 height 24
click at [187, 69] on button "All" at bounding box center [179, 65] width 33 height 24
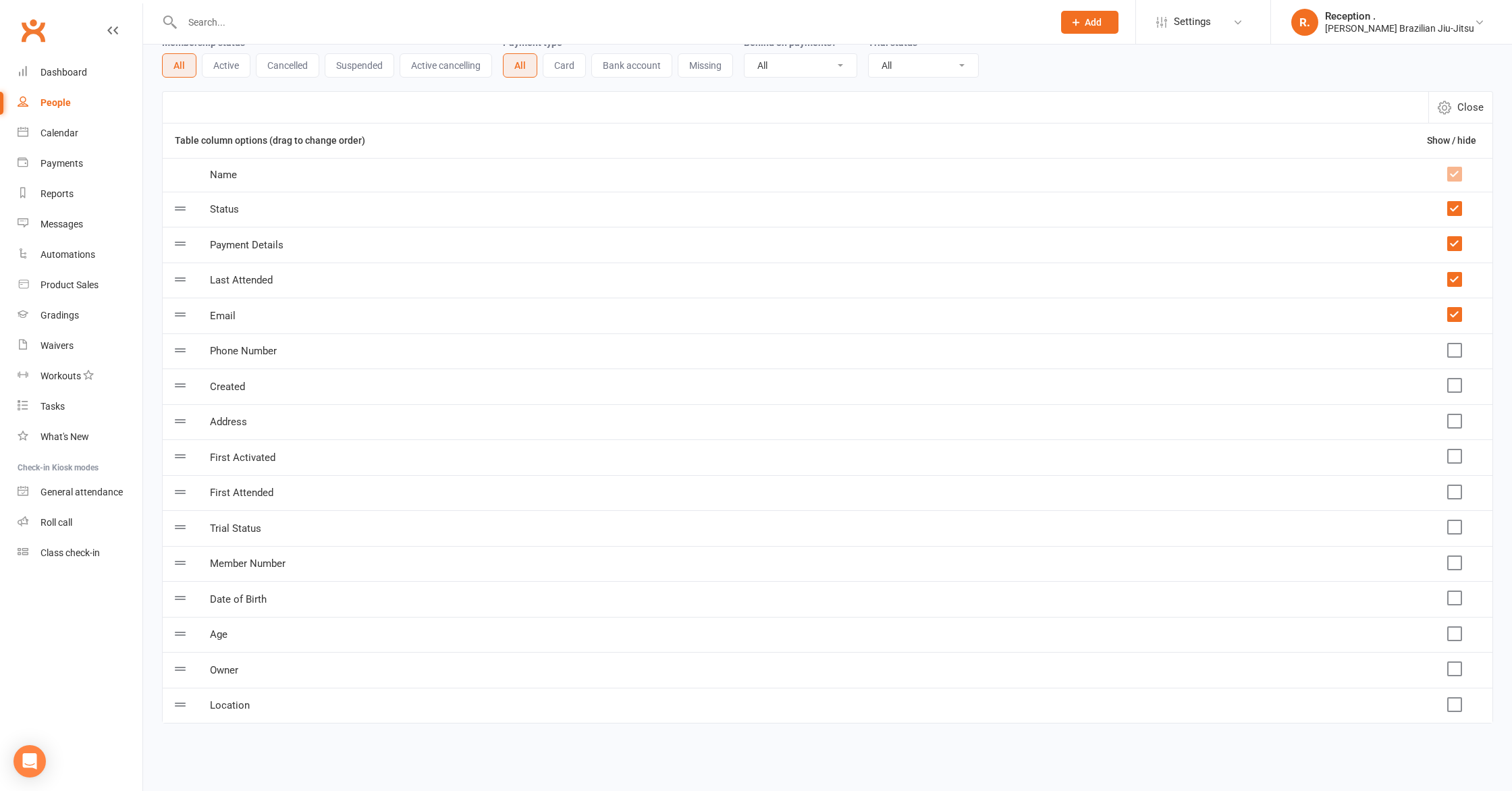
scroll to position [0, 0]
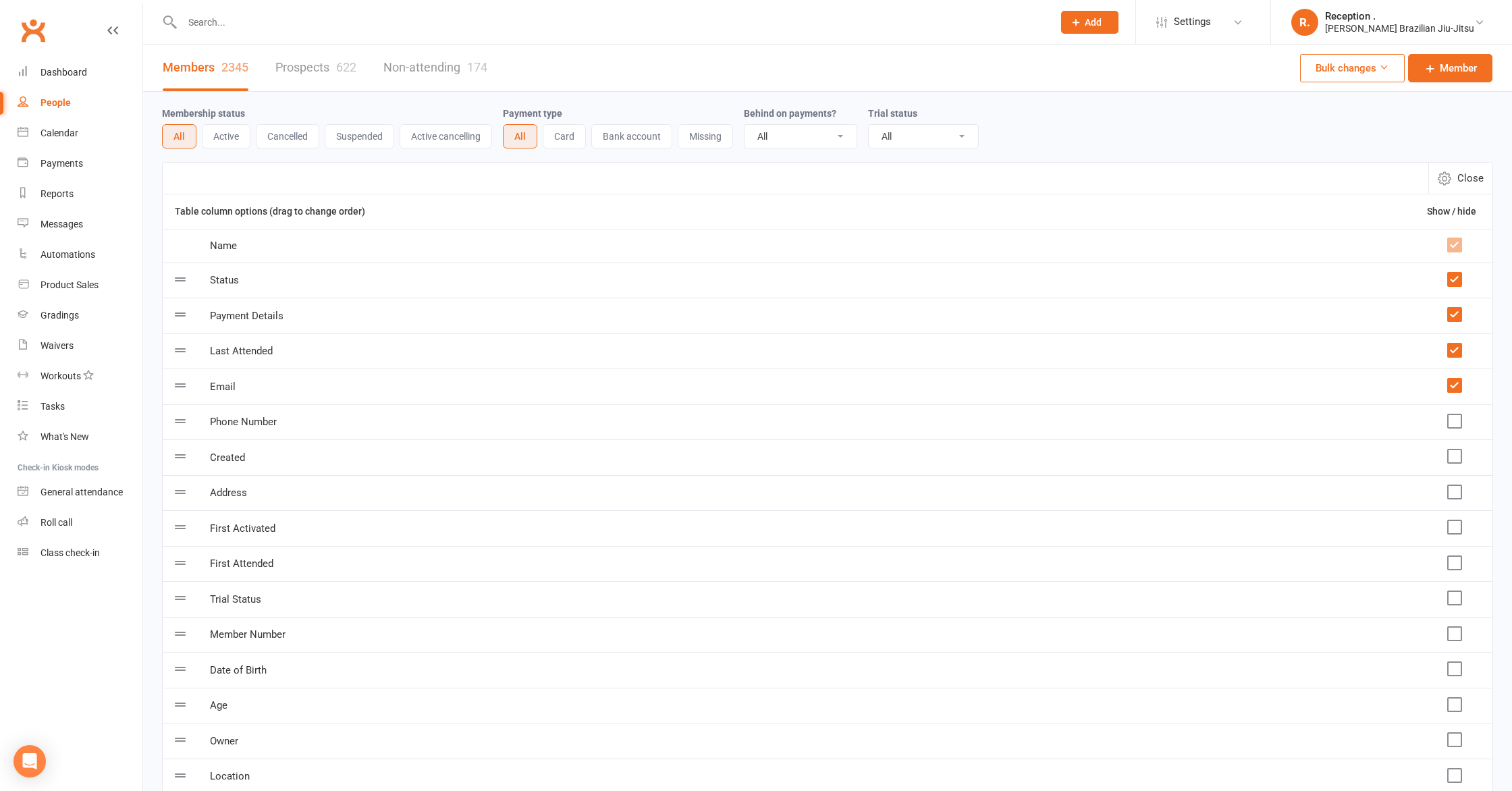
click at [639, 139] on button "Bank account" at bounding box center [632, 137] width 81 height 24
click at [706, 139] on button "Missing" at bounding box center [704, 137] width 55 height 24
click at [675, 134] on div "All Card Bank account Missing" at bounding box center [618, 137] width 230 height 24
click at [693, 134] on button "Missing" at bounding box center [705, 137] width 57 height 24
click at [639, 136] on button "Bank account" at bounding box center [630, 137] width 81 height 24
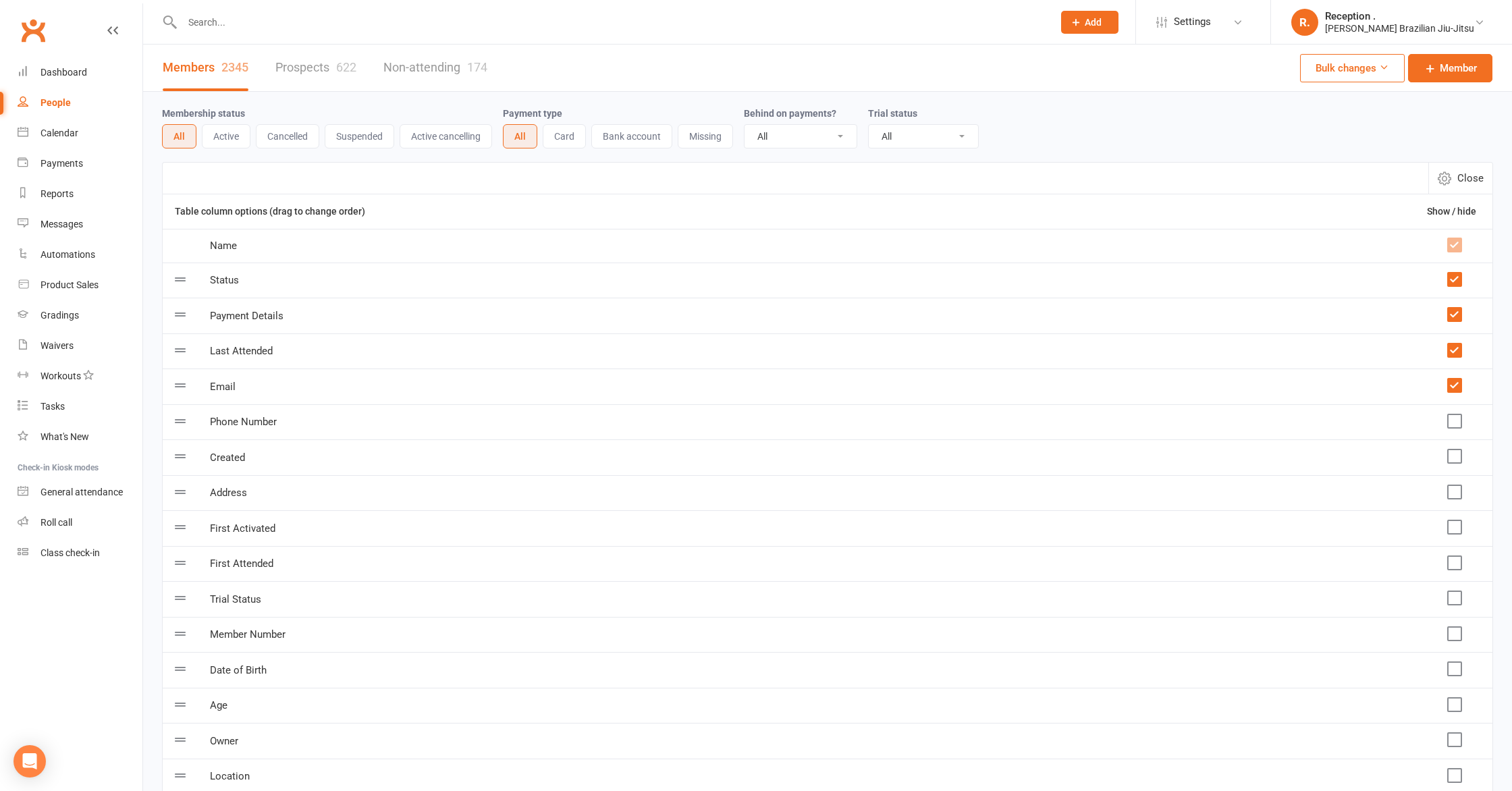
click at [245, 136] on button "Active" at bounding box center [226, 137] width 48 height 24
click at [769, 135] on select "All No Yes" at bounding box center [801, 137] width 112 height 23
click at [69, 76] on div "Dashboard" at bounding box center [63, 72] width 46 height 11
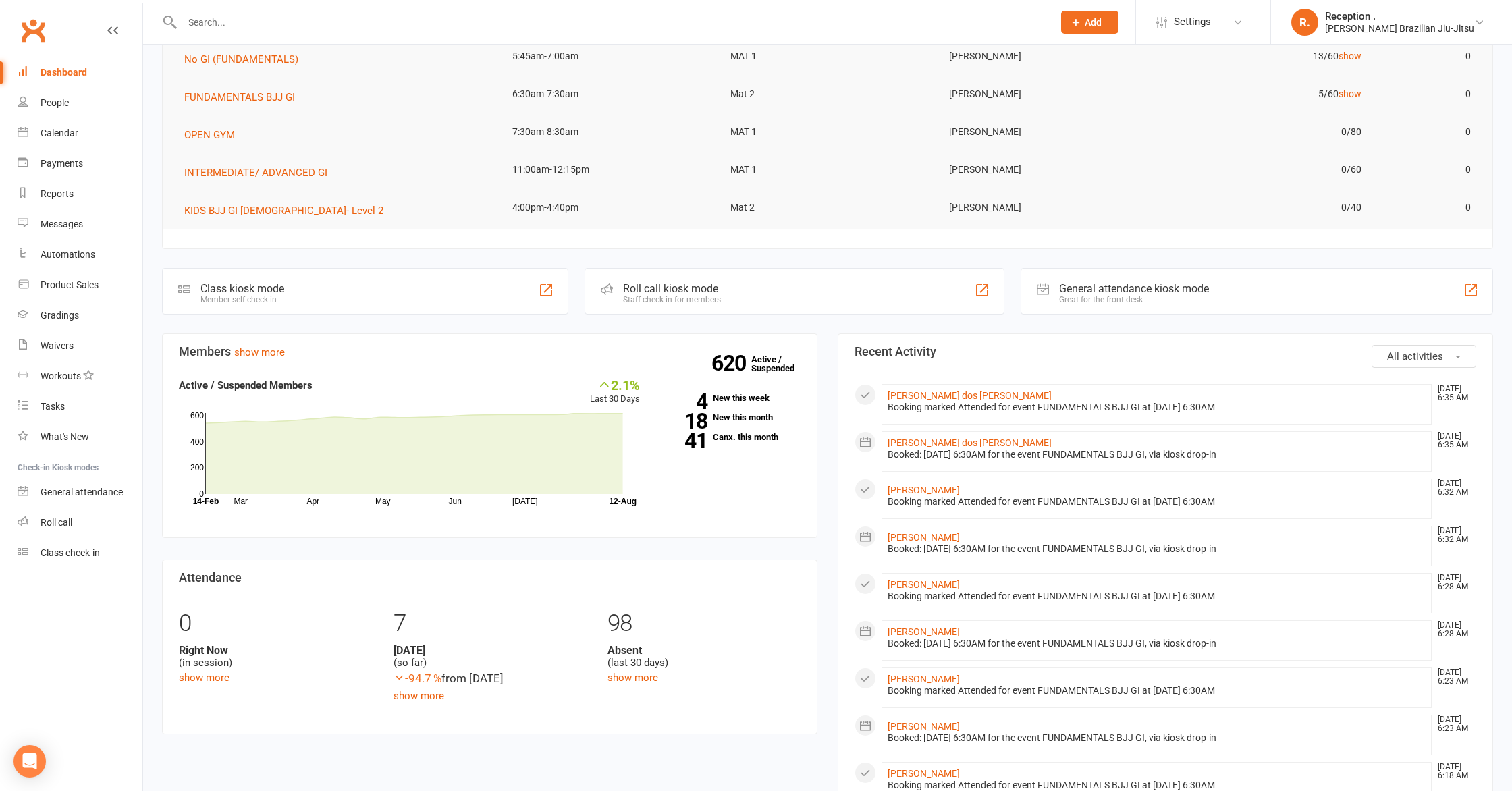
scroll to position [126, 0]
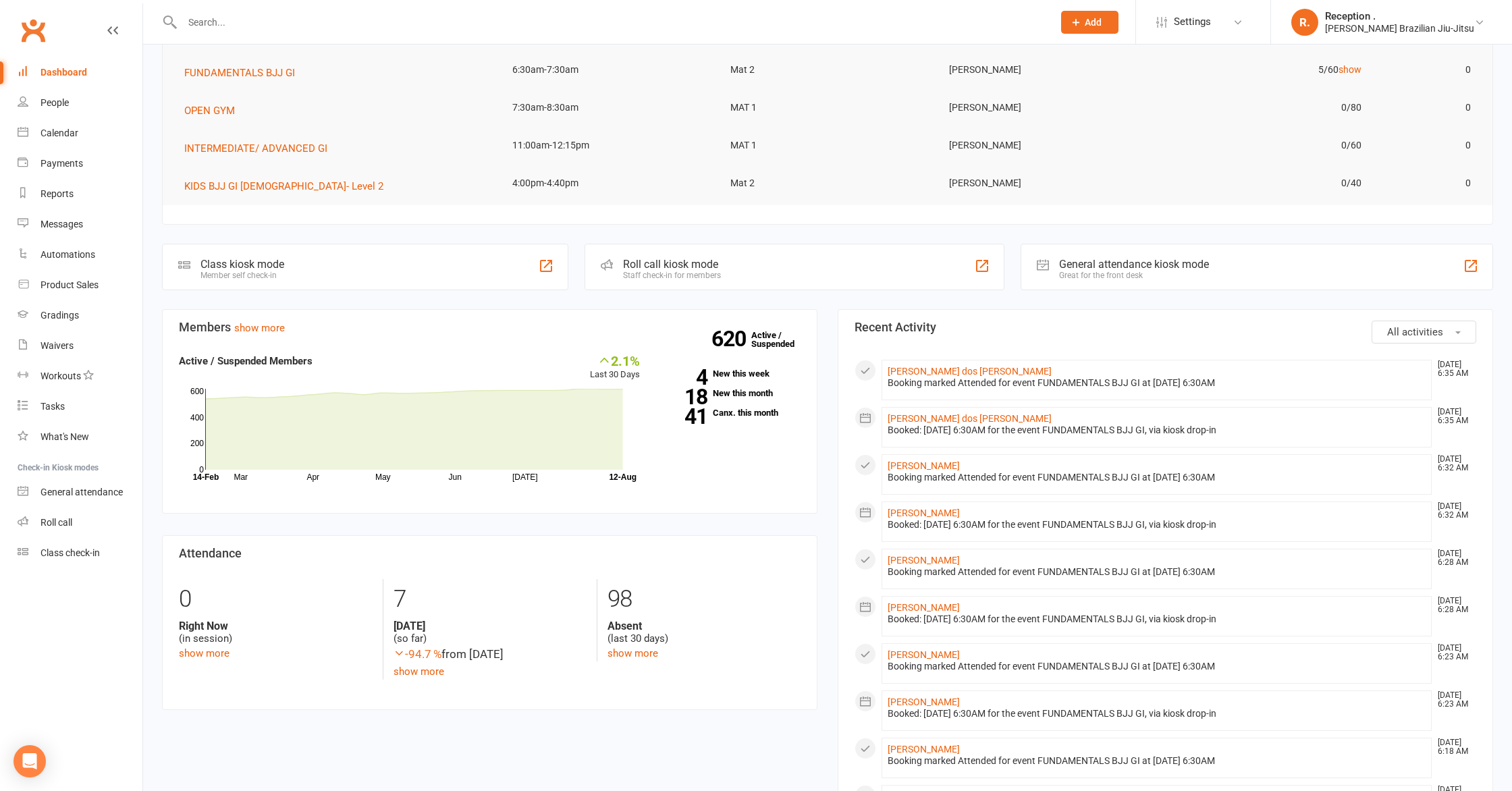
click at [474, 270] on div "Class kiosk mode Member self check-in" at bounding box center [365, 267] width 406 height 46
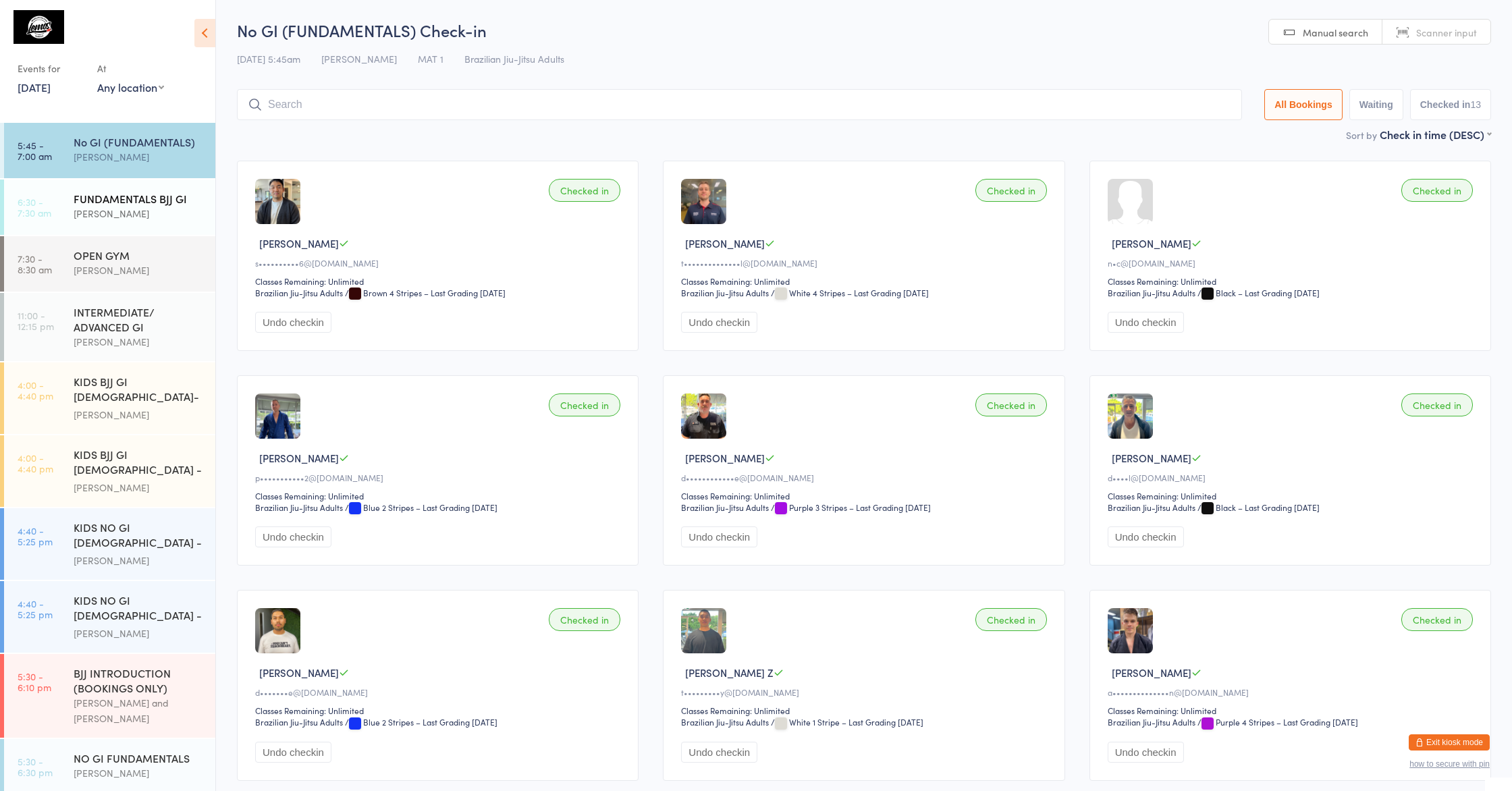
click at [77, 191] on div "FUNDAMENTALS BJJ GI" at bounding box center [138, 198] width 130 height 15
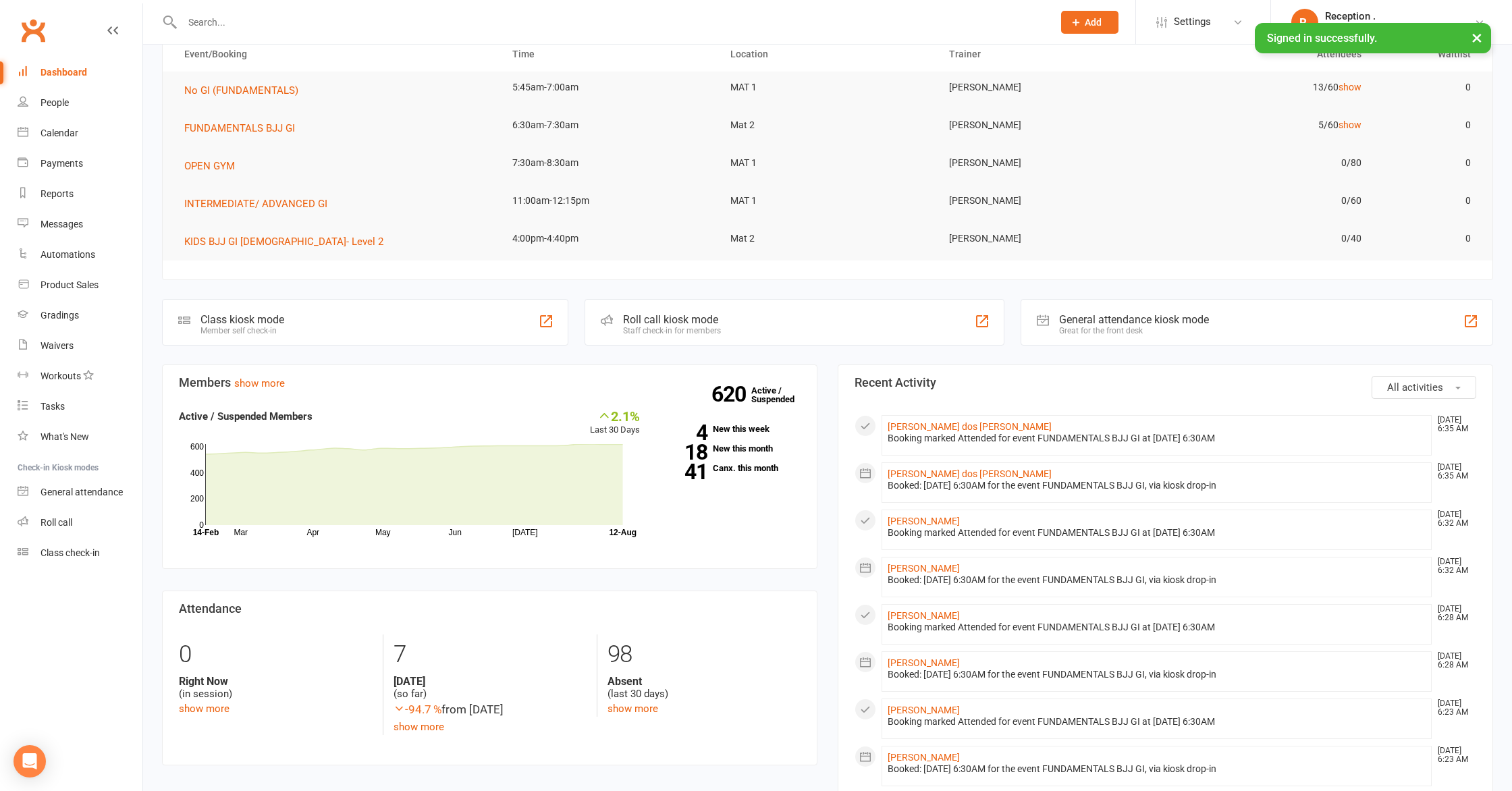
scroll to position [87, 0]
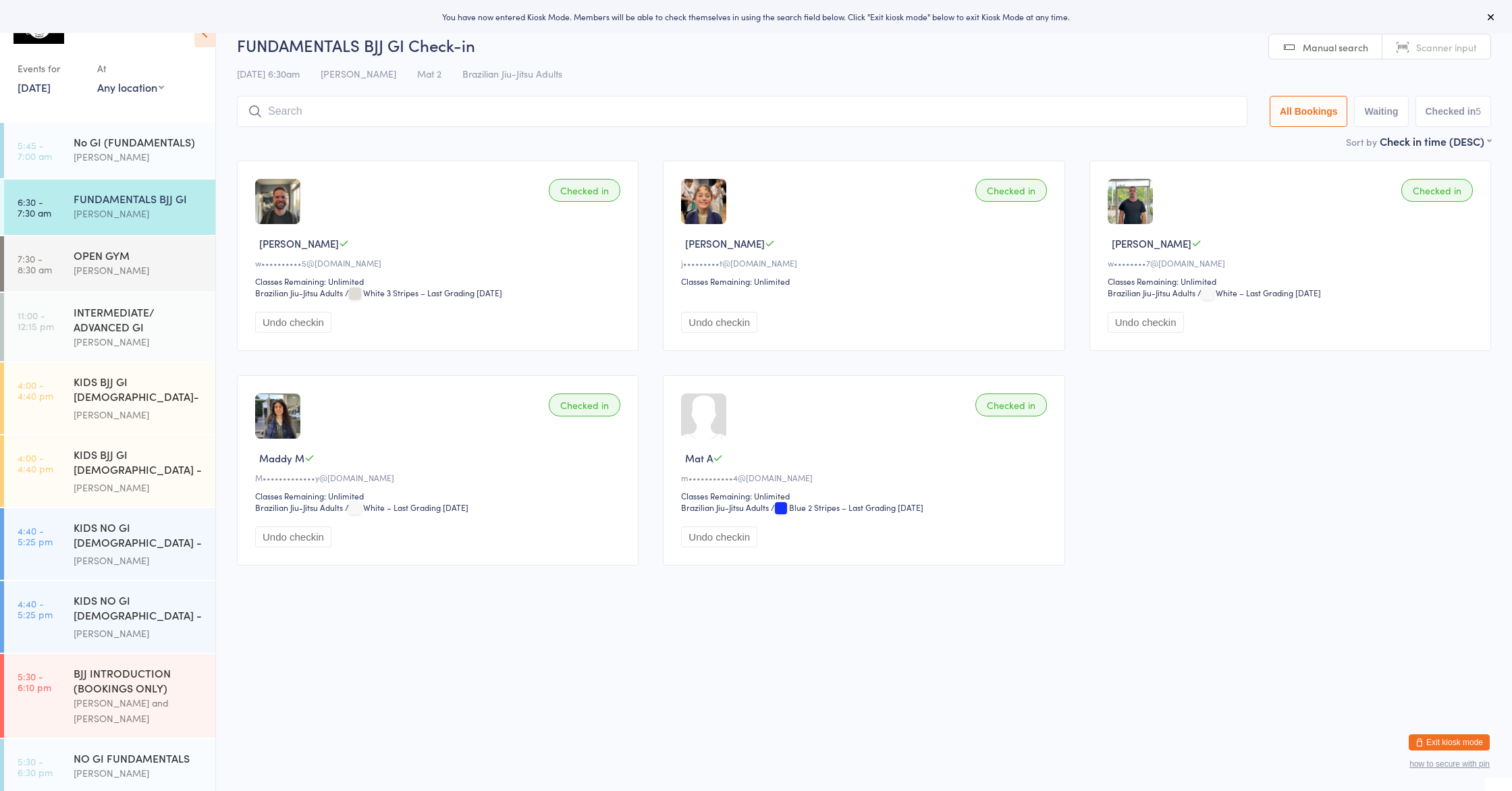
click at [54, 46] on div at bounding box center [101, 31] width 167 height 32
click at [49, 40] on img at bounding box center [38, 26] width 50 height 33
click at [1498, 13] on button at bounding box center [1491, 16] width 16 height 16
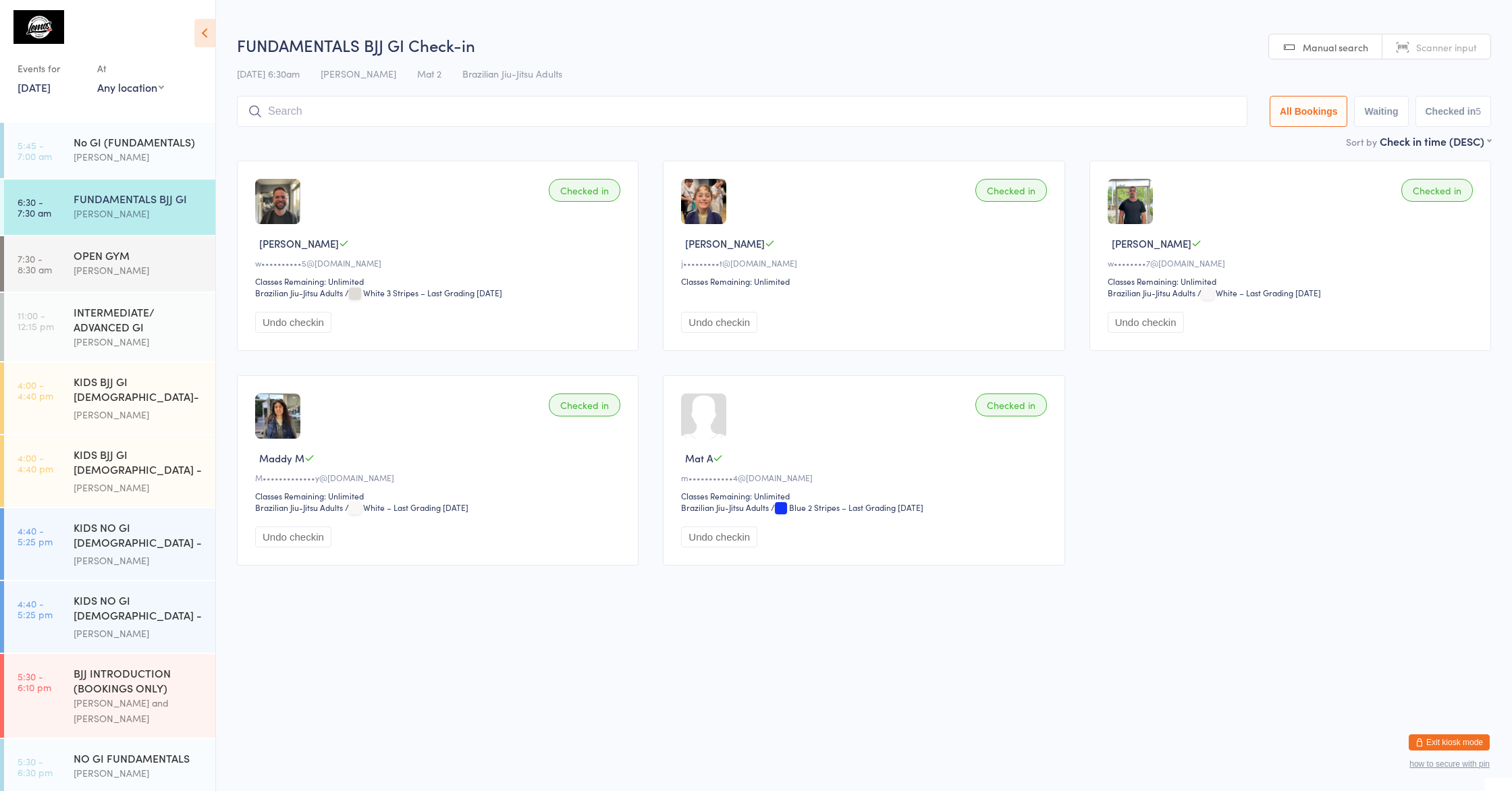
click at [1449, 112] on button "Checked in 5" at bounding box center [1453, 112] width 76 height 31
click at [1444, 737] on button "Exit kiosk mode" at bounding box center [1449, 743] width 81 height 16
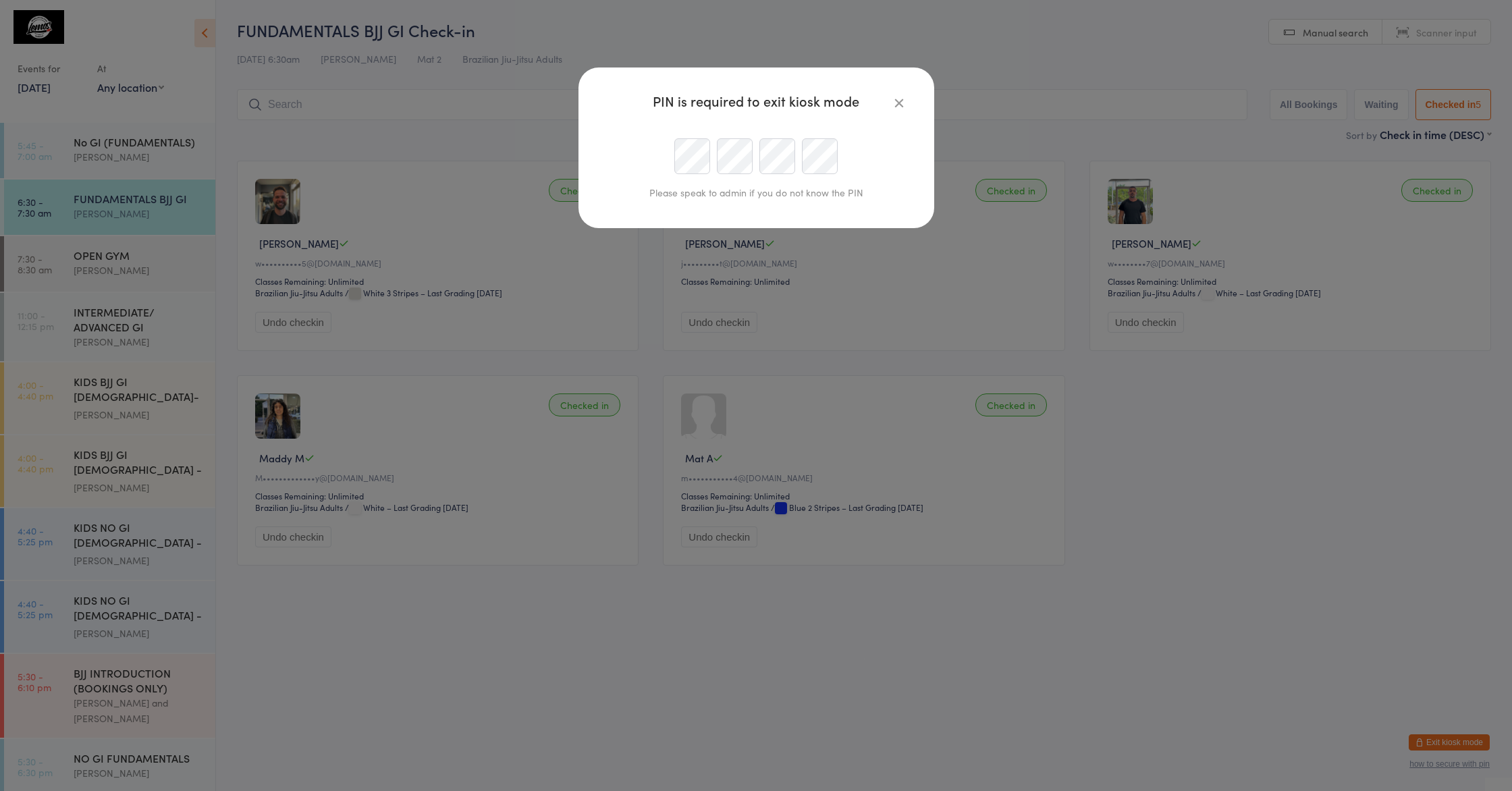
type input "[EMAIL_ADDRESS][DOMAIN_NAME]"
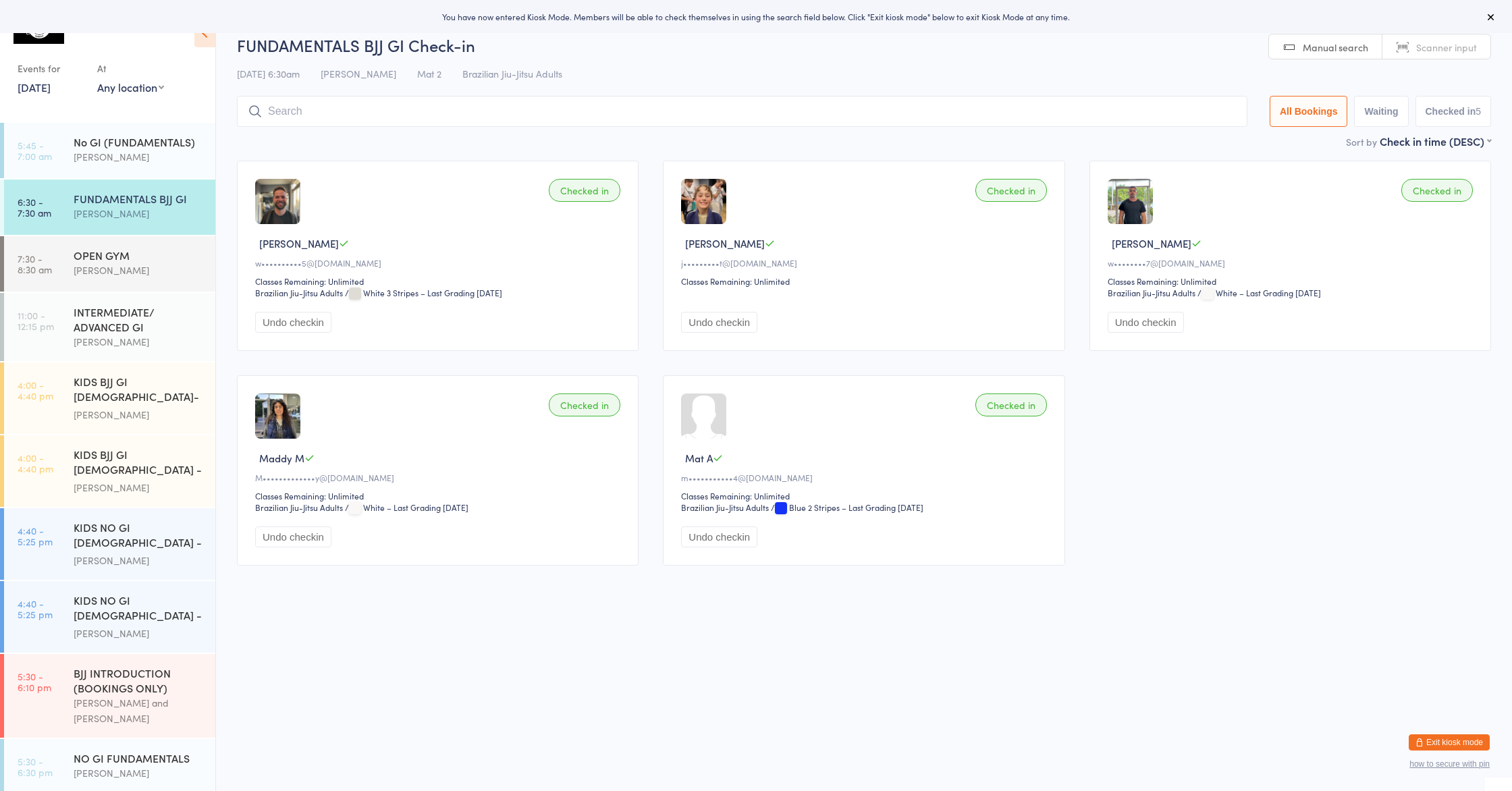
click at [1431, 739] on button "Exit kiosk mode" at bounding box center [1449, 743] width 81 height 16
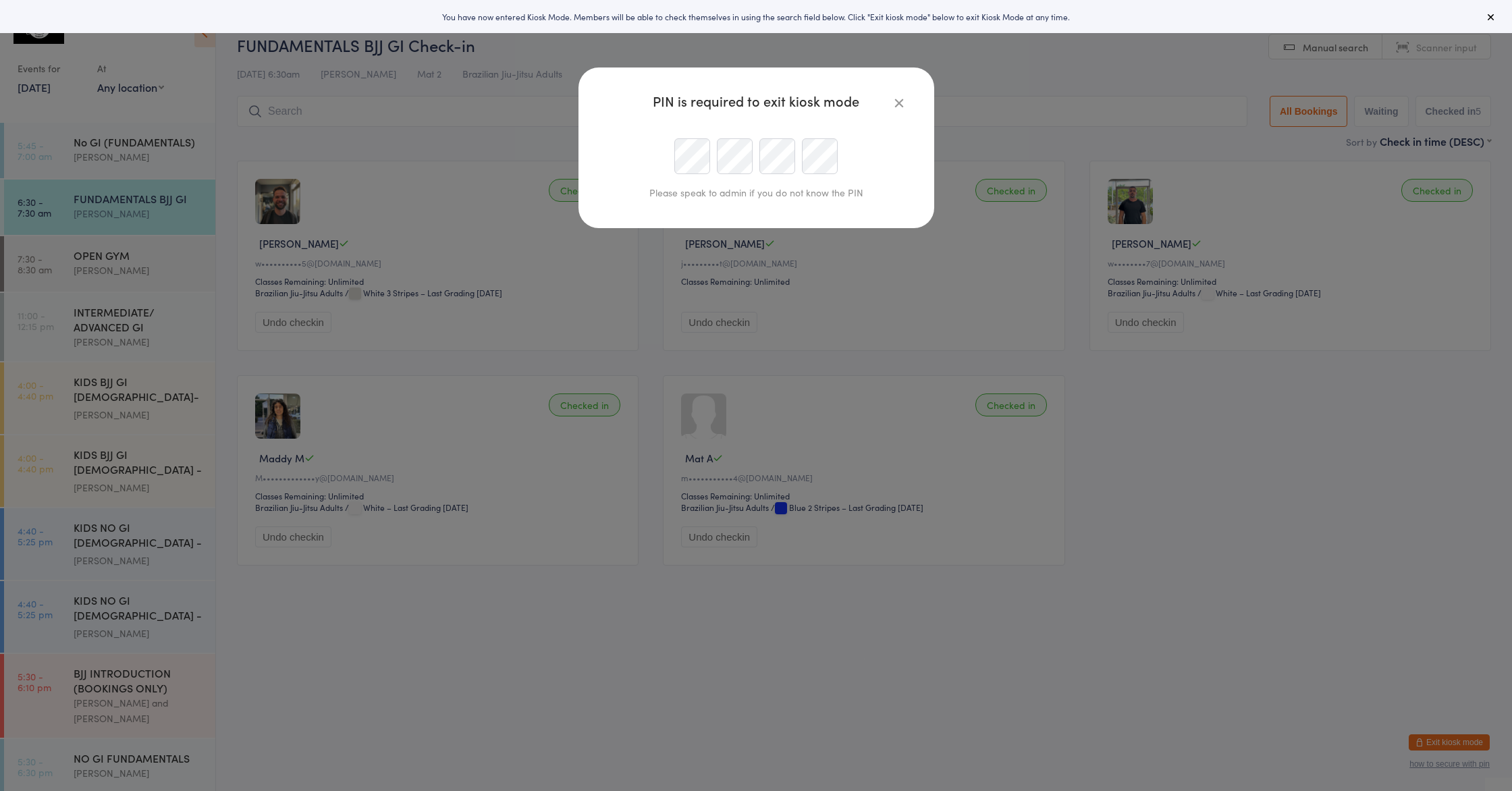
type input "[EMAIL_ADDRESS][DOMAIN_NAME]"
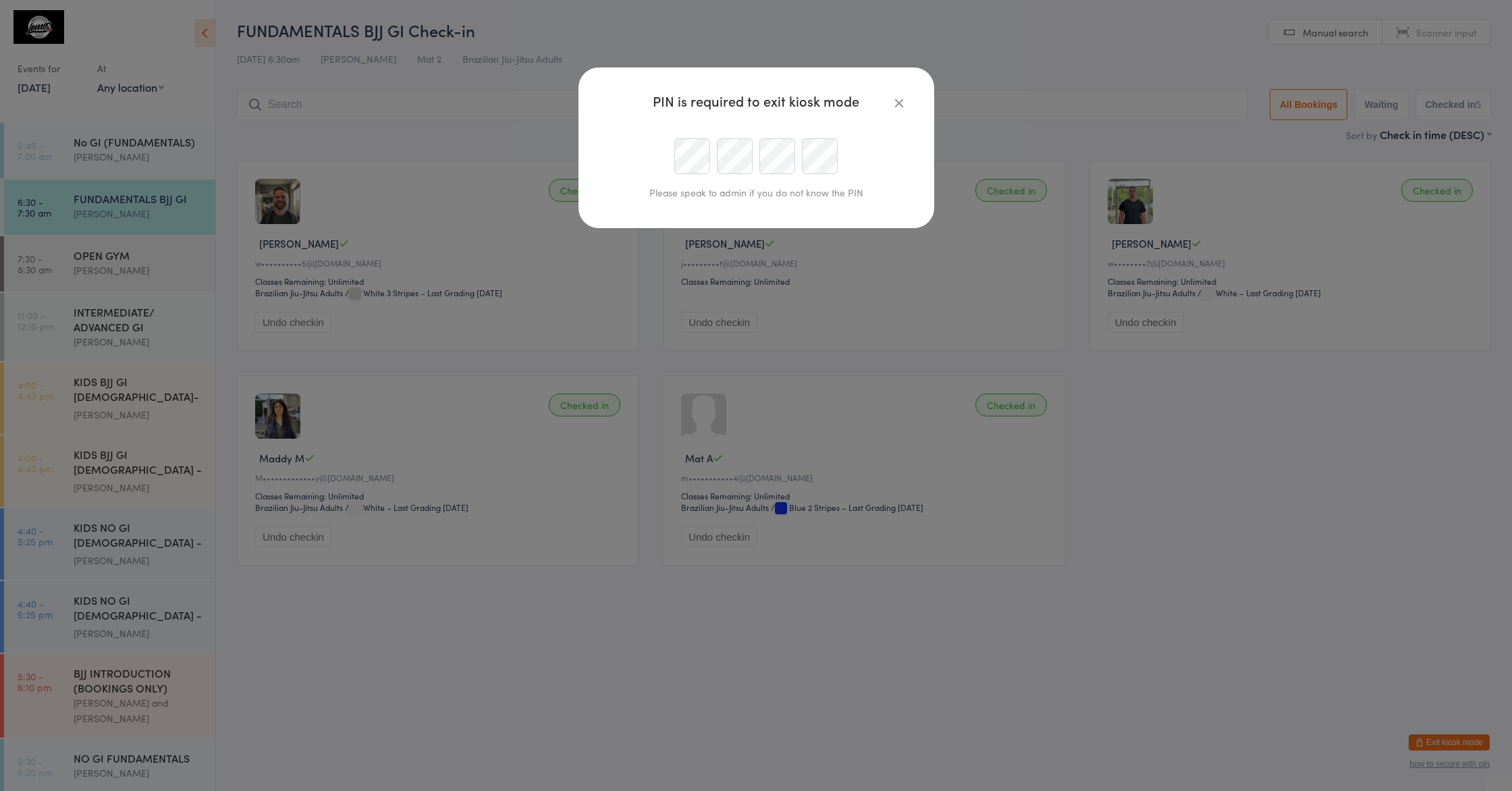
click at [831, 105] on div "PIN is required to exit kiosk mode" at bounding box center [756, 101] width 302 height 13
click at [896, 97] on icon "button" at bounding box center [899, 102] width 15 height 15
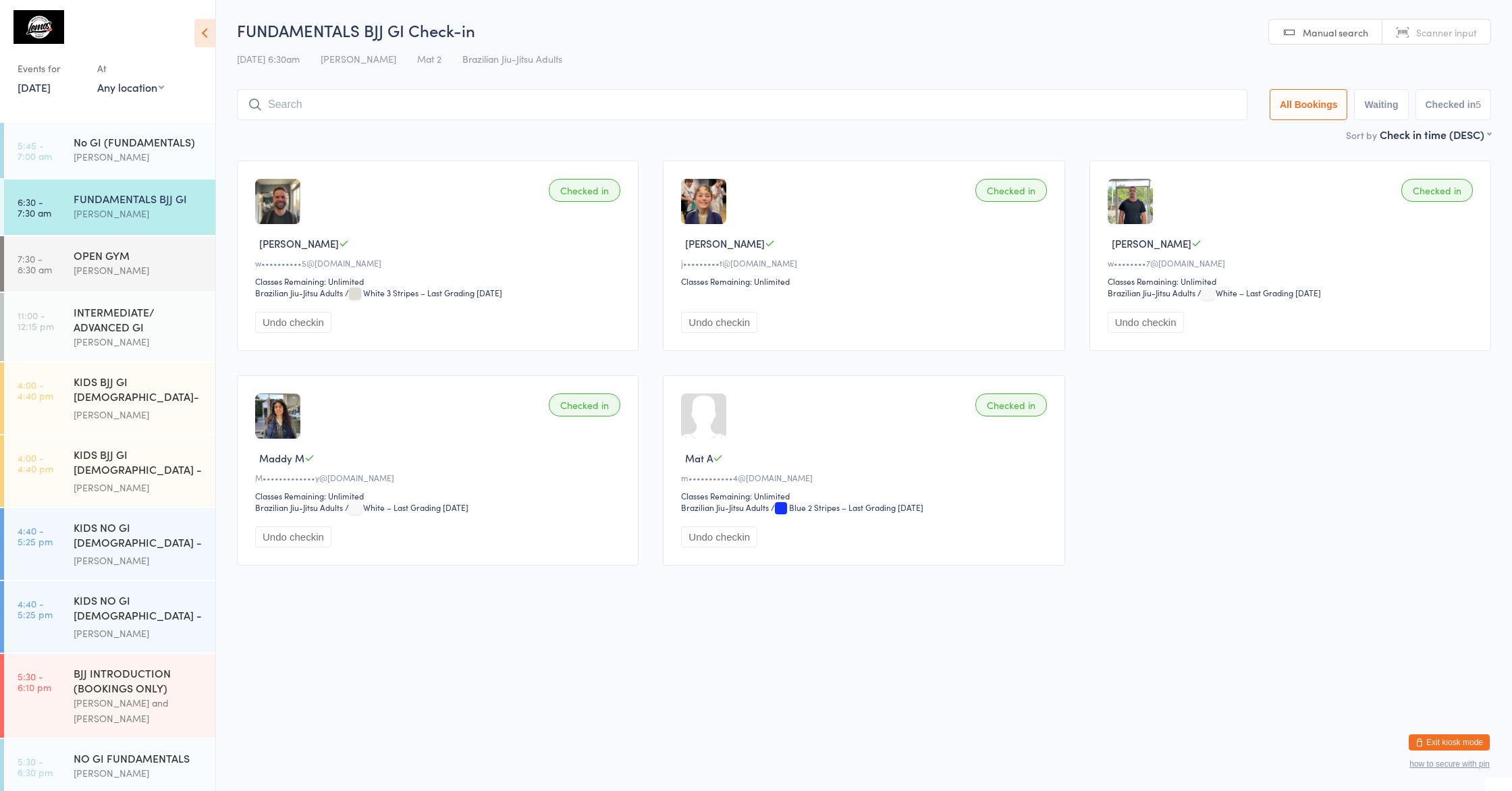
click at [203, 28] on icon at bounding box center [204, 33] width 21 height 28
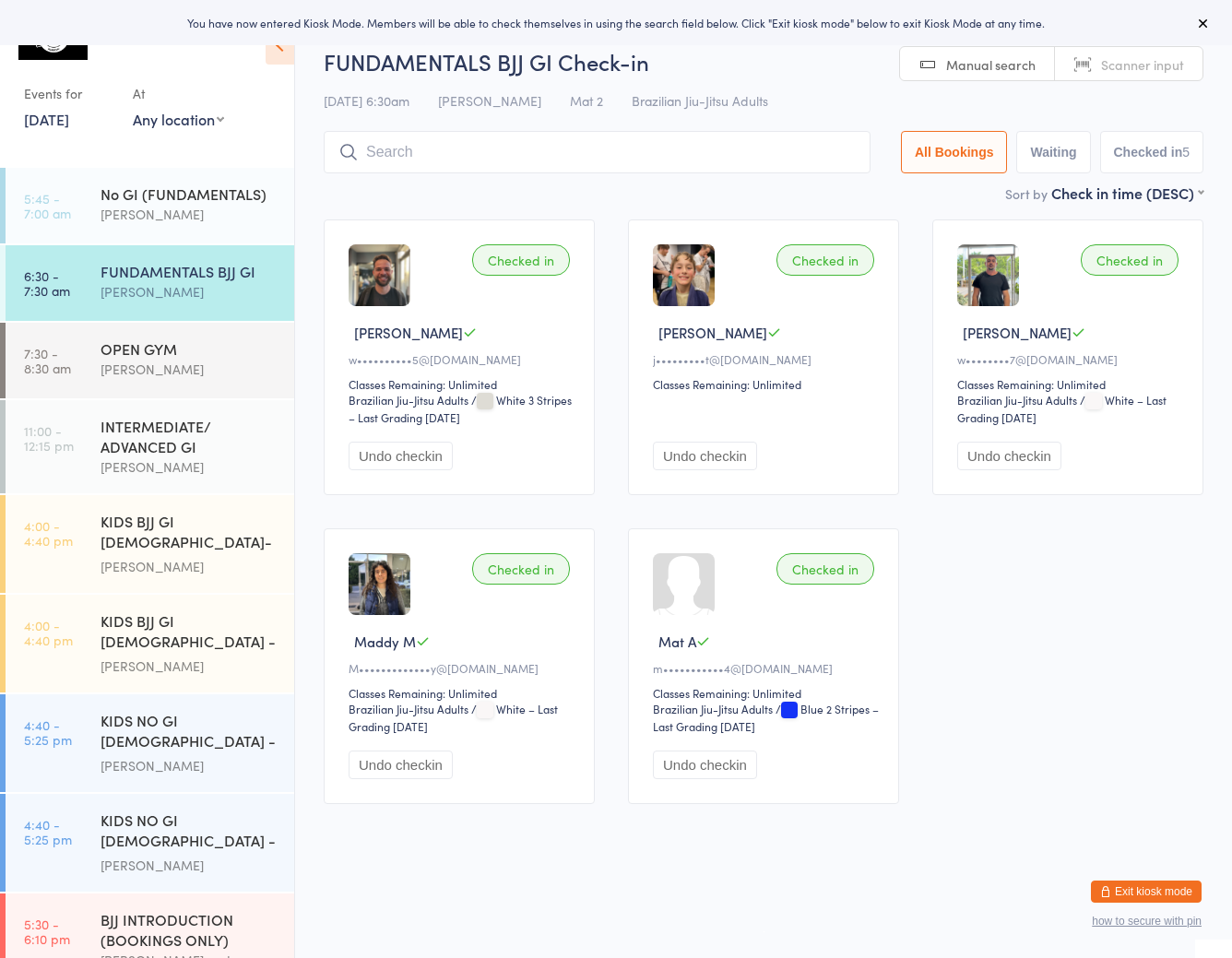
click at [1198, 26] on icon at bounding box center [1203, 22] width 15 height 15
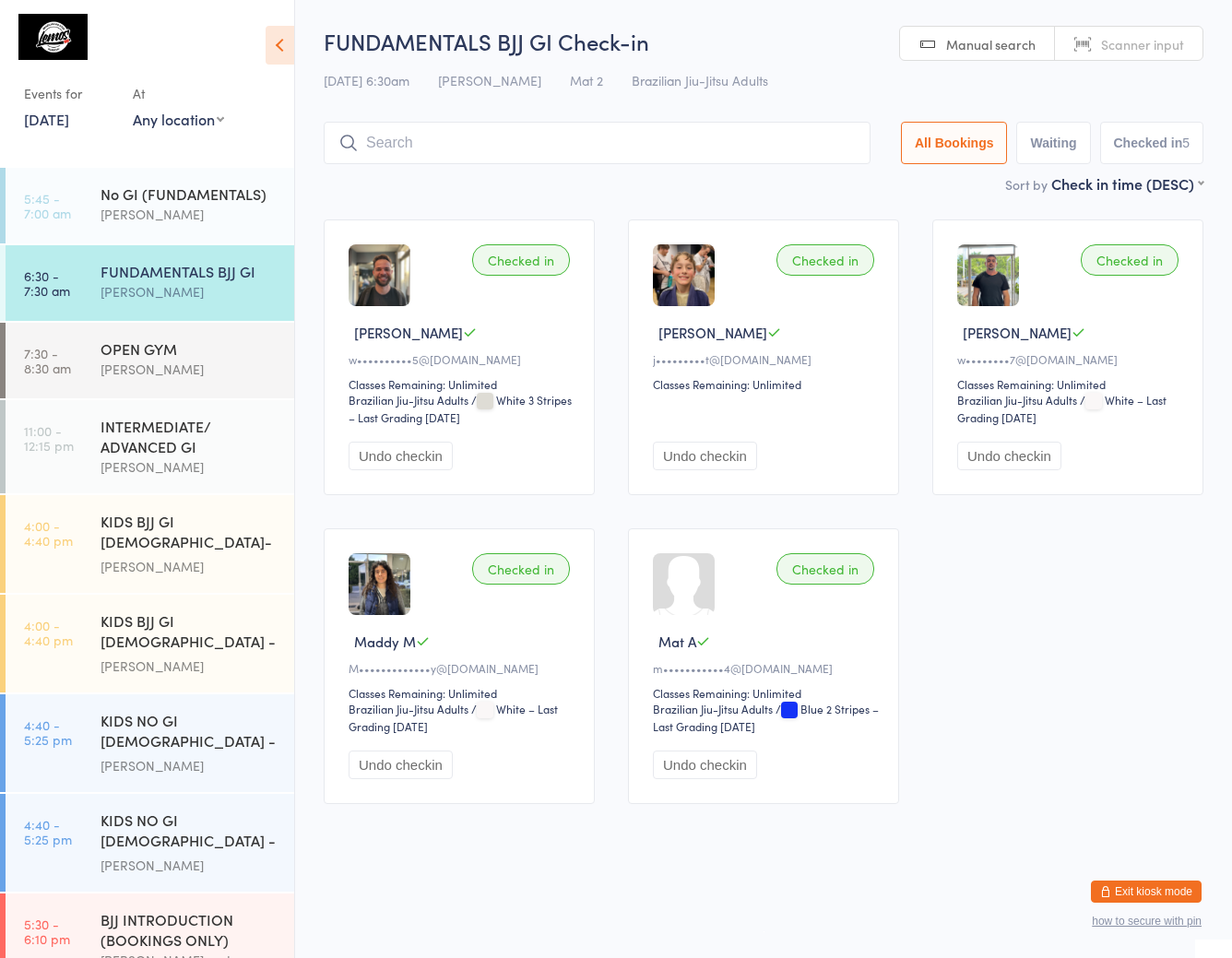
click at [284, 53] on icon at bounding box center [279, 46] width 28 height 39
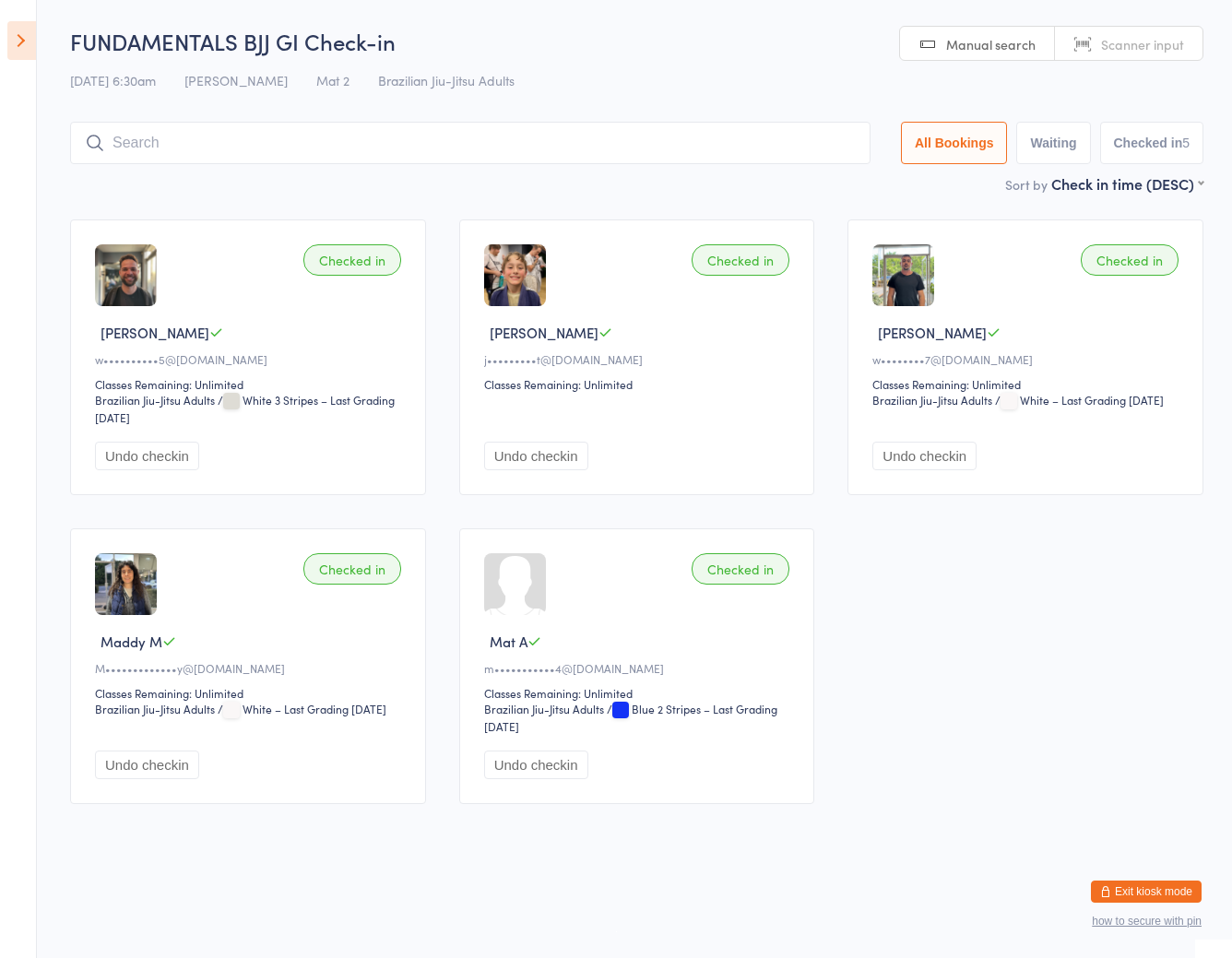
click at [1153, 897] on button "Exit kiosk mode" at bounding box center [1146, 891] width 111 height 22
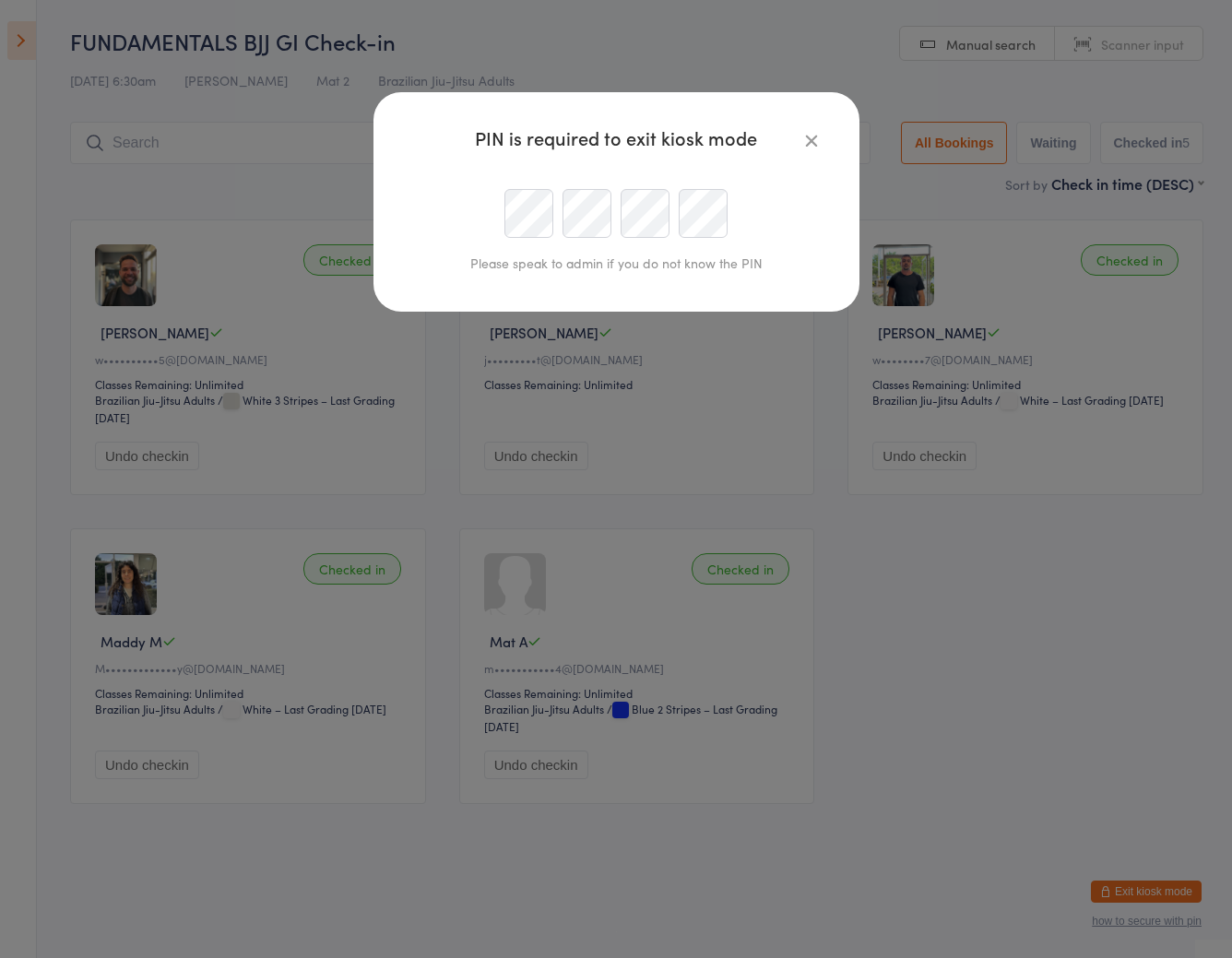
type input "[EMAIL_ADDRESS][DOMAIN_NAME]"
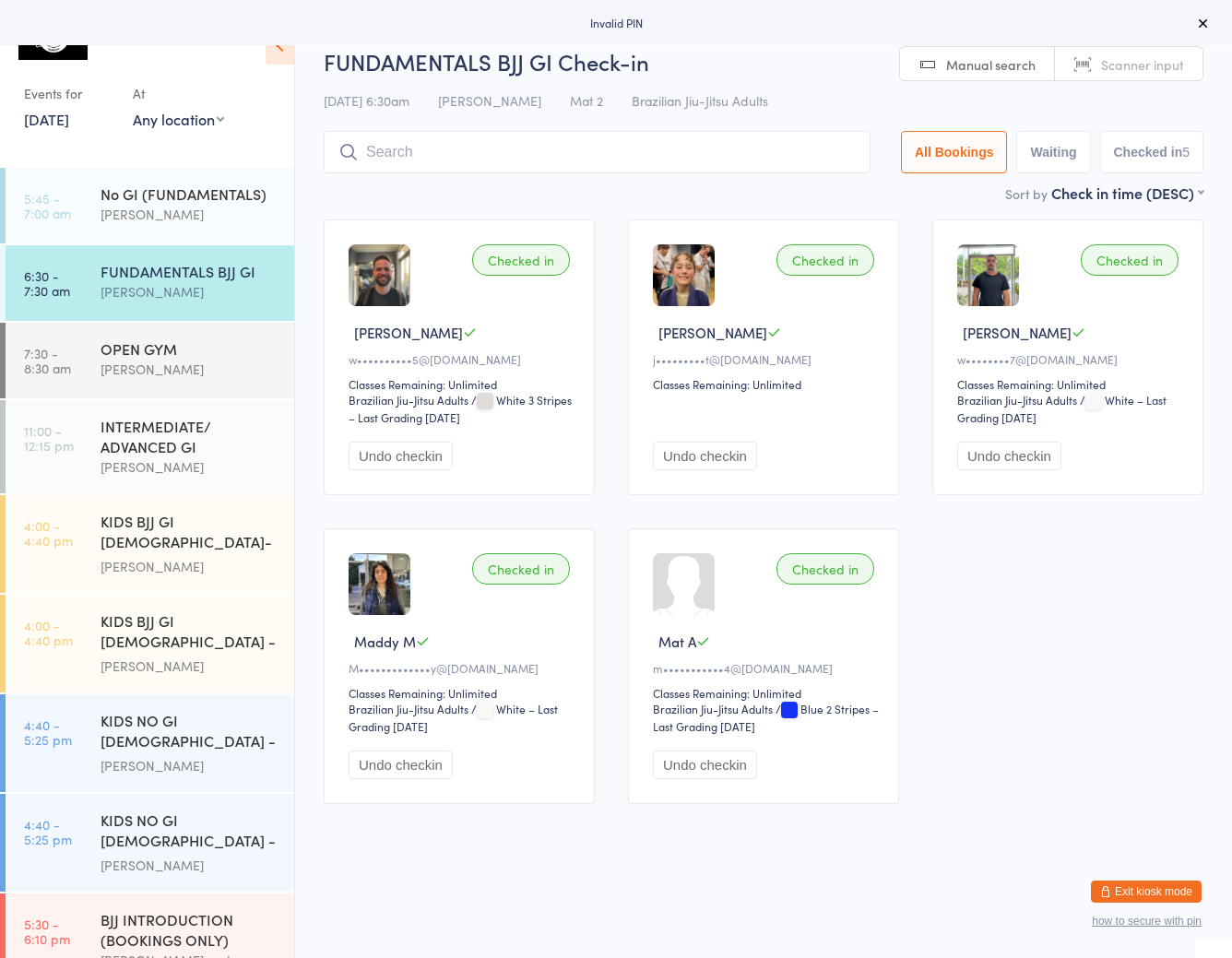
click at [1138, 891] on button "Exit kiosk mode" at bounding box center [1146, 891] width 111 height 22
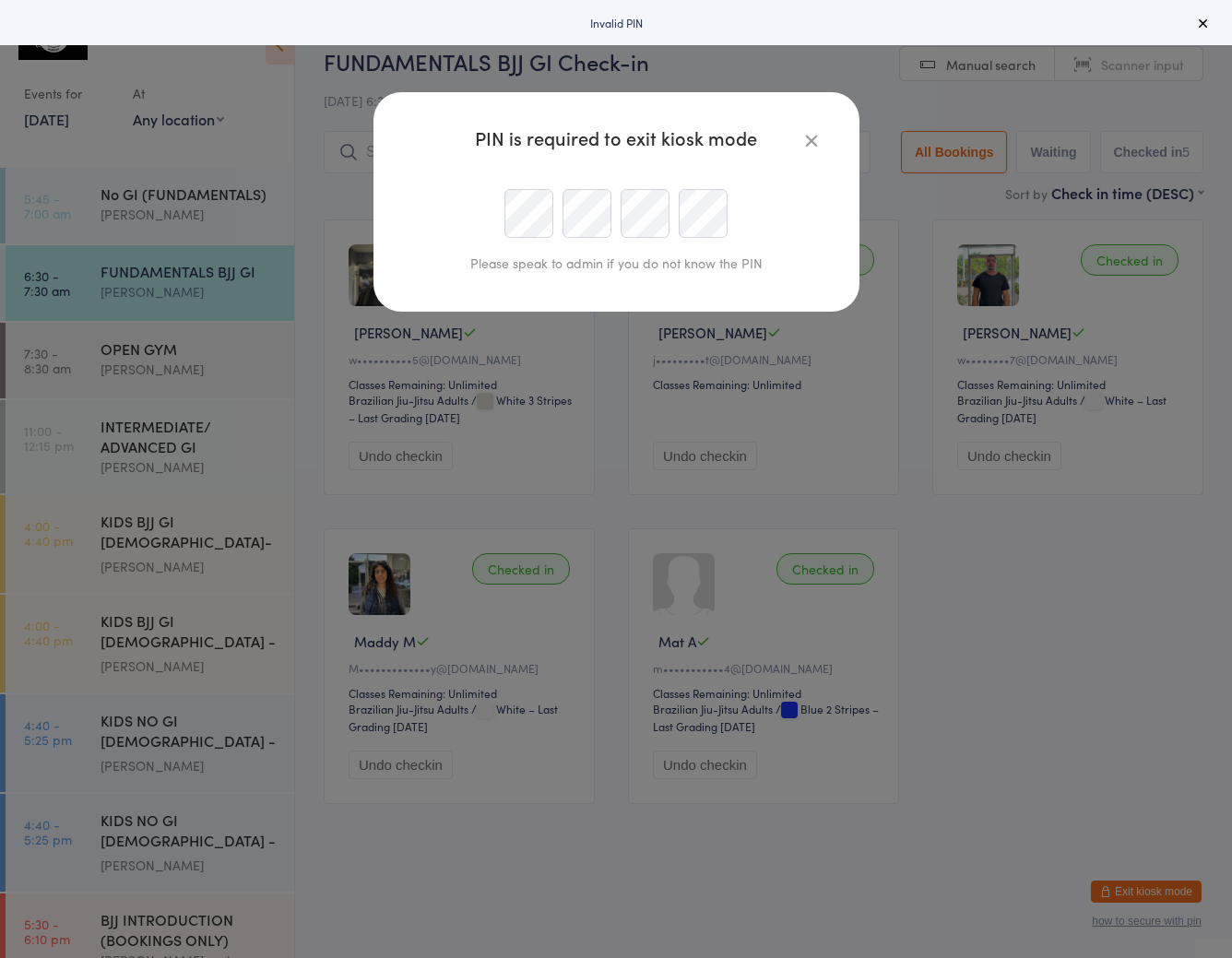
type input "[EMAIL_ADDRESS][DOMAIN_NAME]"
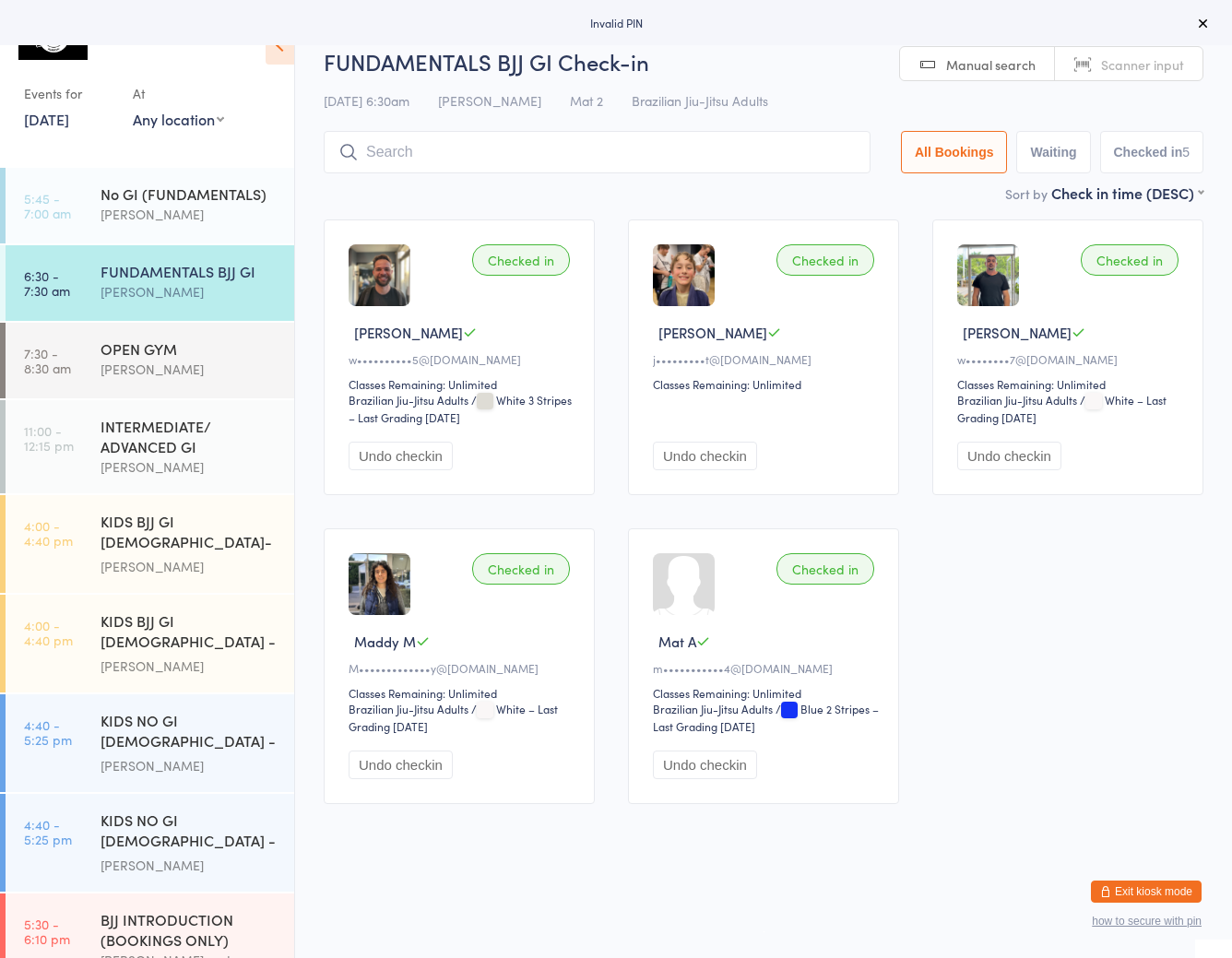
click at [1138, 878] on html "Invalid PIN Events for [DATE] [DATE] [DATE] Sun Mon Tue Wed Thu Fri Sat 31 27 2…" at bounding box center [616, 479] width 1232 height 958
click at [1188, 15] on div "Invalid PIN" at bounding box center [615, 22] width 1173 height 16
click at [1200, 21] on icon at bounding box center [1203, 22] width 15 height 15
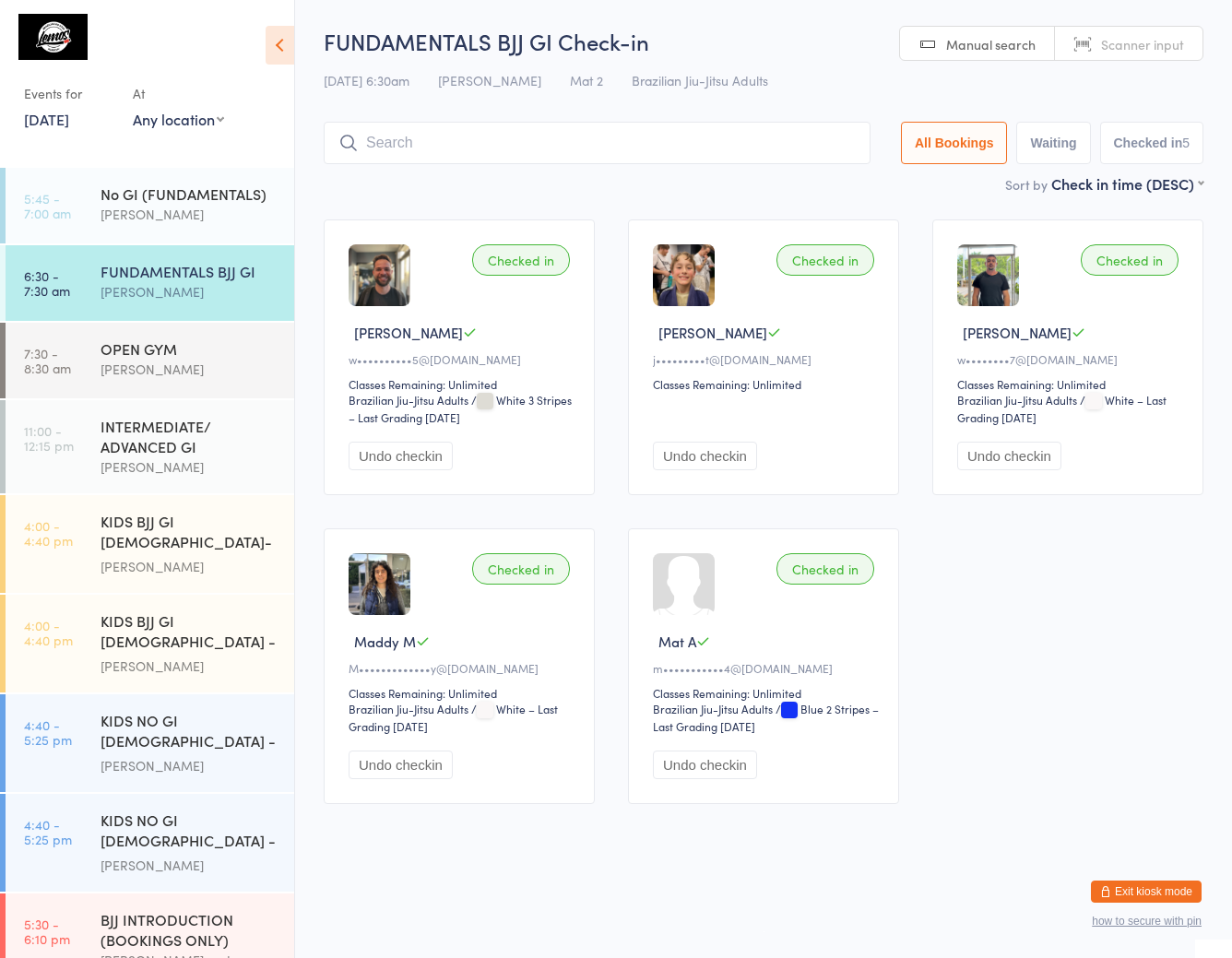
drag, startPoint x: 50, startPoint y: 53, endPoint x: 219, endPoint y: 52, distance: 169.0
click at [50, 53] on img at bounding box center [52, 36] width 69 height 46
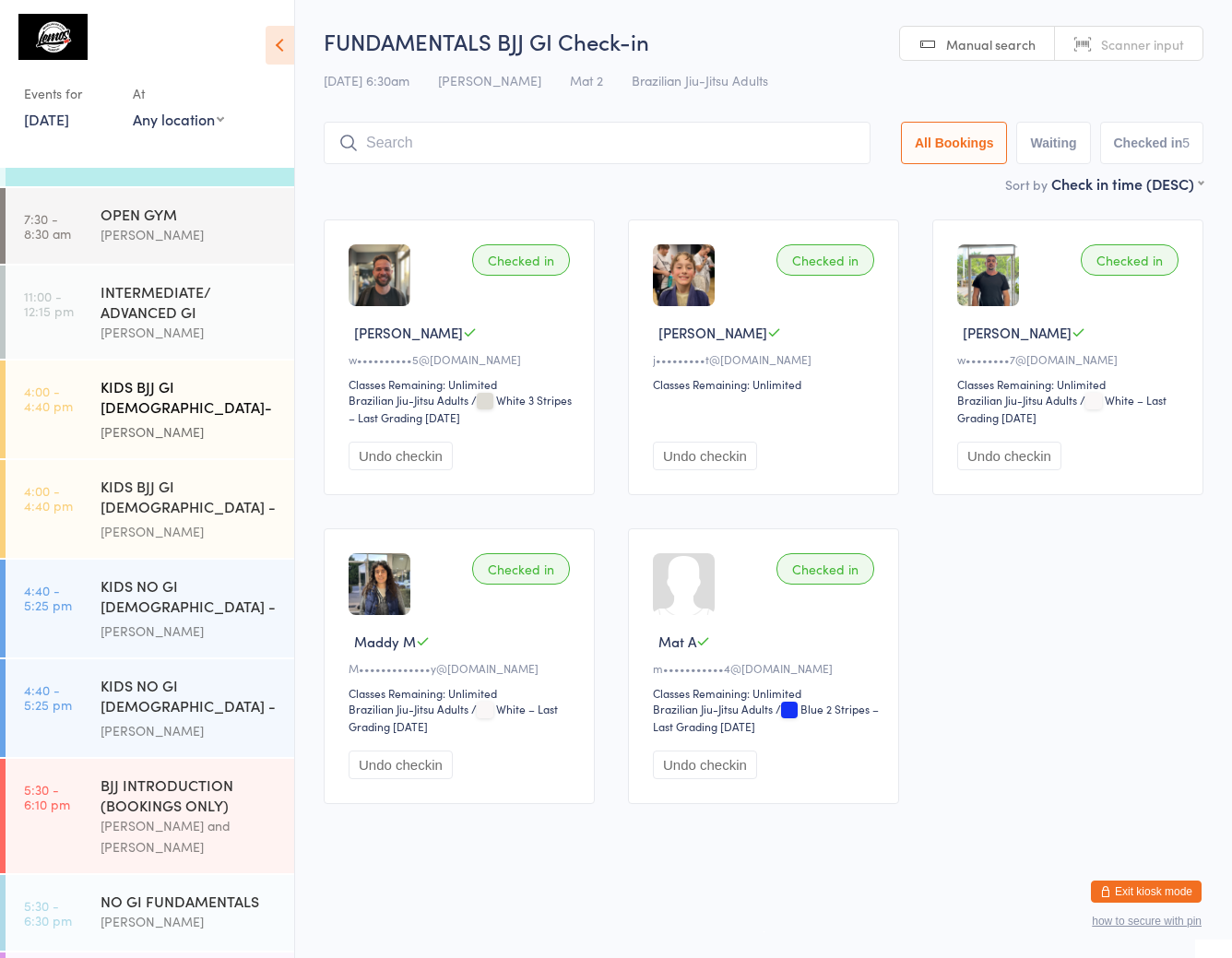
scroll to position [213, 0]
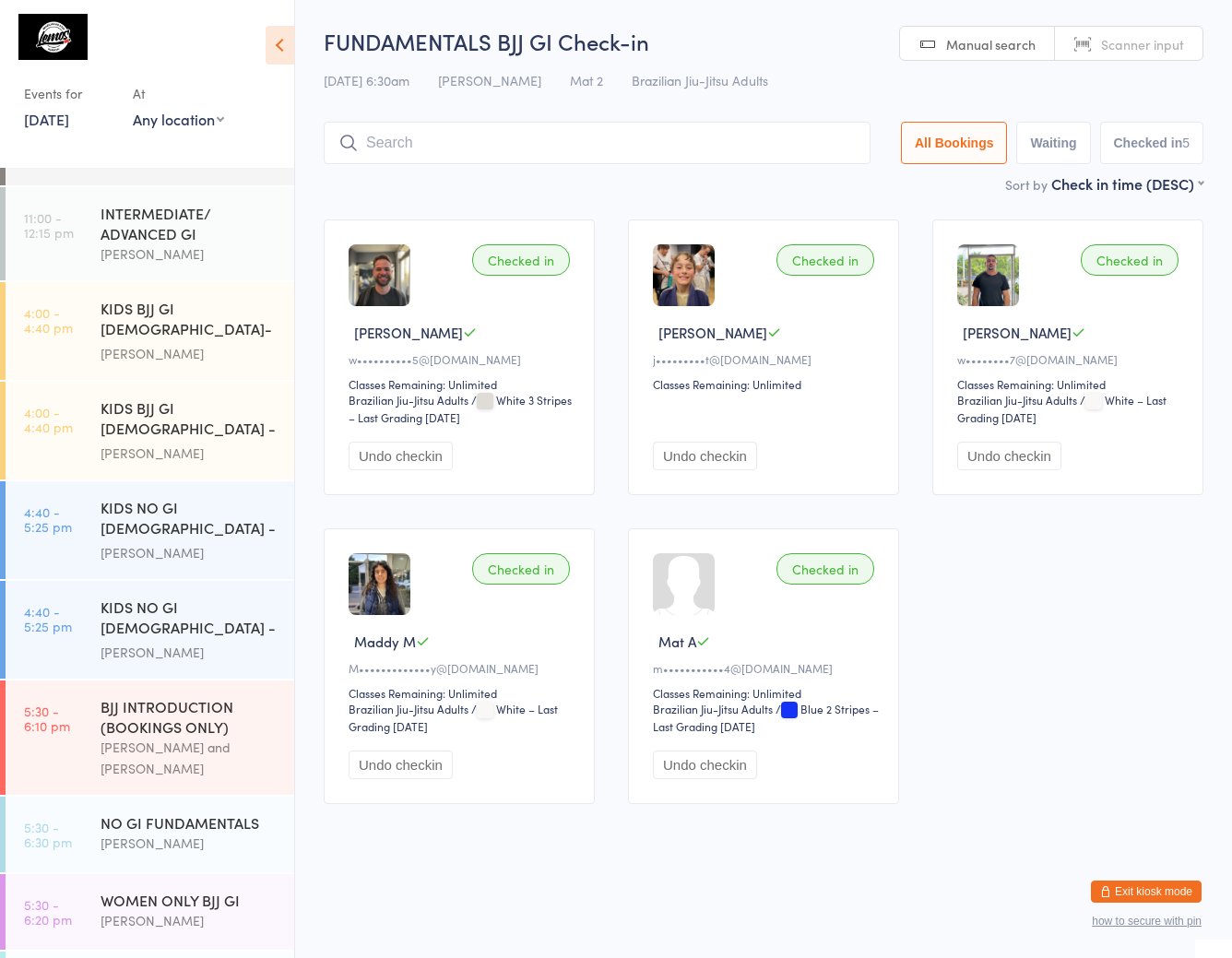
click at [1146, 921] on button "how to secure with pin" at bounding box center [1146, 920] width 110 height 13
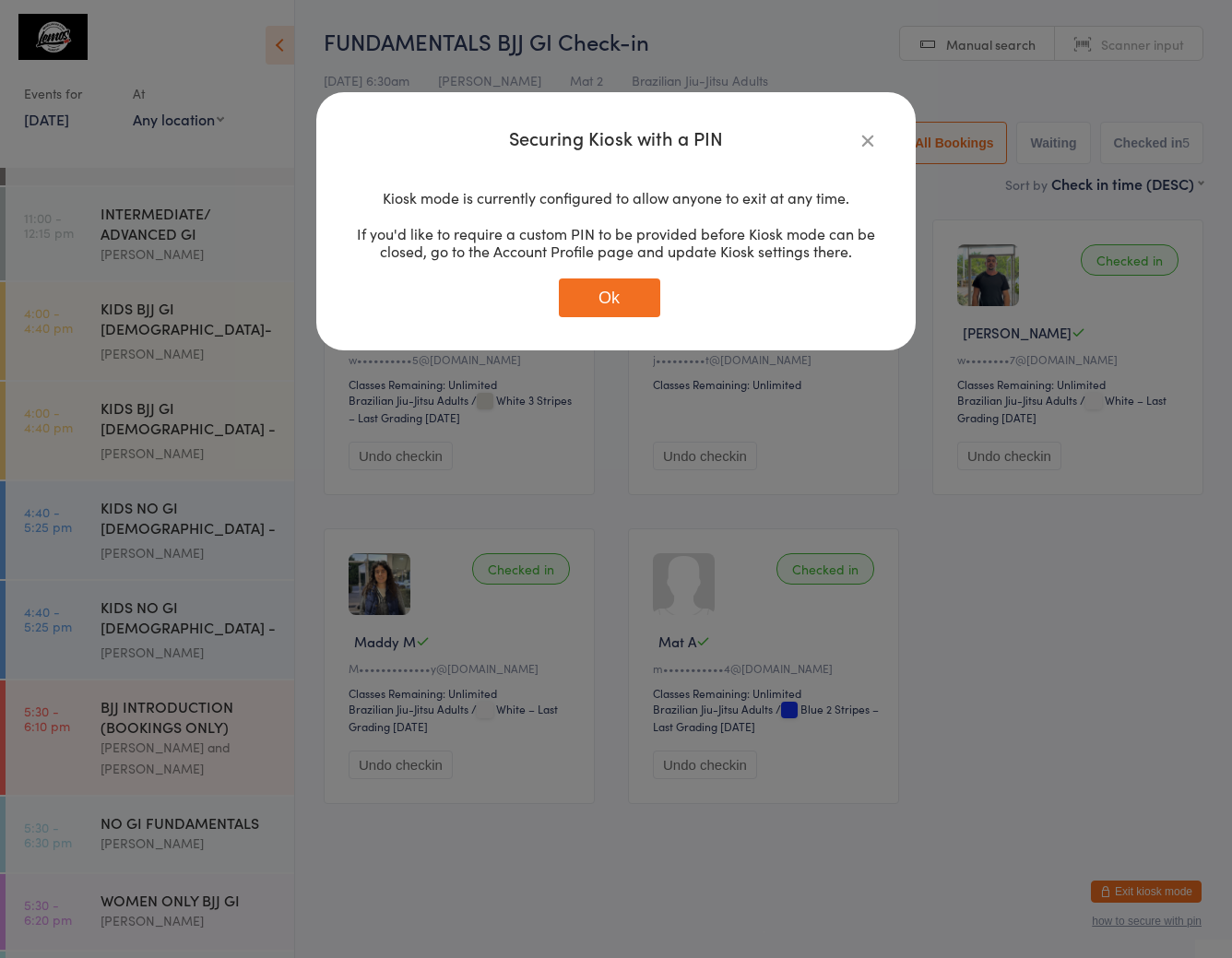
click at [613, 291] on button "Ok" at bounding box center [609, 298] width 101 height 39
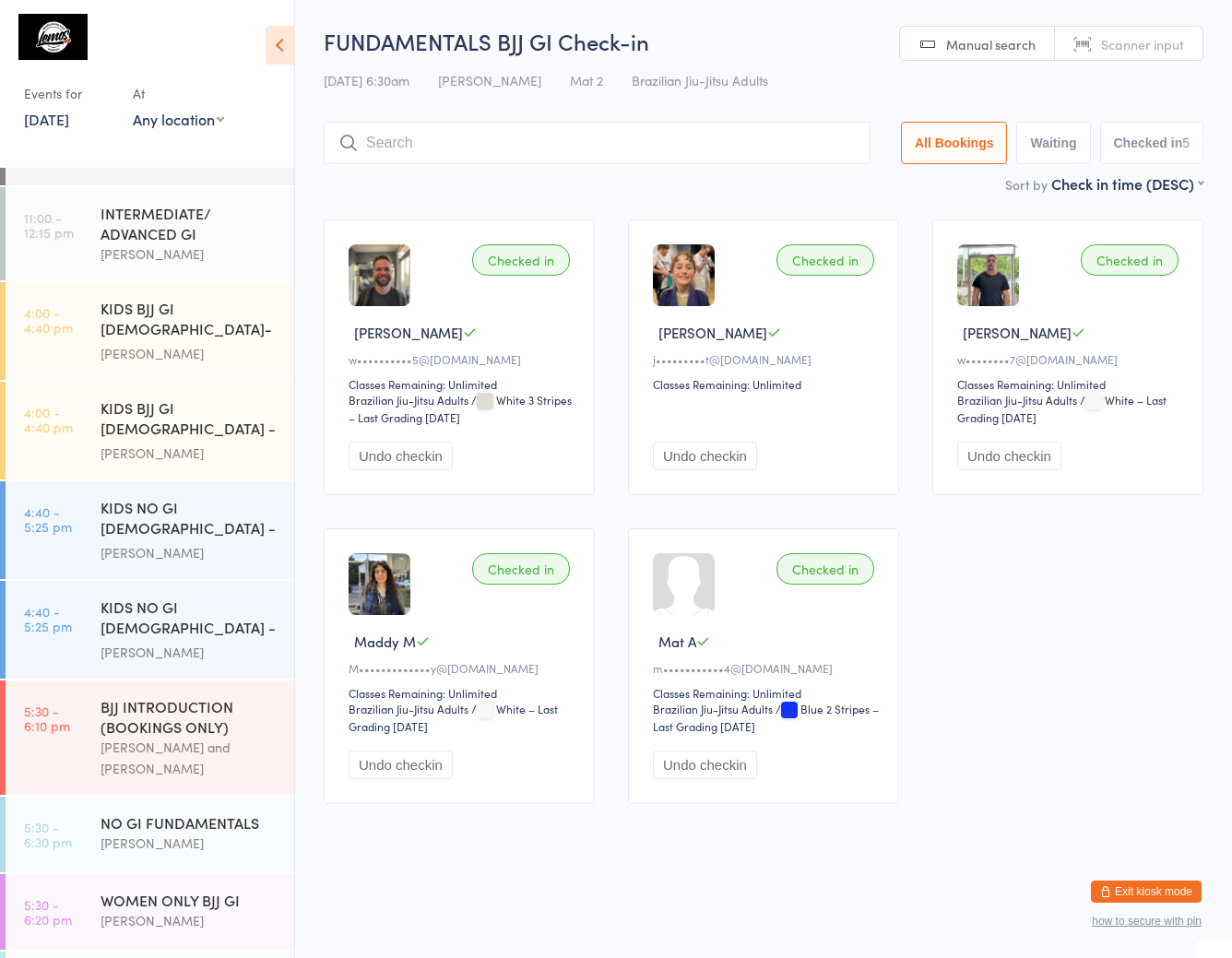
click at [1176, 896] on button "Exit kiosk mode" at bounding box center [1146, 891] width 111 height 22
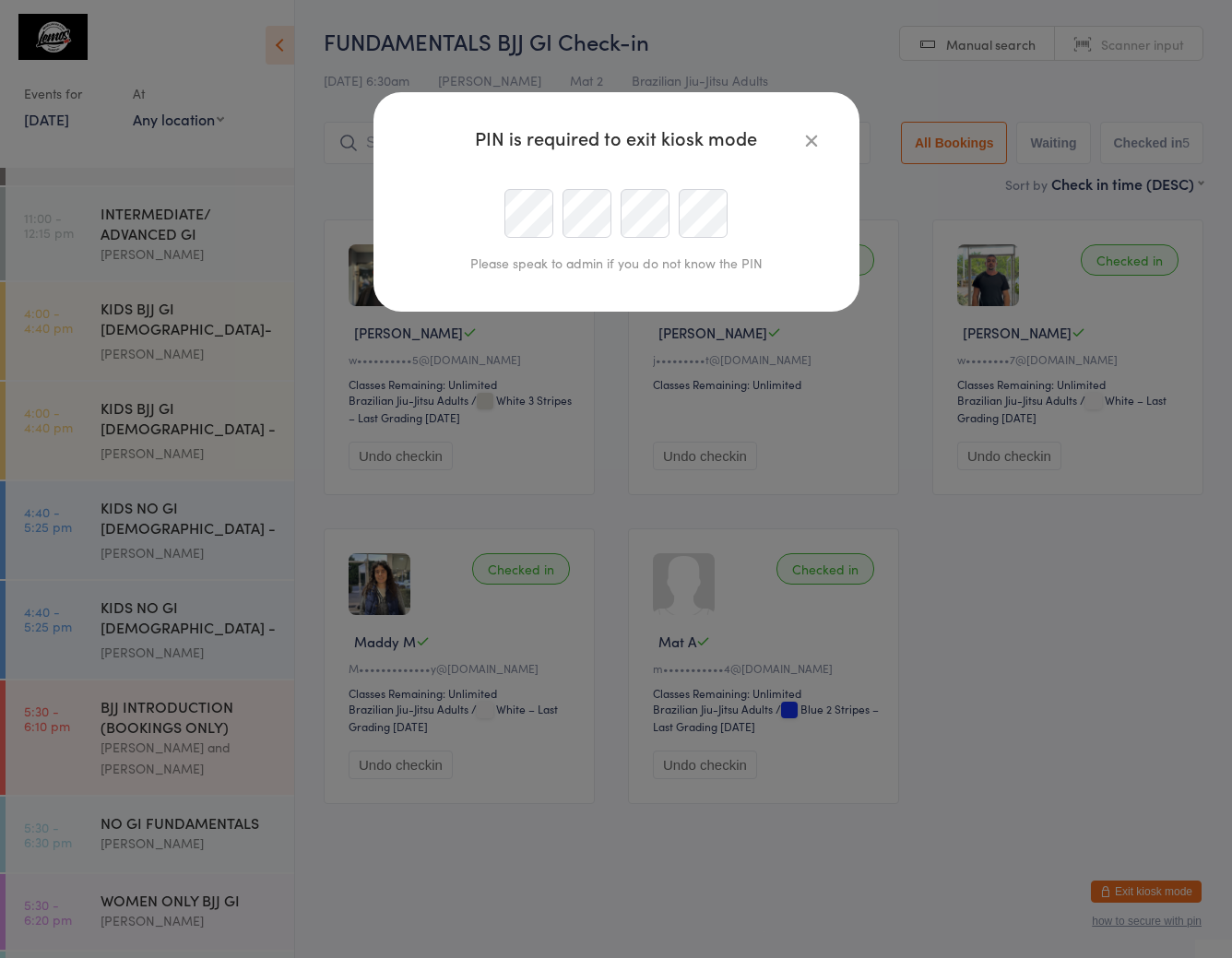
type input "[EMAIL_ADDRESS][DOMAIN_NAME]"
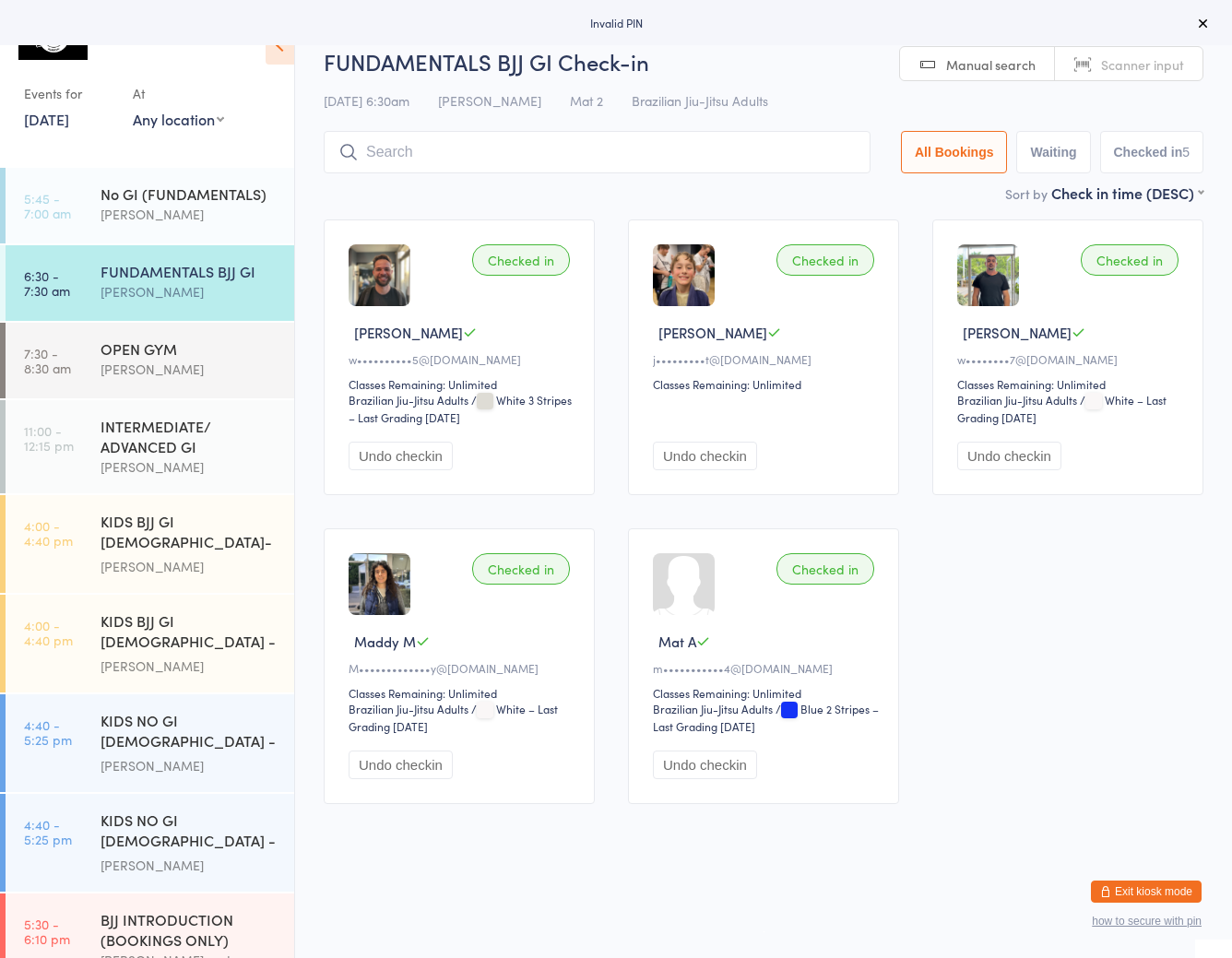
click at [1122, 884] on button "Exit kiosk mode" at bounding box center [1146, 891] width 111 height 22
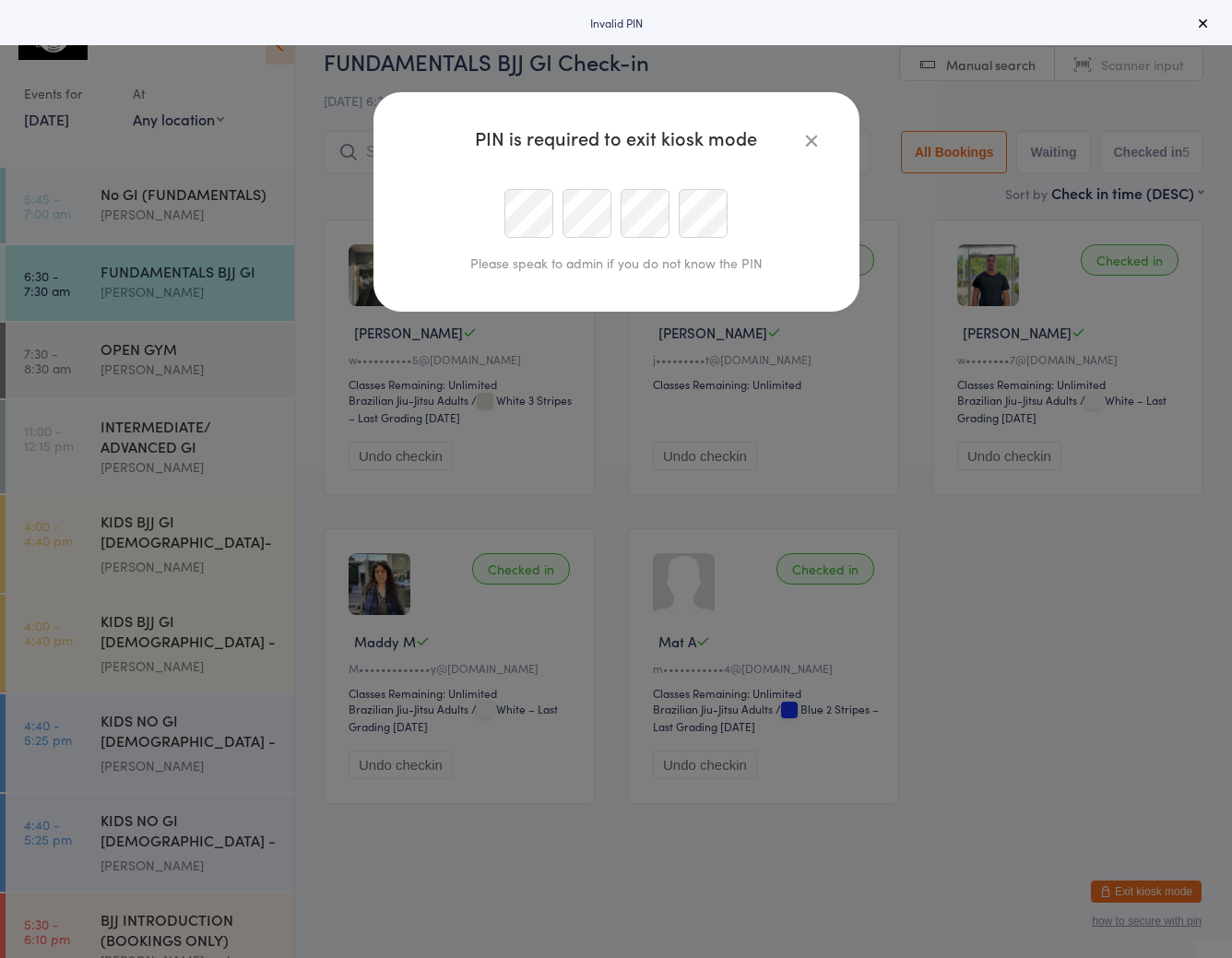
type input "[EMAIL_ADDRESS][DOMAIN_NAME]"
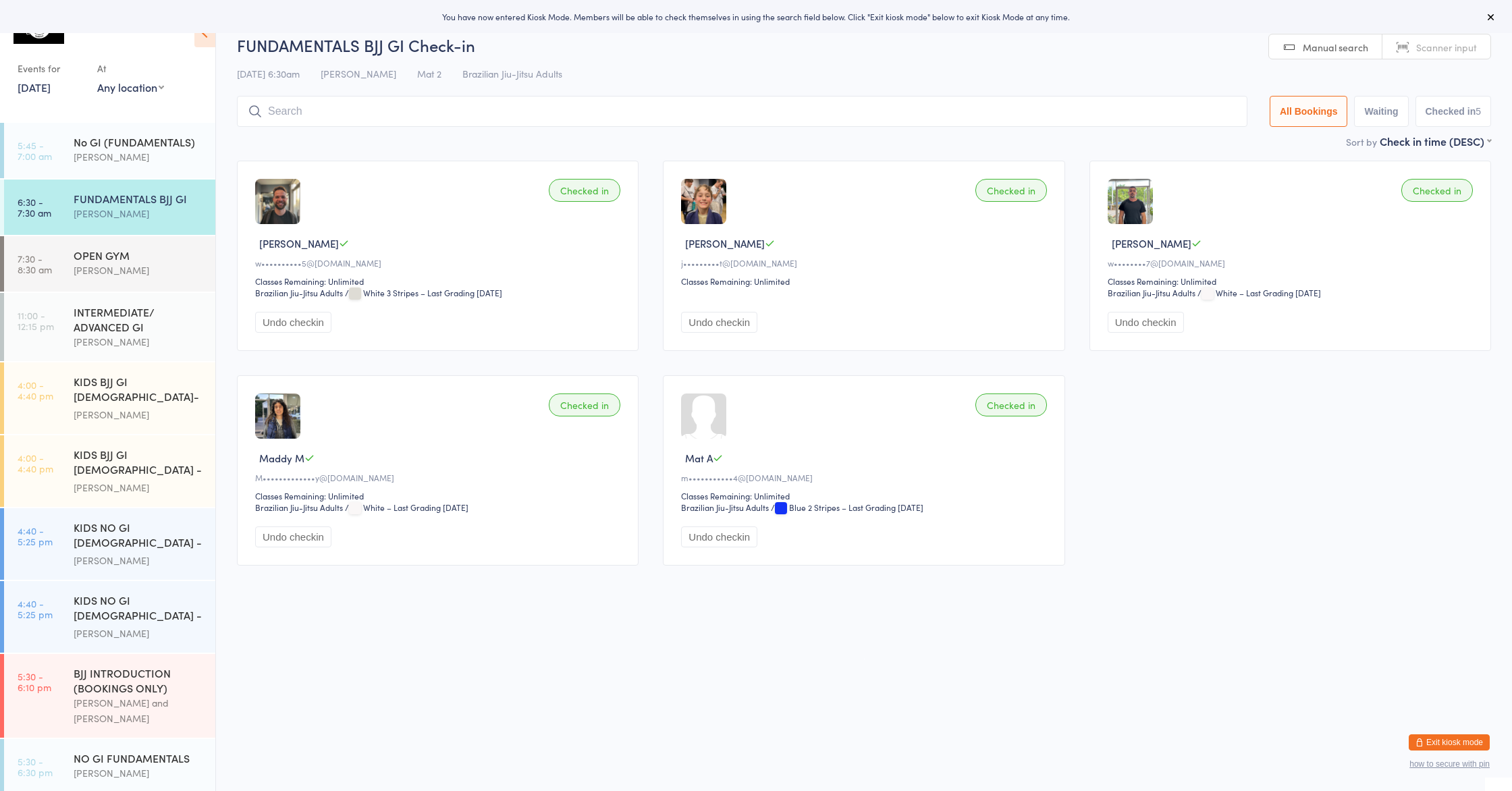
click at [50, 80] on link "[DATE]" at bounding box center [34, 87] width 33 height 15
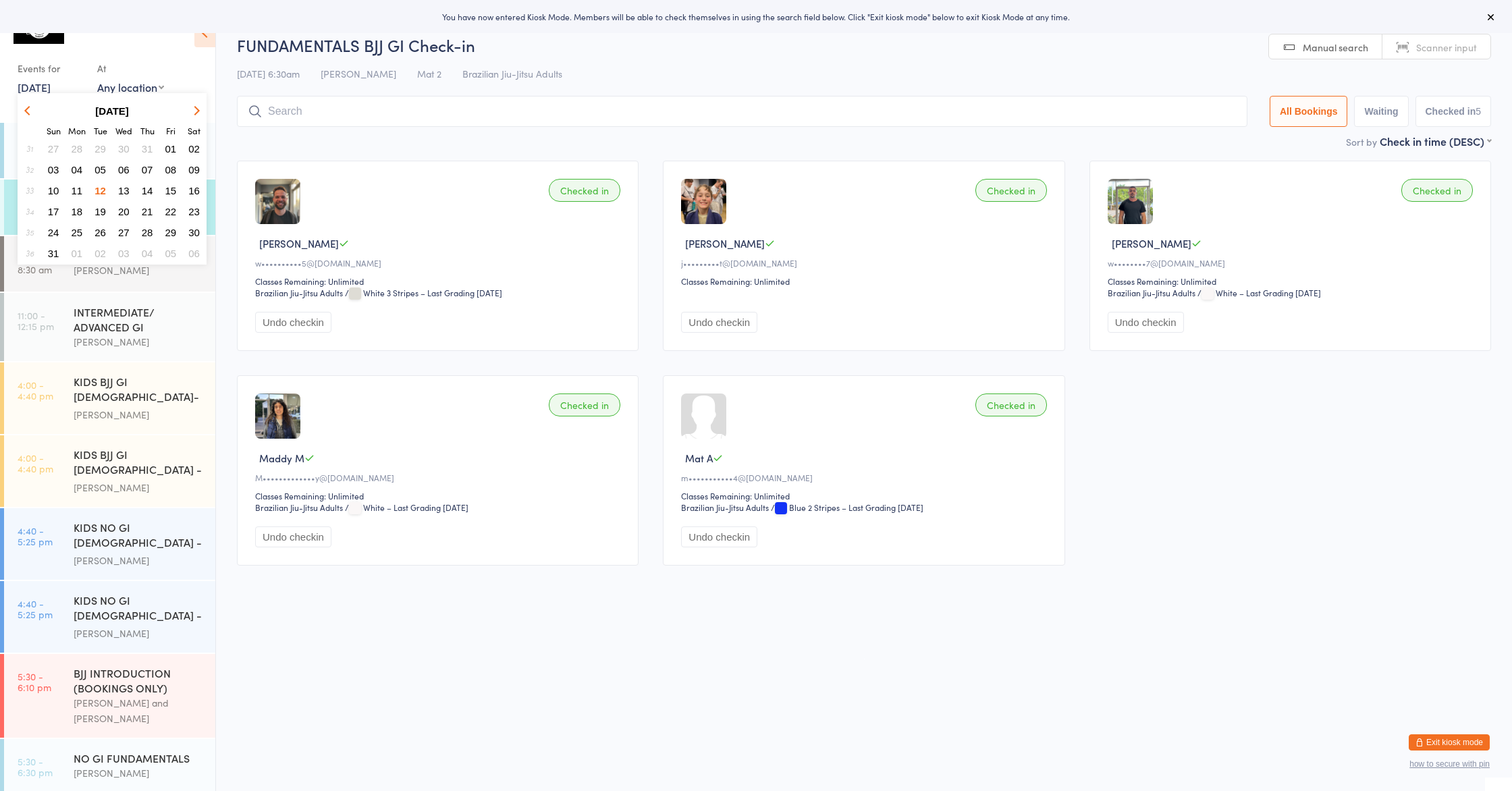
click at [1491, 15] on icon at bounding box center [1491, 16] width 11 height 11
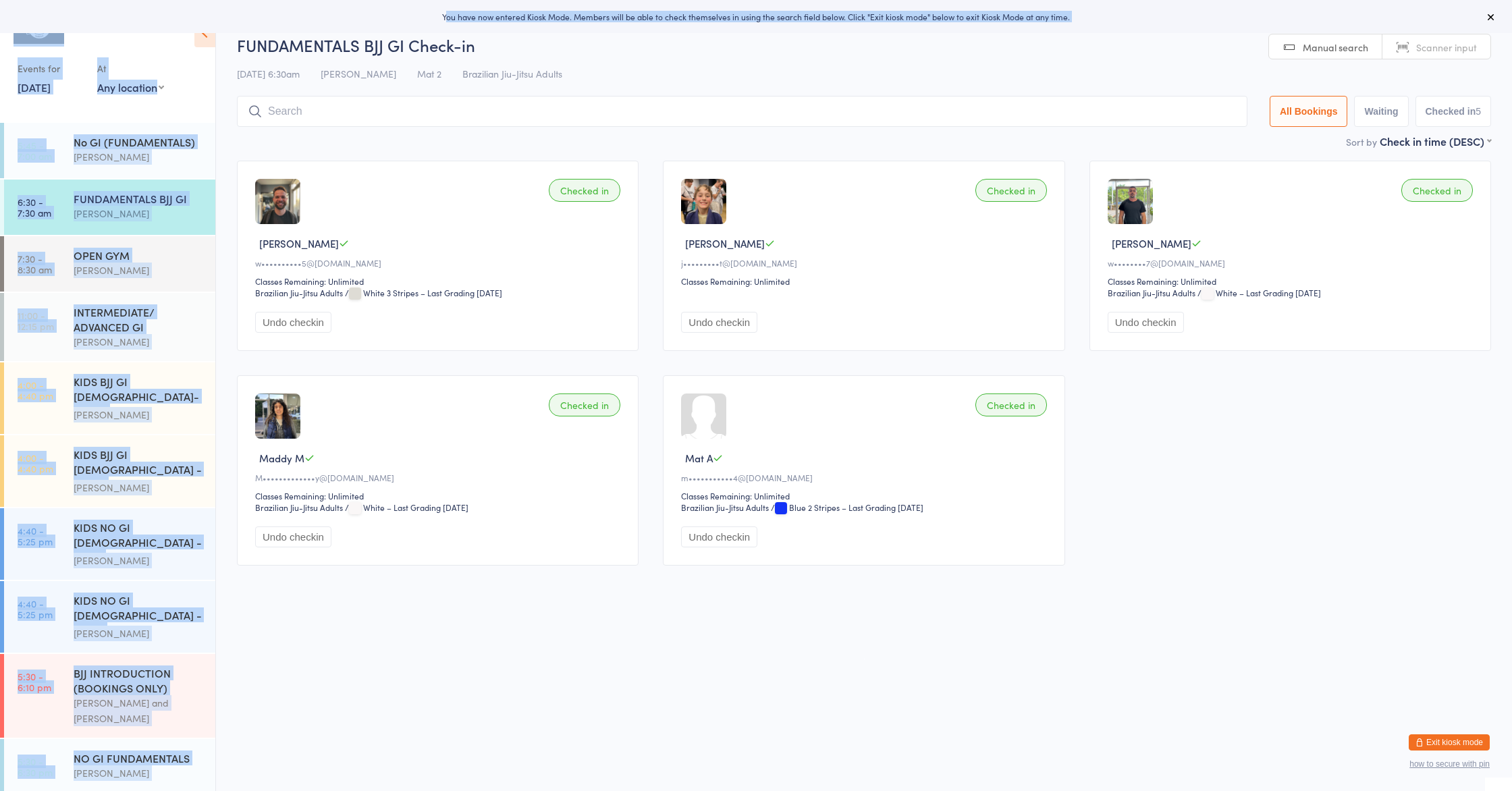
drag, startPoint x: 450, startPoint y: 18, endPoint x: 878, endPoint y: 33, distance: 428.3
click at [878, 33] on html "You have now entered Kiosk Mode. Members will be able to check themselves in us…" at bounding box center [756, 396] width 1512 height 791
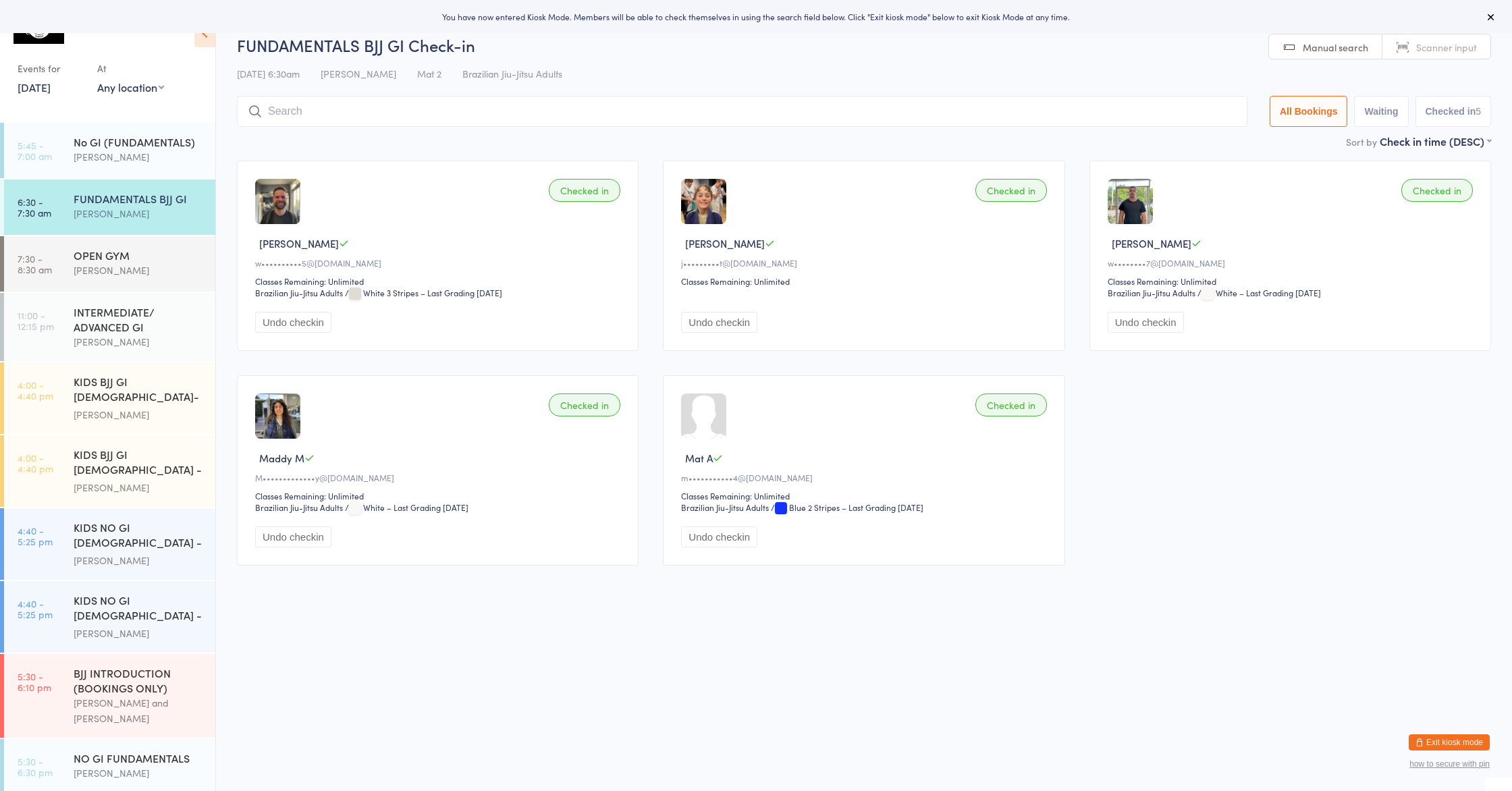
click at [893, 36] on h2 "FUNDAMENTALS BJJ GI Check-in" at bounding box center [863, 44] width 1254 height 22
click at [1466, 746] on button "Exit kiosk mode" at bounding box center [1449, 743] width 81 height 16
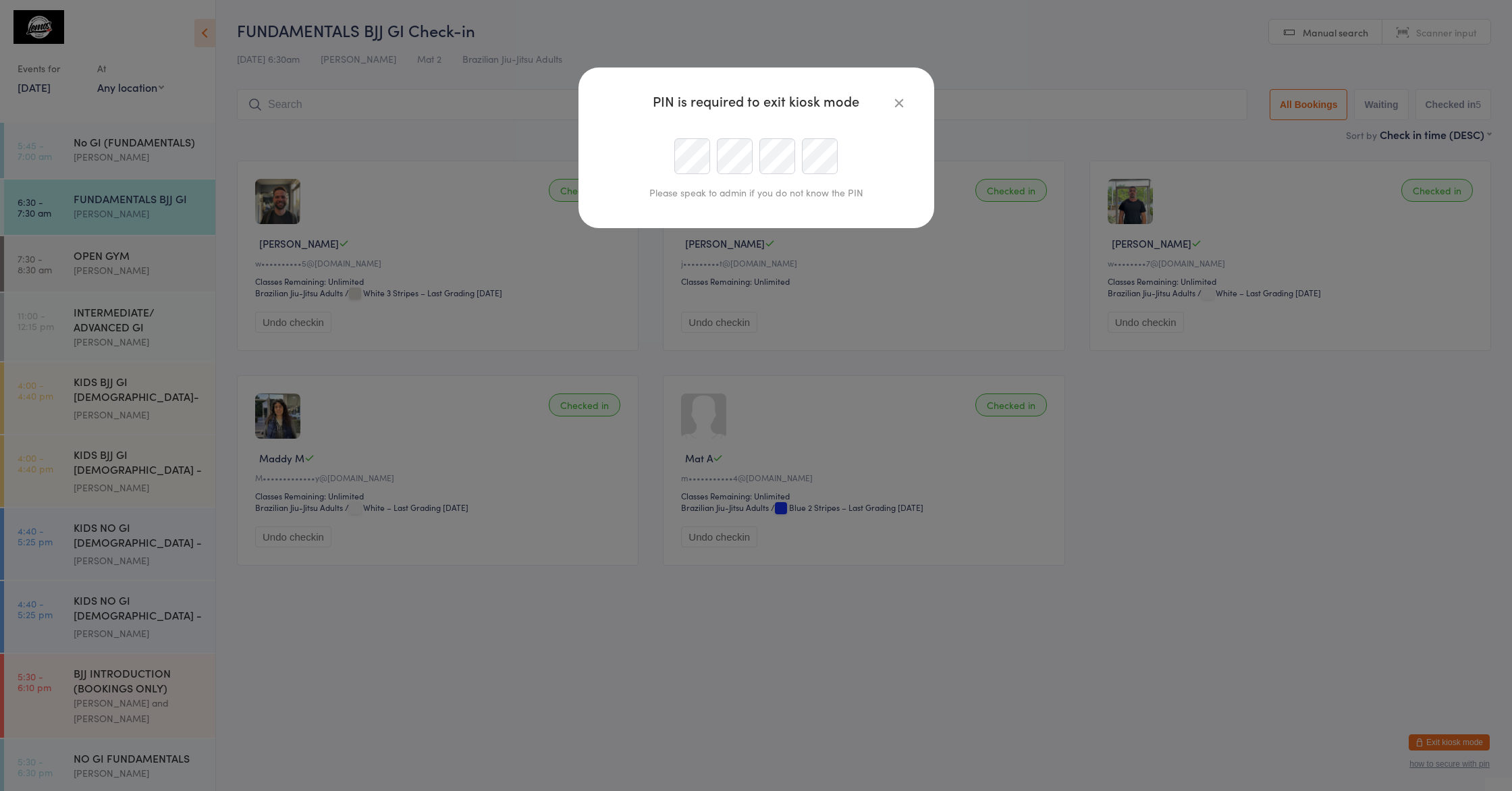
type input "thaisbullos@gmail.com"
click at [856, 136] on div "Please speak to admin if you do not know the PIN" at bounding box center [756, 171] width 302 height 87
click at [714, 156] on div at bounding box center [757, 156] width 309 height 36
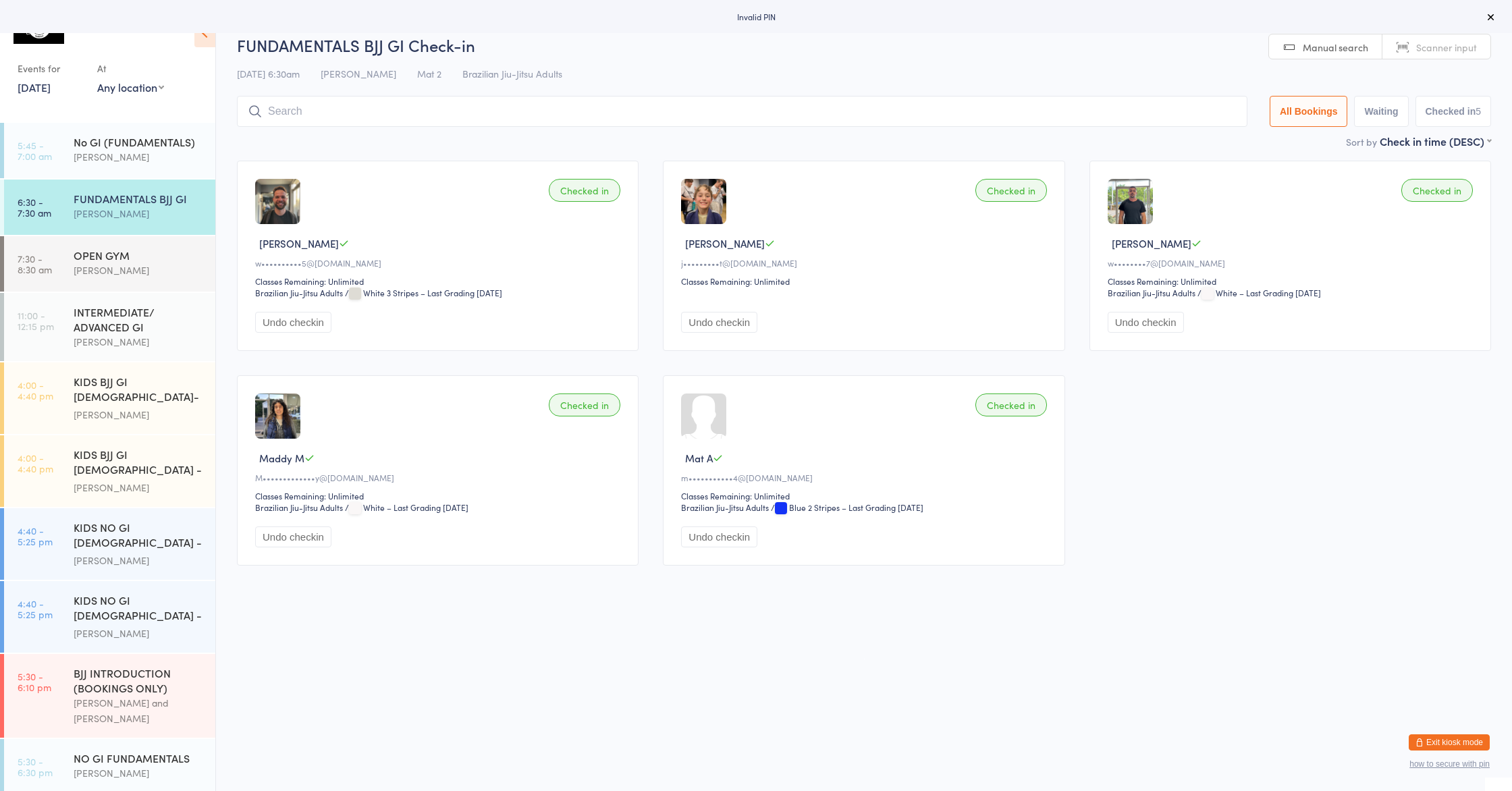
click at [1443, 746] on button "Exit kiosk mode" at bounding box center [1449, 743] width 81 height 16
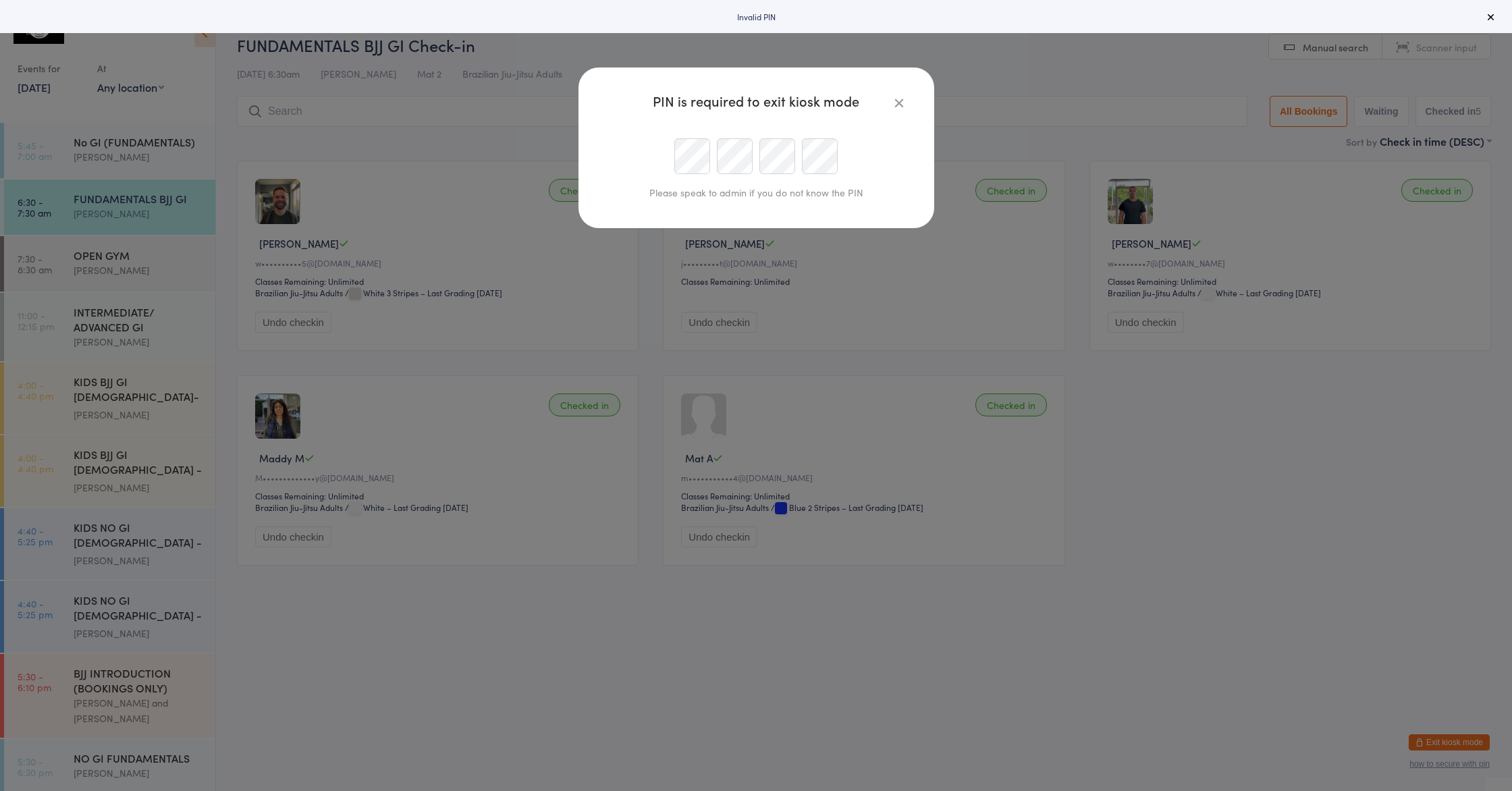
type input "[EMAIL_ADDRESS][DOMAIN_NAME]"
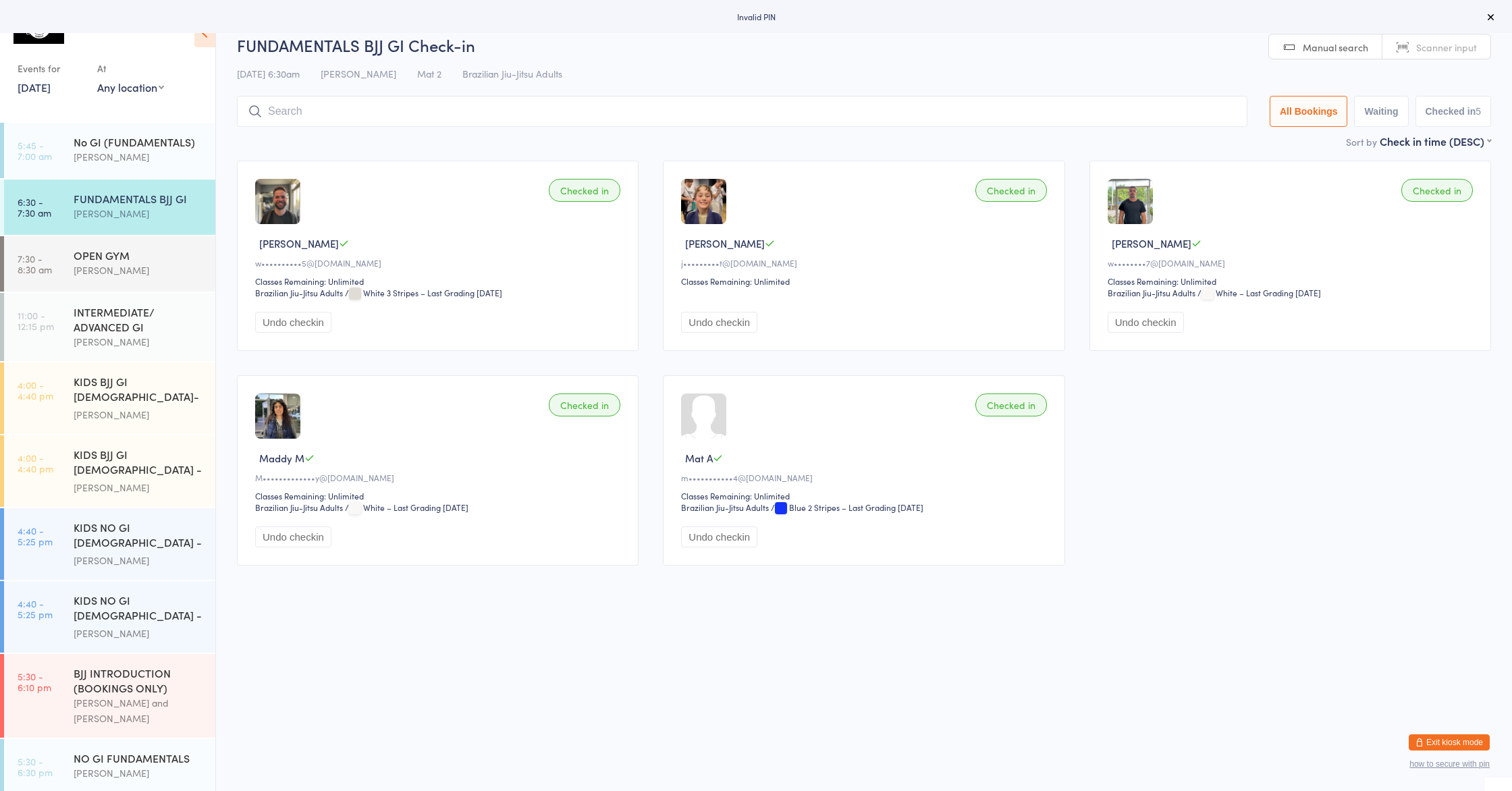
click at [1432, 736] on button "Exit kiosk mode" at bounding box center [1449, 743] width 81 height 16
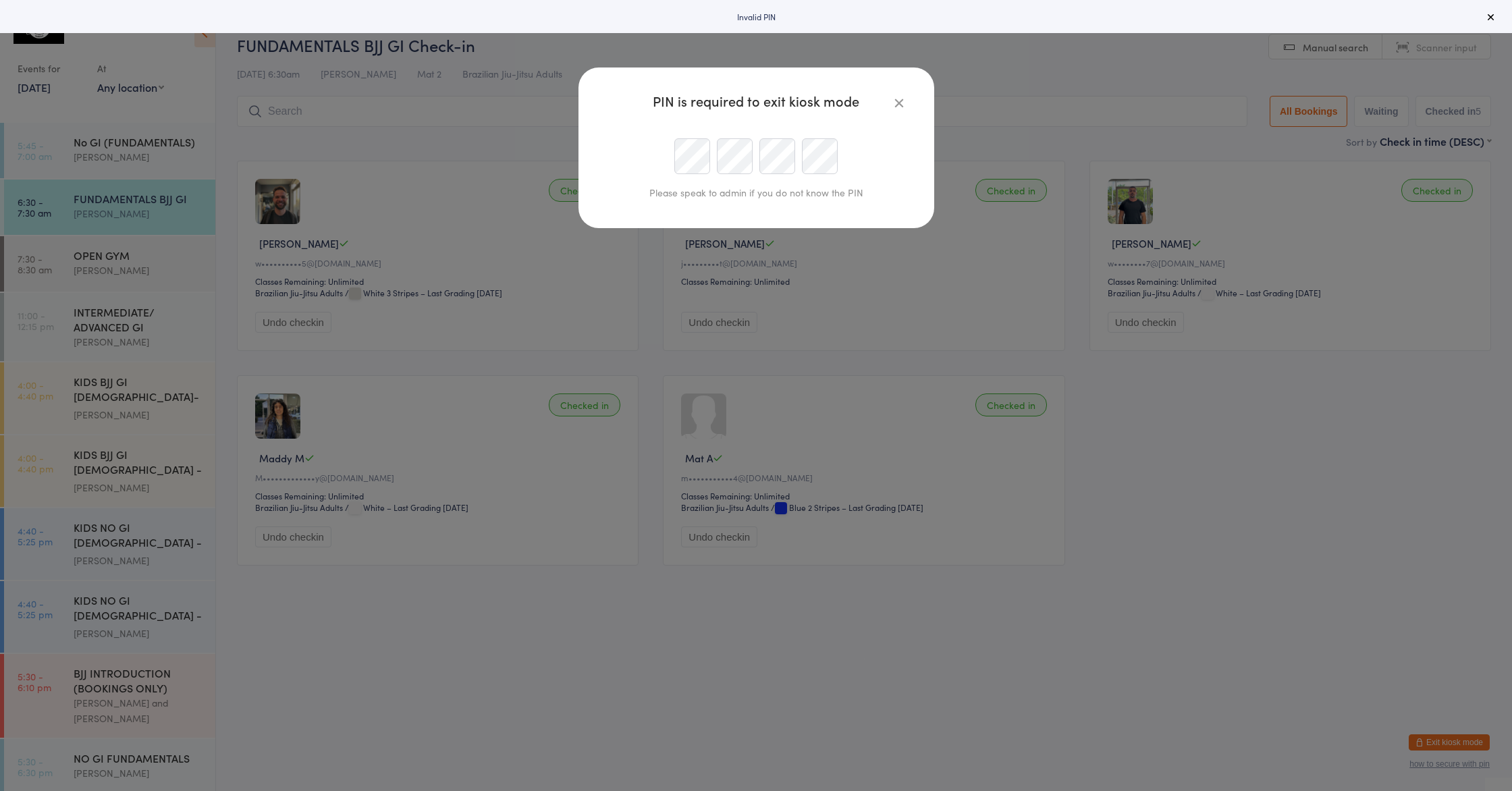
type input "thaisbullos@gmail.com"
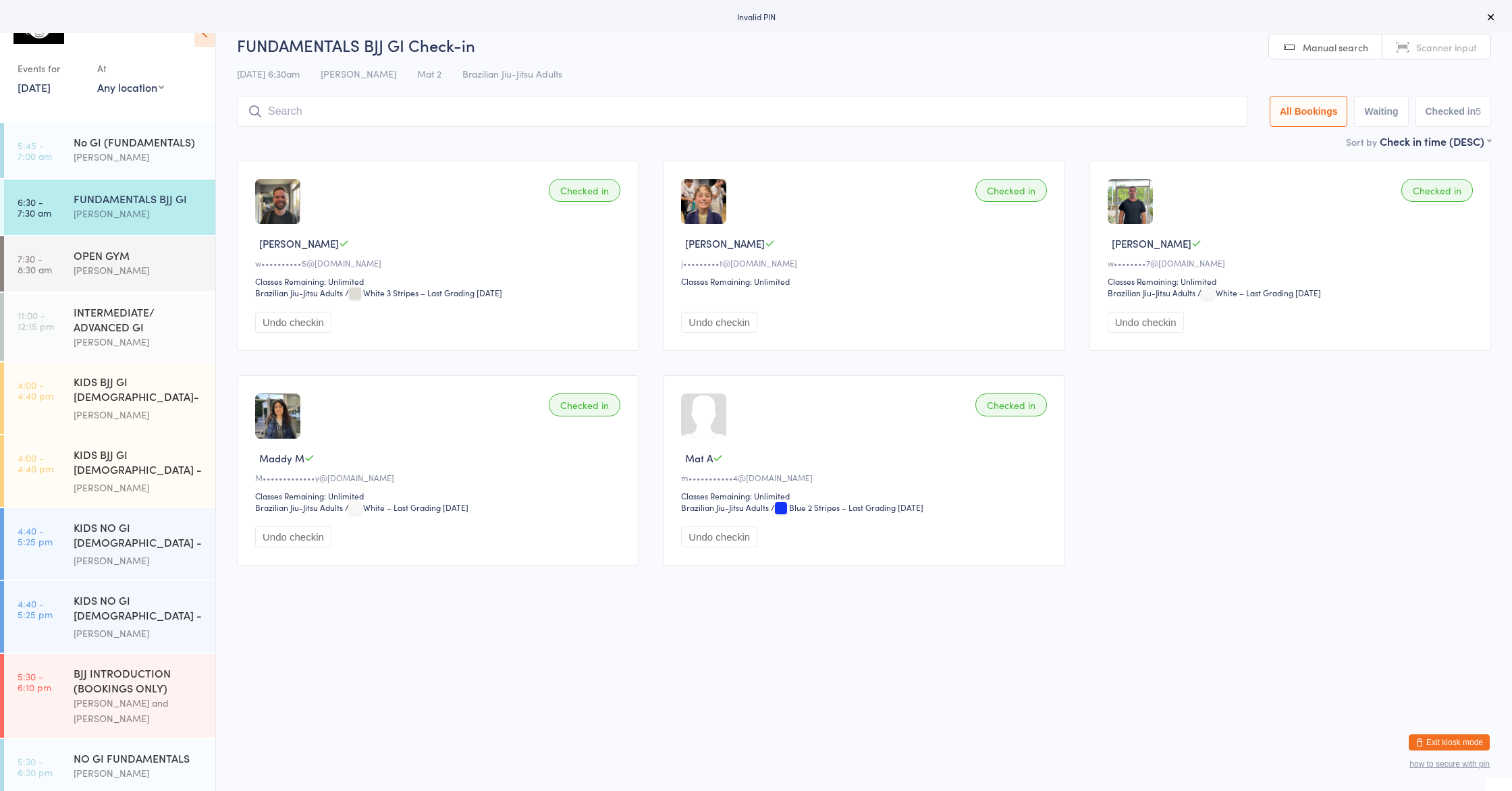
click at [1432, 102] on button "Checked in 5" at bounding box center [1453, 112] width 76 height 31
click at [1484, 20] on button at bounding box center [1491, 16] width 16 height 16
